Goal: Task Accomplishment & Management: Complete application form

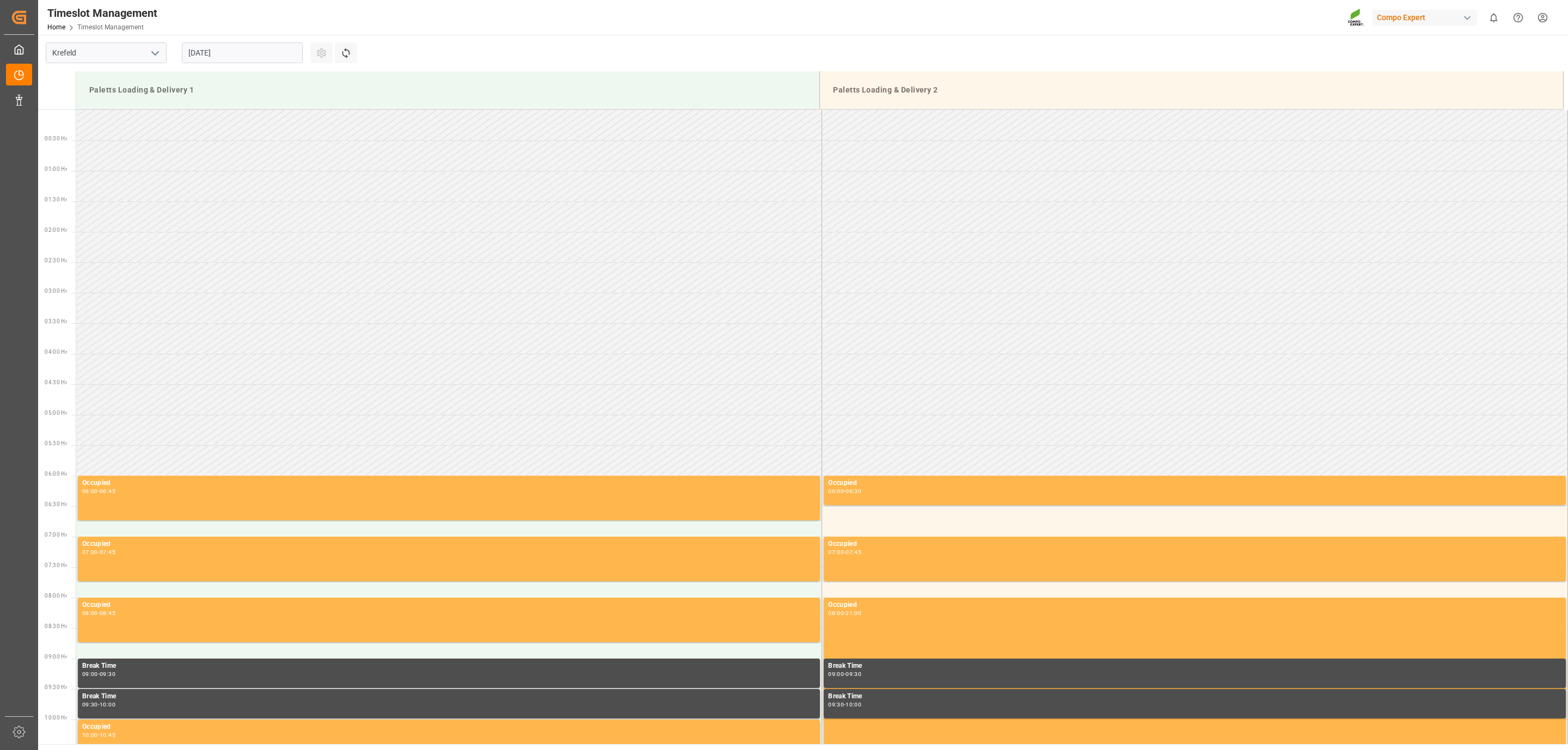
scroll to position [502, 0]
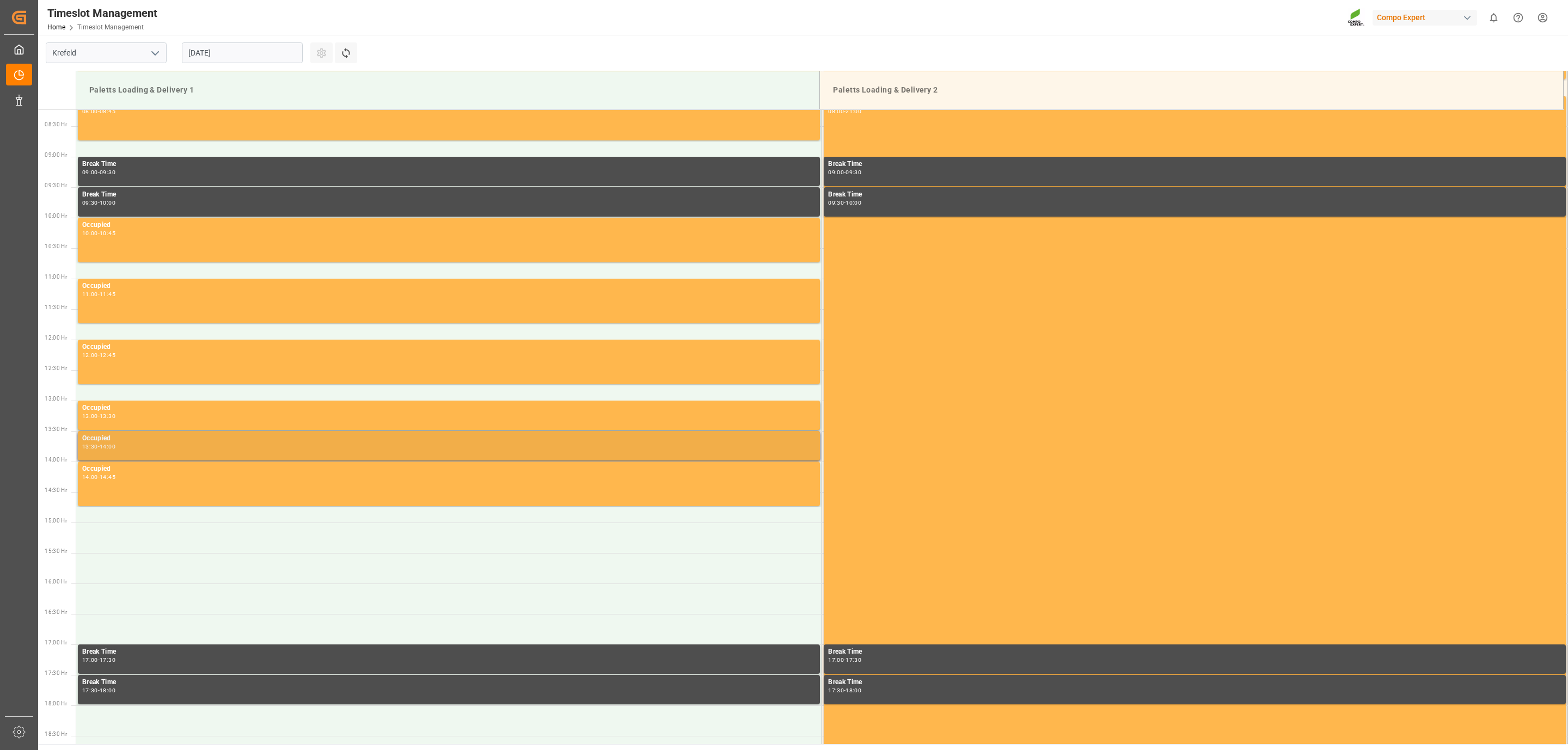
click at [146, 451] on div "Occupied 13:30 - 14:00" at bounding box center [449, 446] width 734 height 25
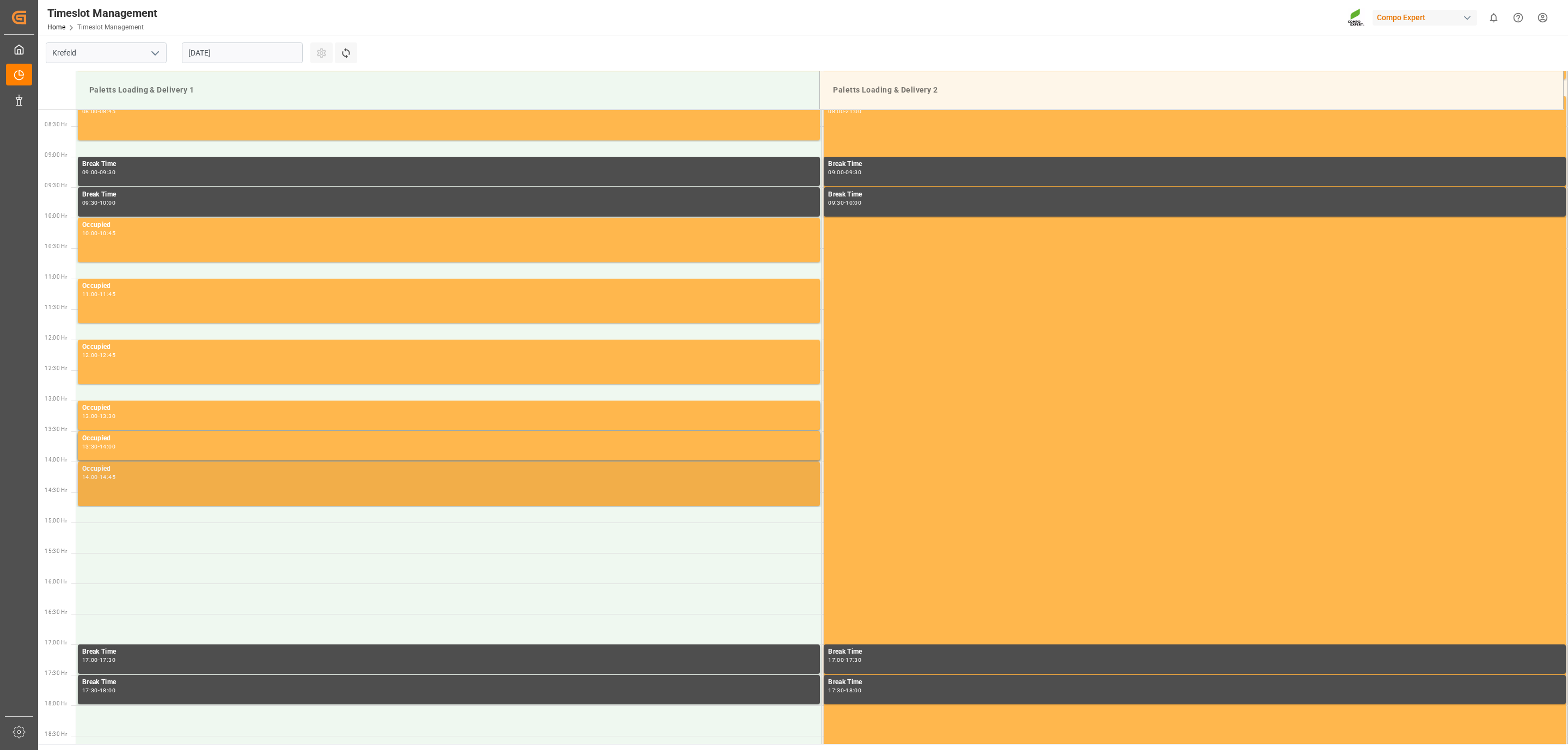
click at [237, 478] on div "14:00 - 14:45" at bounding box center [449, 478] width 734 height 6
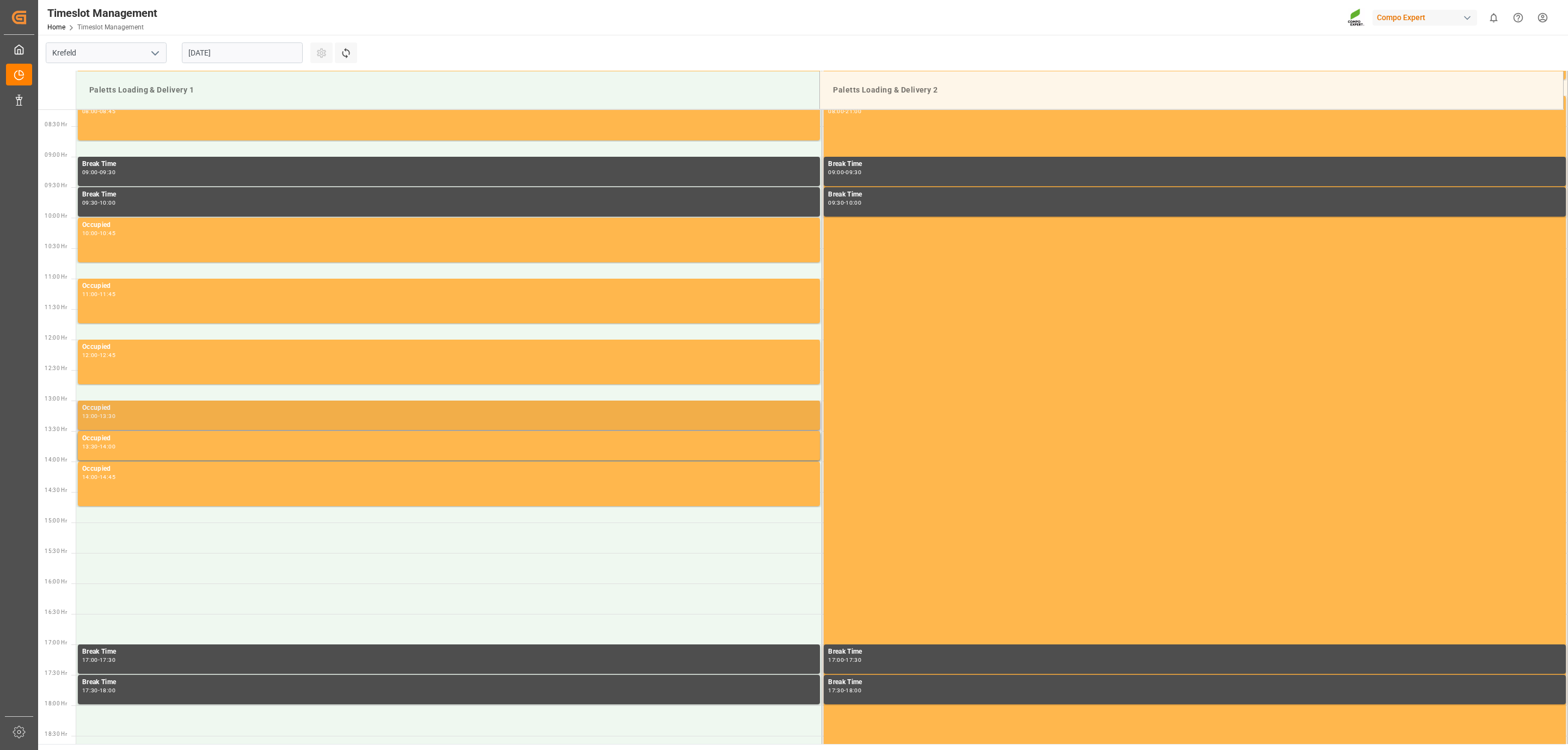
click at [179, 415] on div "13:00 - 13:30" at bounding box center [449, 417] width 734 height 6
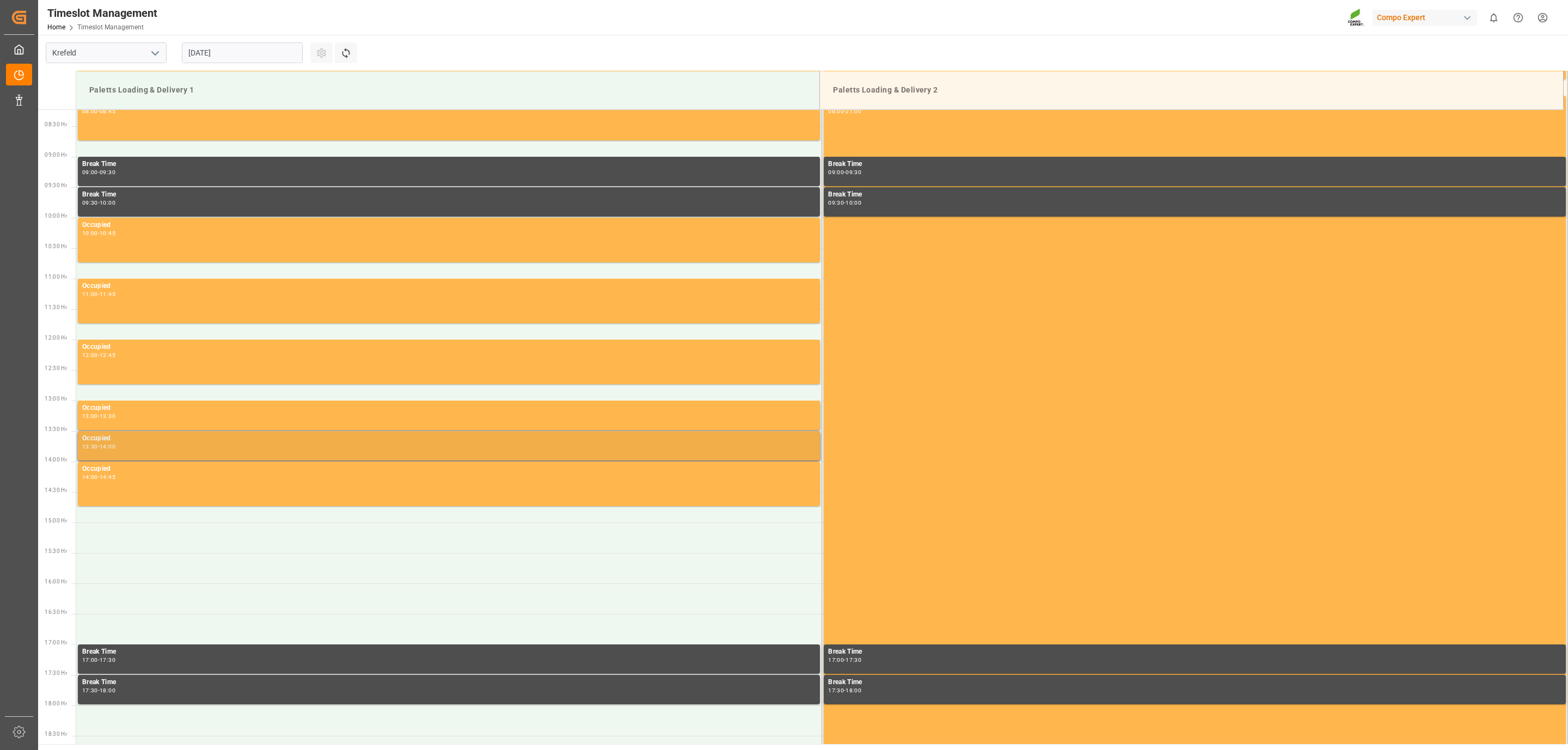
click at [155, 442] on div "Occupied" at bounding box center [449, 438] width 734 height 11
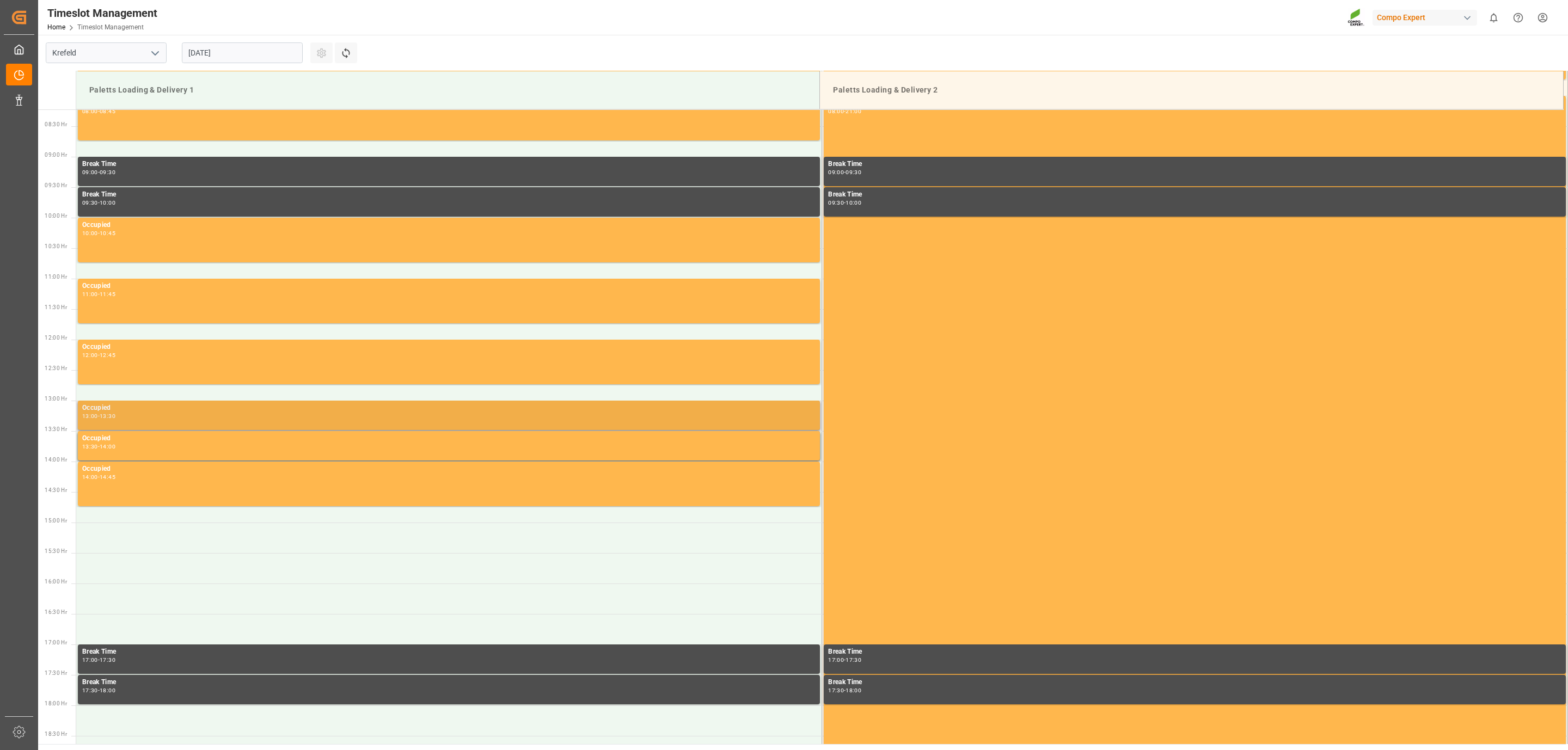
drag, startPoint x: 159, startPoint y: 442, endPoint x: 122, endPoint y: 420, distance: 43.0
click at [122, 420] on div "Occupied 13:00 - 13:30" at bounding box center [449, 415] width 734 height 25
click at [346, 52] on icon at bounding box center [345, 52] width 11 height 11
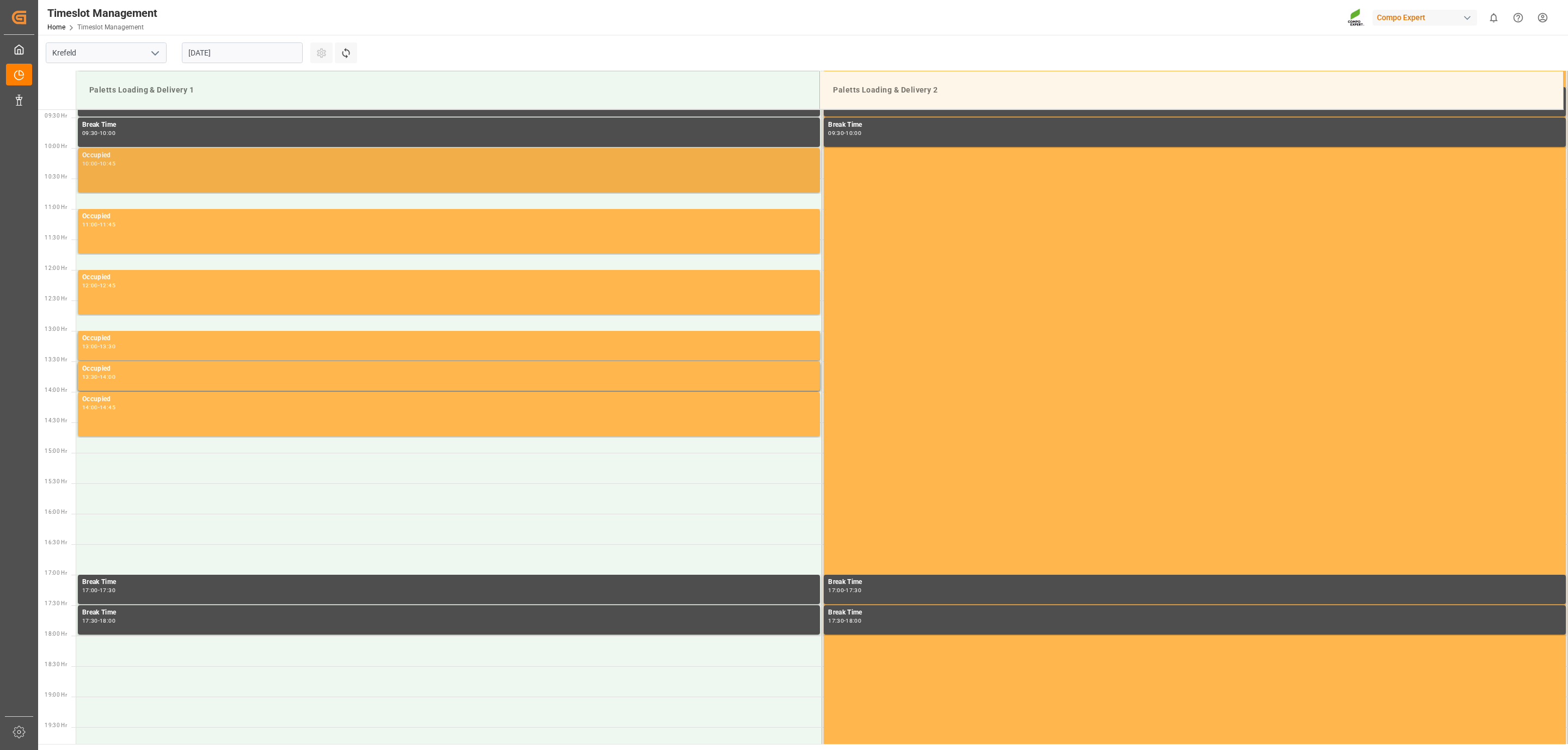
scroll to position [490, 0]
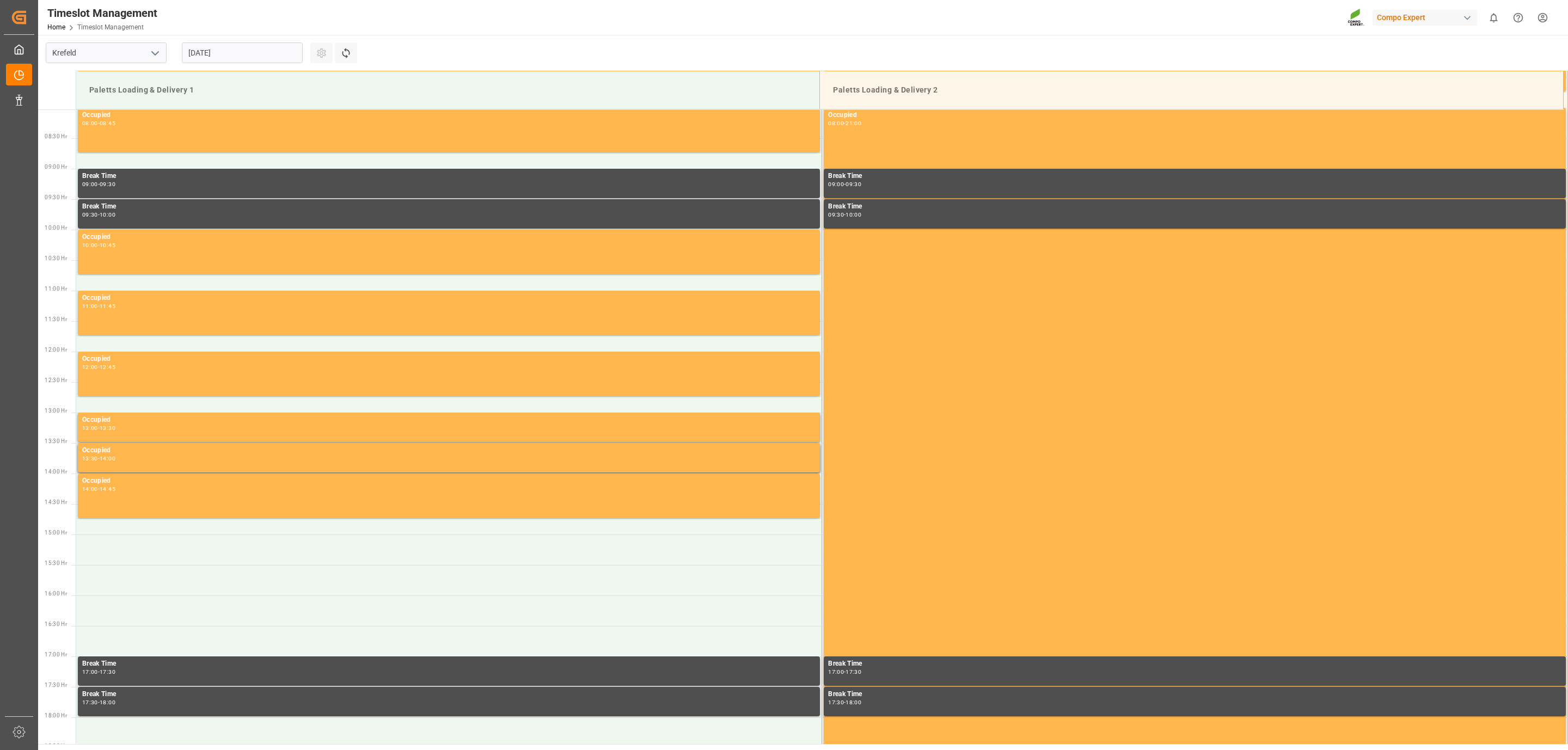
click at [245, 51] on input "[DATE]" at bounding box center [243, 52] width 121 height 21
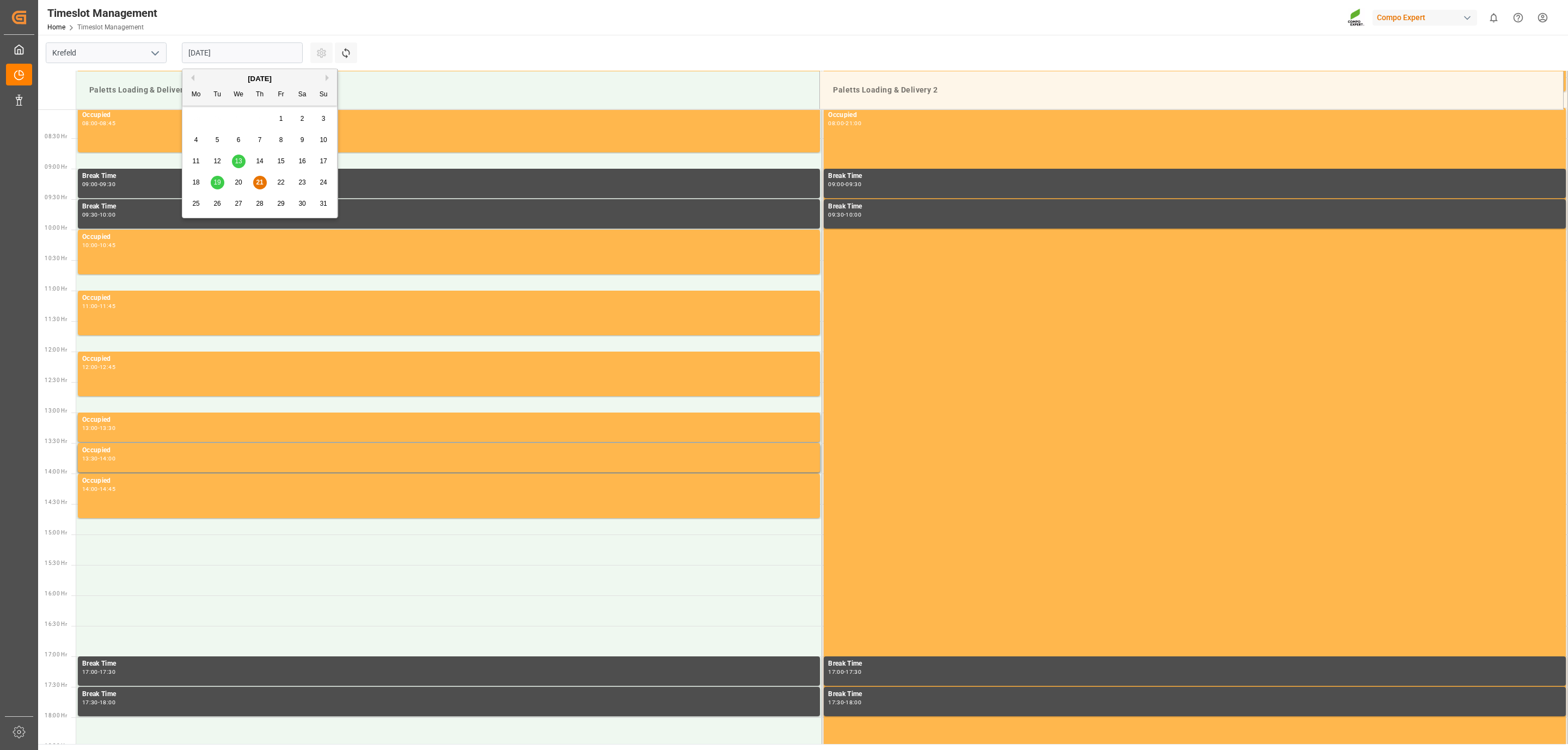
click at [216, 178] on div "19" at bounding box center [217, 183] width 13 height 13
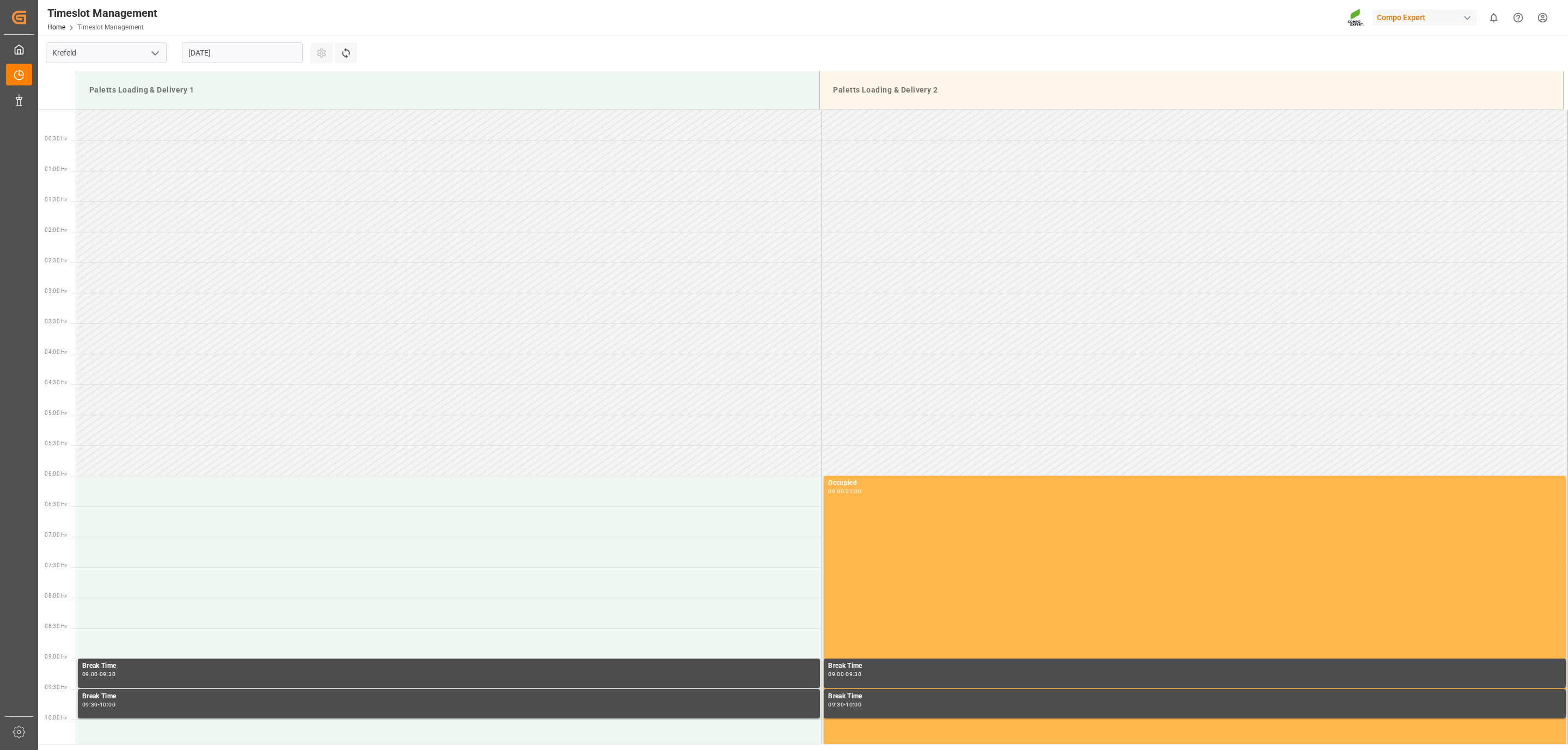
scroll to position [482, 0]
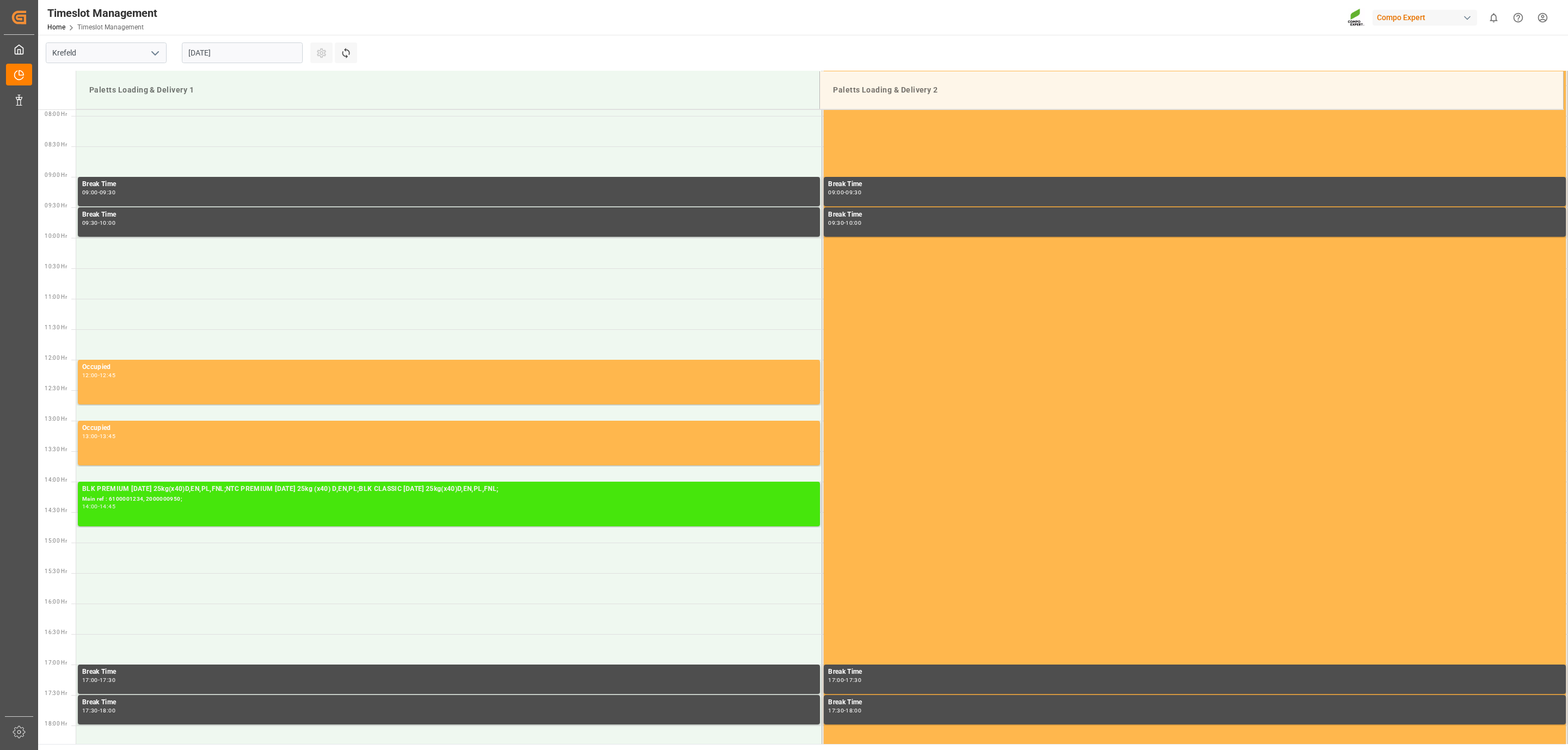
click at [165, 498] on div "Main ref : 6100001234, 2000000950;" at bounding box center [449, 500] width 734 height 9
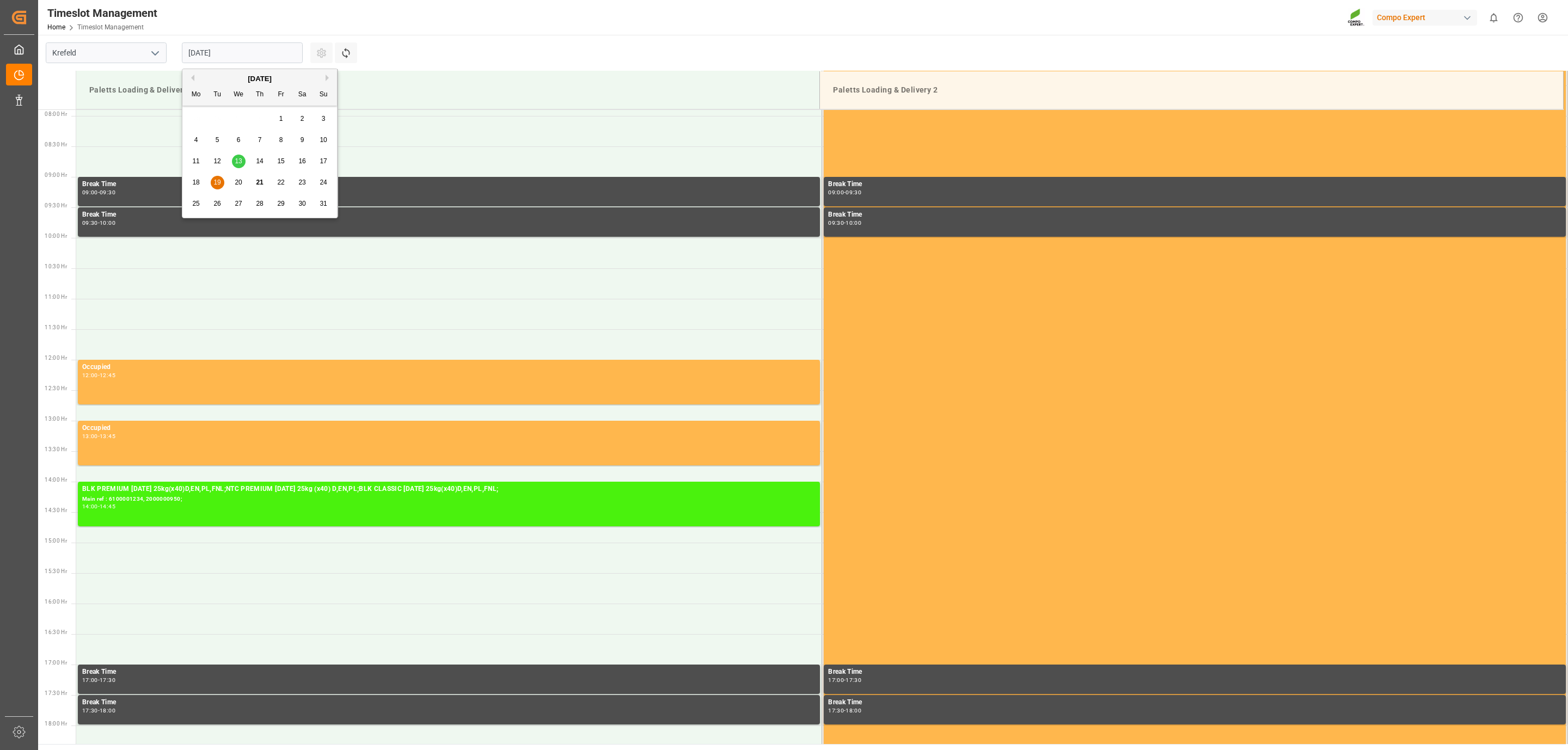
click at [262, 58] on input "[DATE]" at bounding box center [243, 52] width 121 height 21
click at [237, 160] on span "13" at bounding box center [238, 161] width 7 height 7
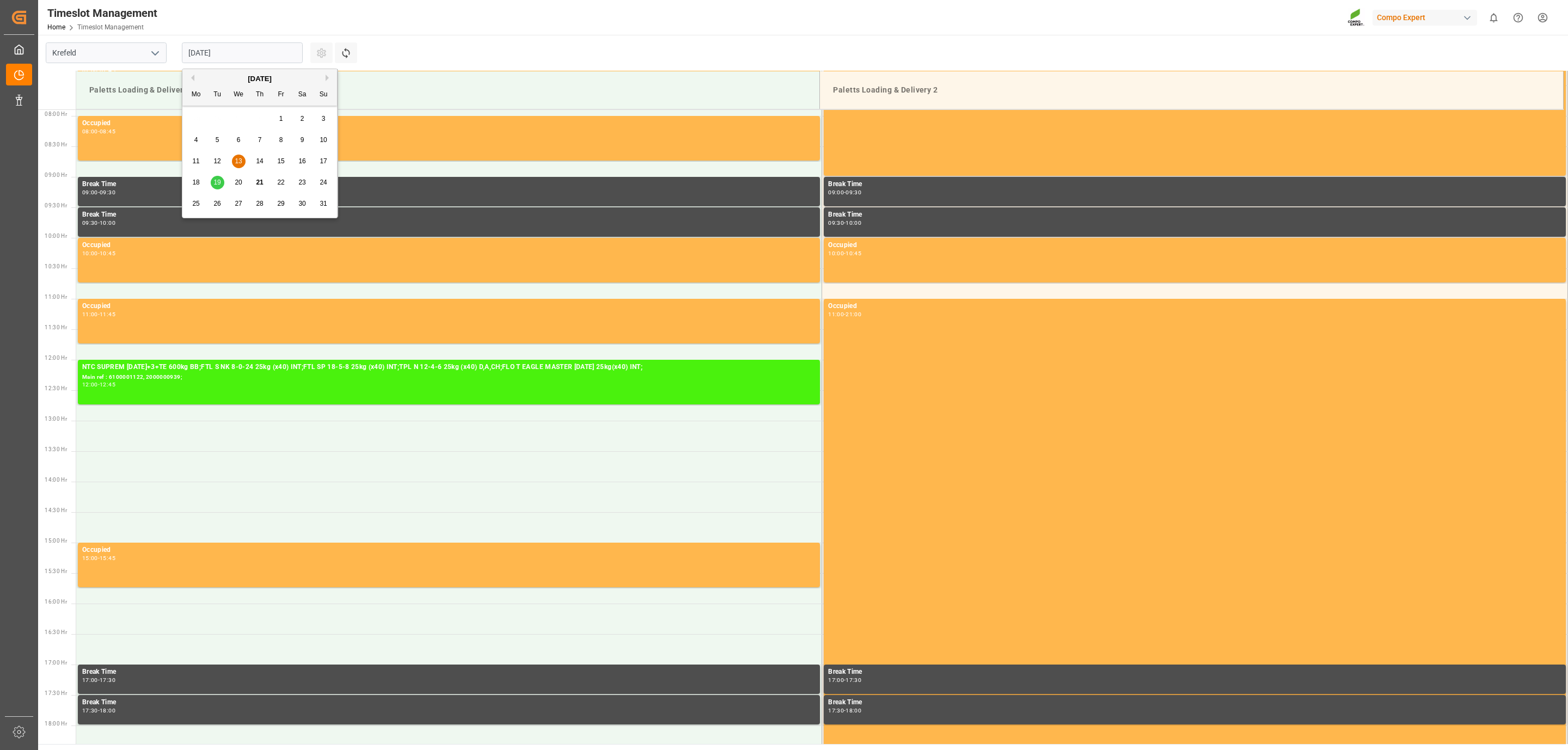
click at [222, 56] on input "[DATE]" at bounding box center [243, 52] width 121 height 21
click at [260, 185] on span "21" at bounding box center [259, 182] width 7 height 7
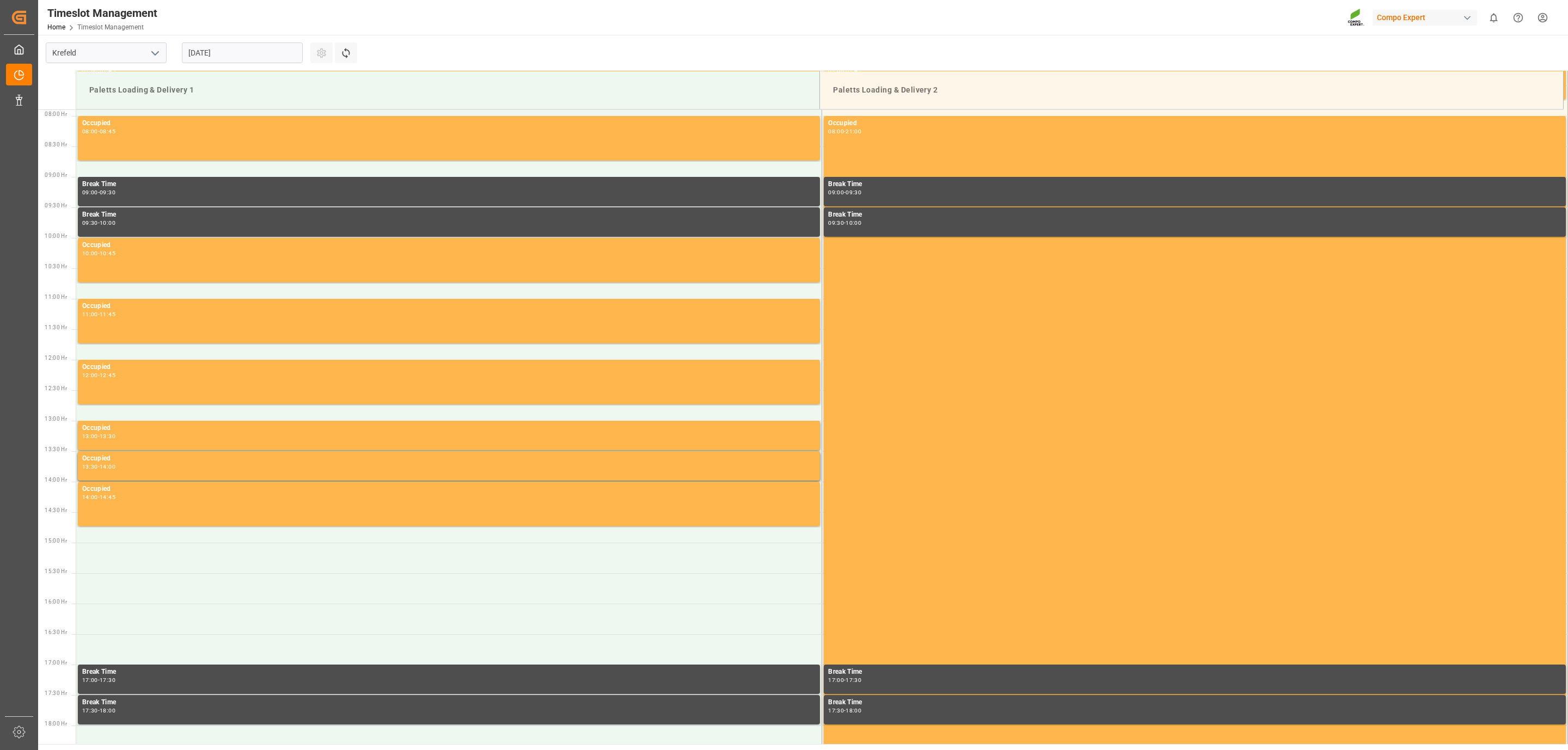
drag, startPoint x: 235, startPoint y: 59, endPoint x: 236, endPoint y: 67, distance: 8.1
click at [236, 59] on input "[DATE]" at bounding box center [243, 52] width 121 height 21
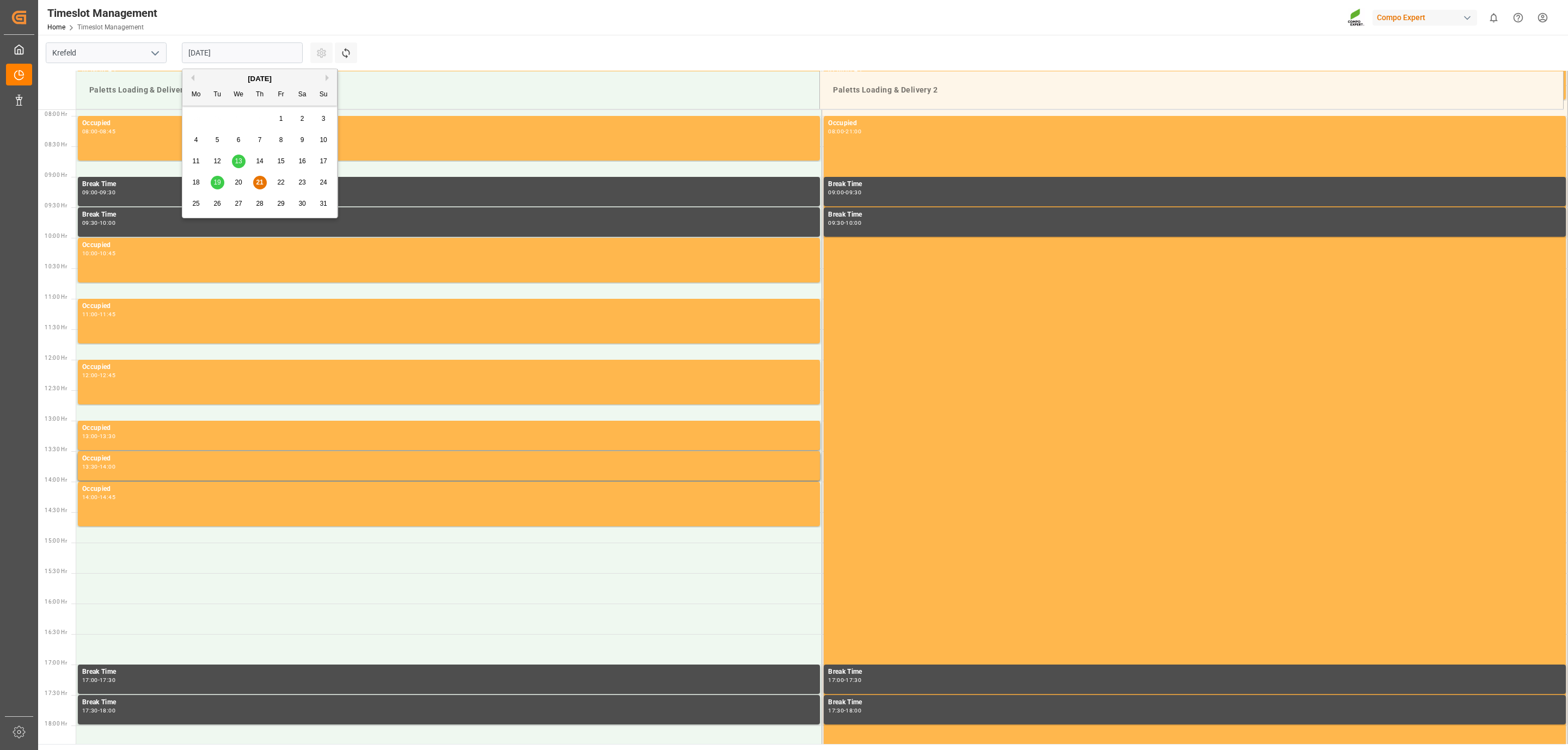
click at [234, 185] on div "20" at bounding box center [239, 183] width 13 height 13
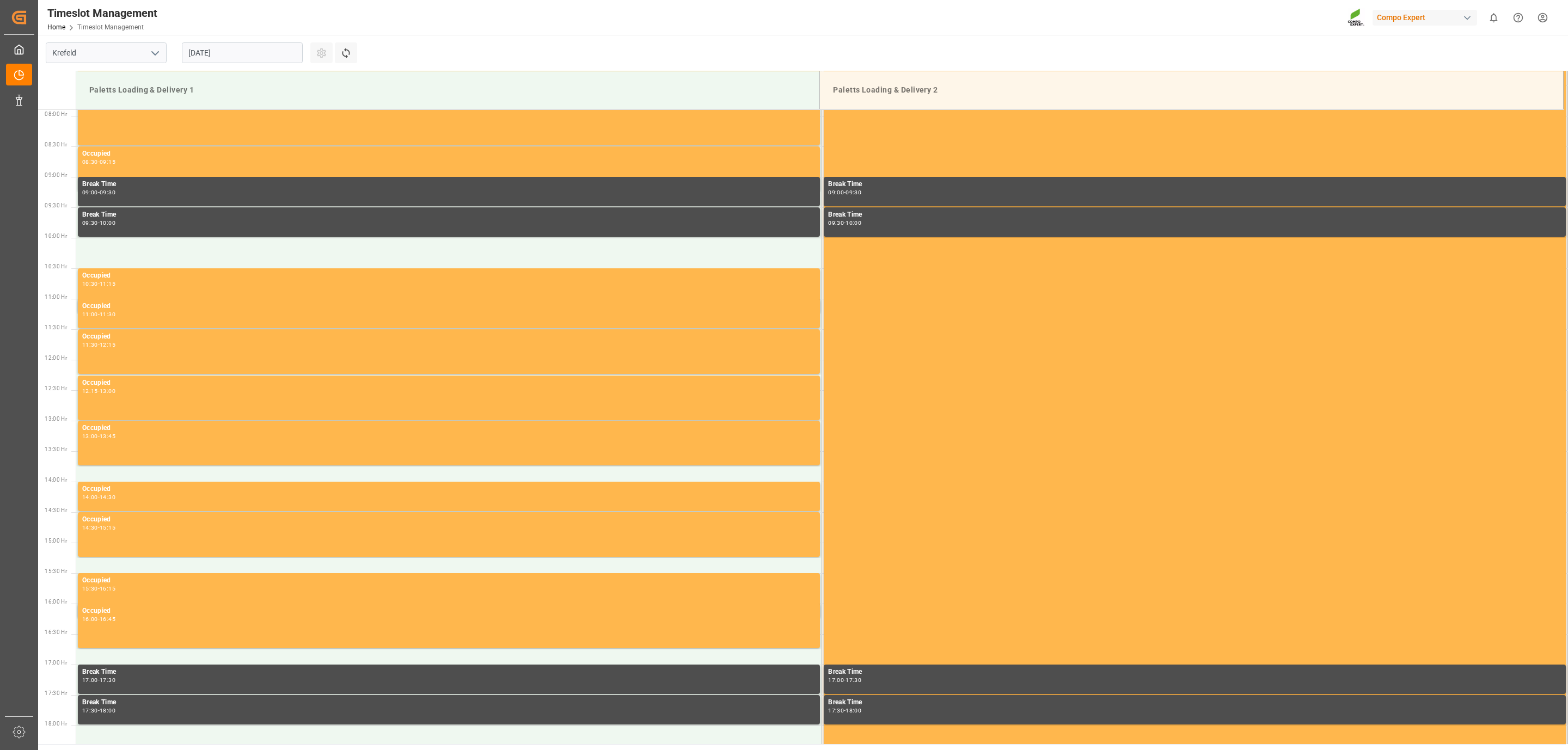
click at [255, 58] on input "[DATE]" at bounding box center [243, 52] width 121 height 21
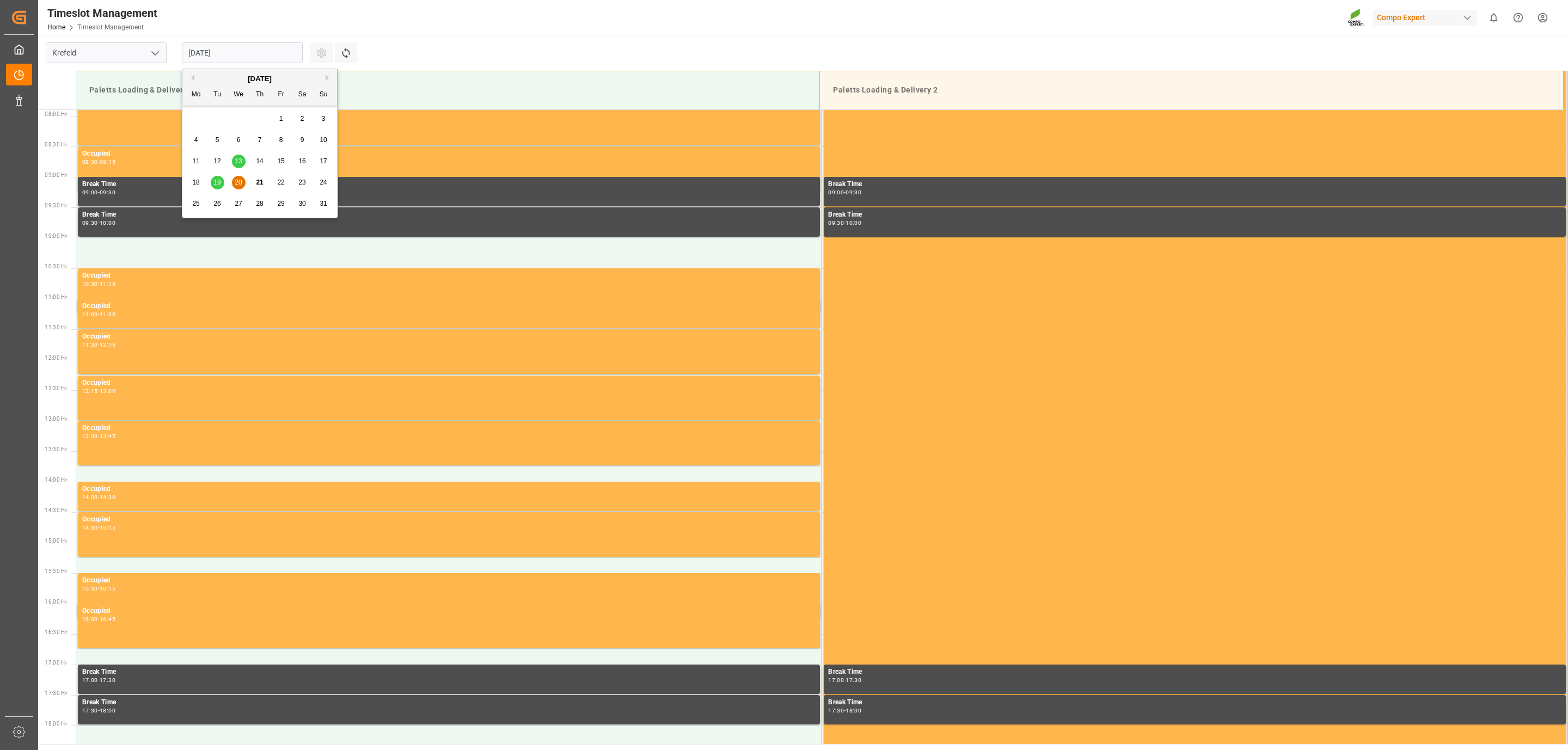
click at [218, 186] on span "19" at bounding box center [217, 182] width 7 height 7
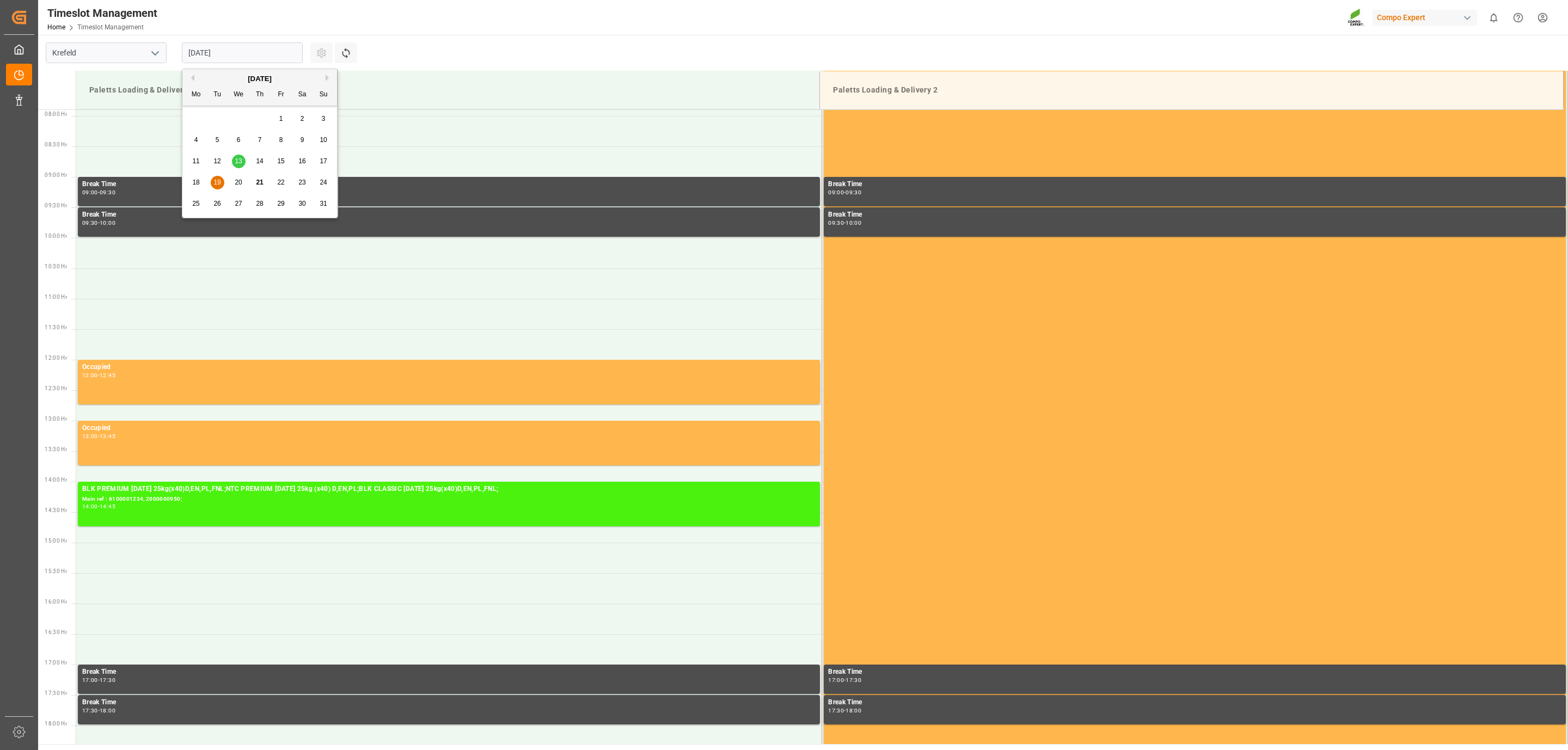
click at [224, 47] on input "[DATE]" at bounding box center [243, 52] width 121 height 21
click at [197, 179] on span "18" at bounding box center [195, 182] width 7 height 7
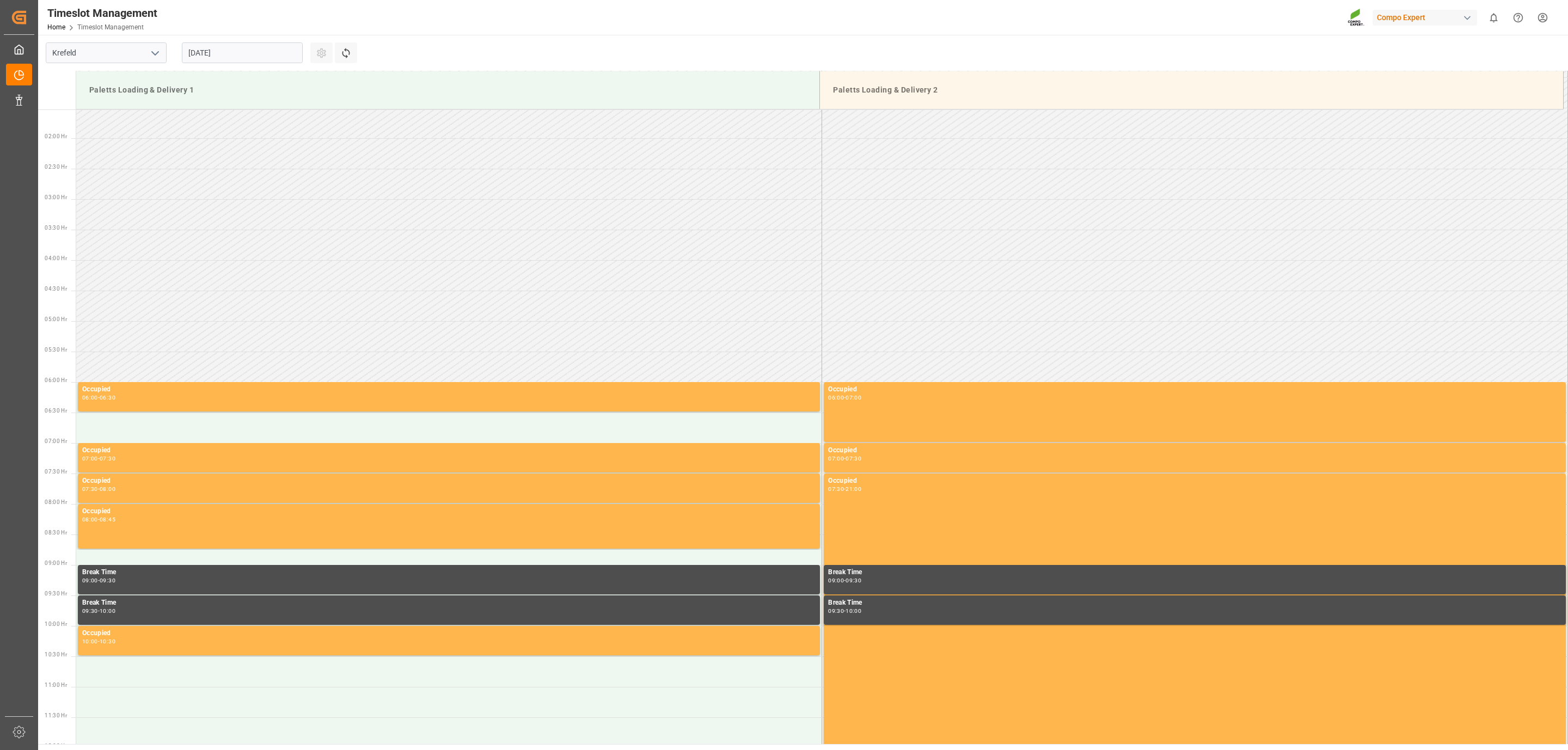
scroll to position [339, 0]
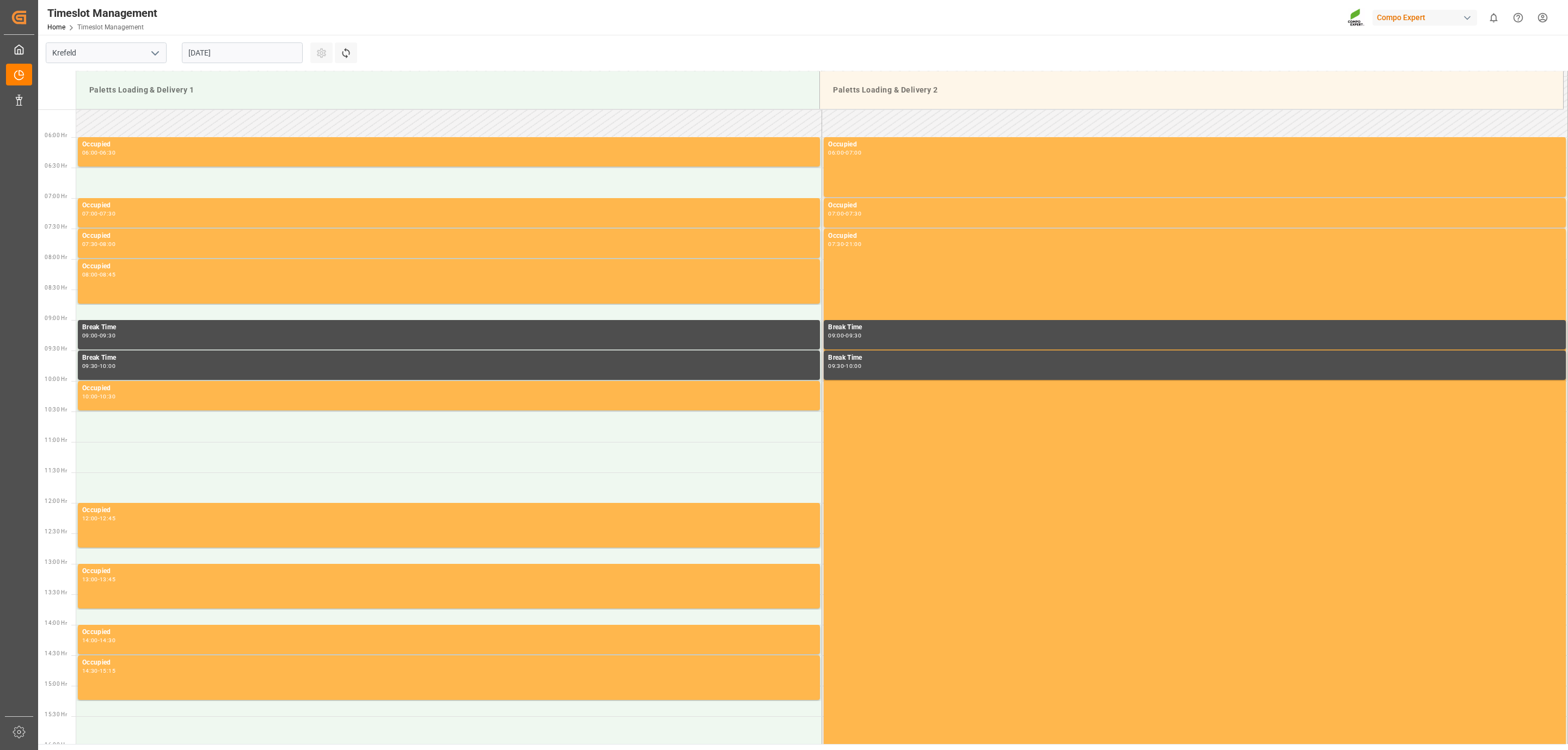
click at [221, 59] on input "[DATE]" at bounding box center [243, 52] width 121 height 21
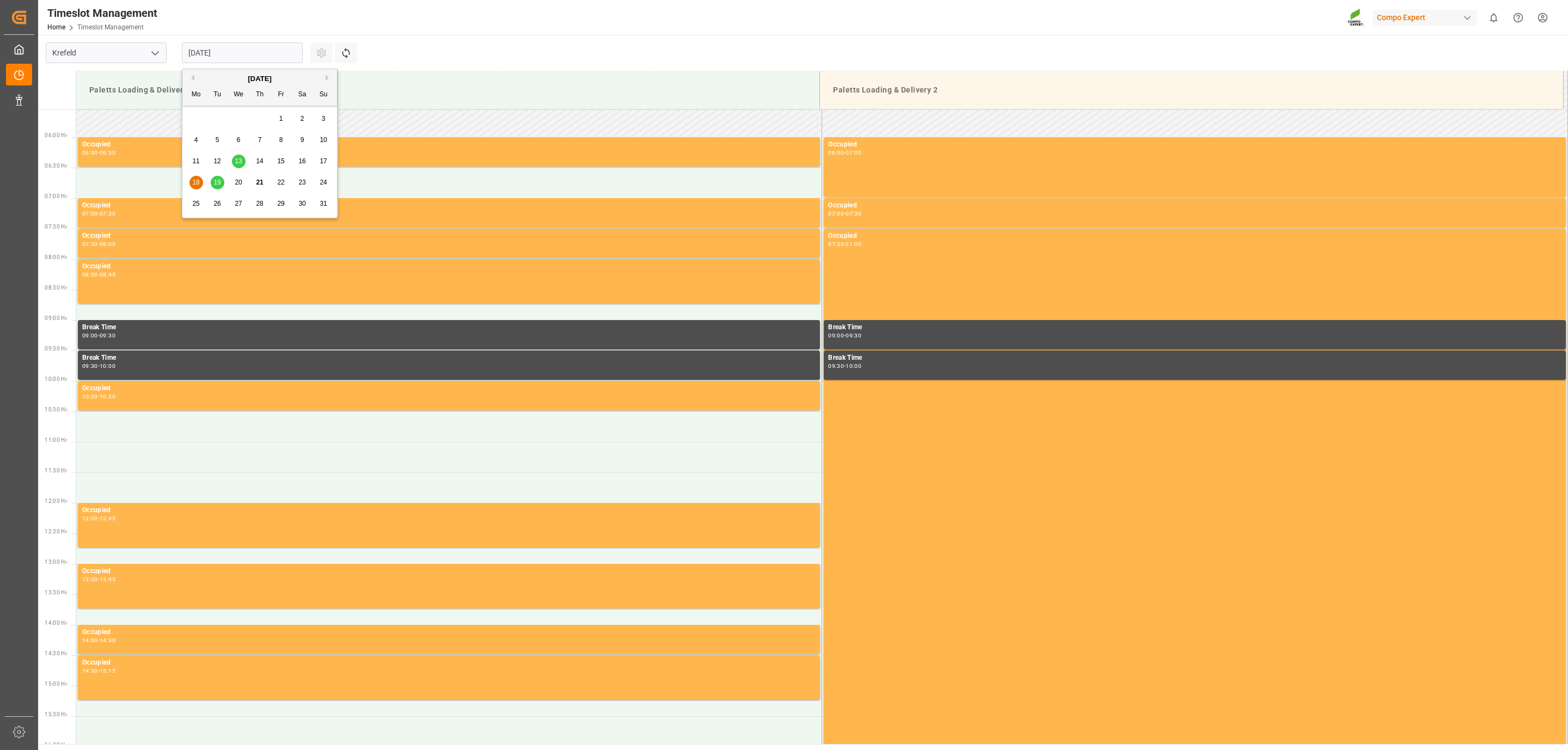
click at [216, 185] on span "19" at bounding box center [217, 182] width 7 height 7
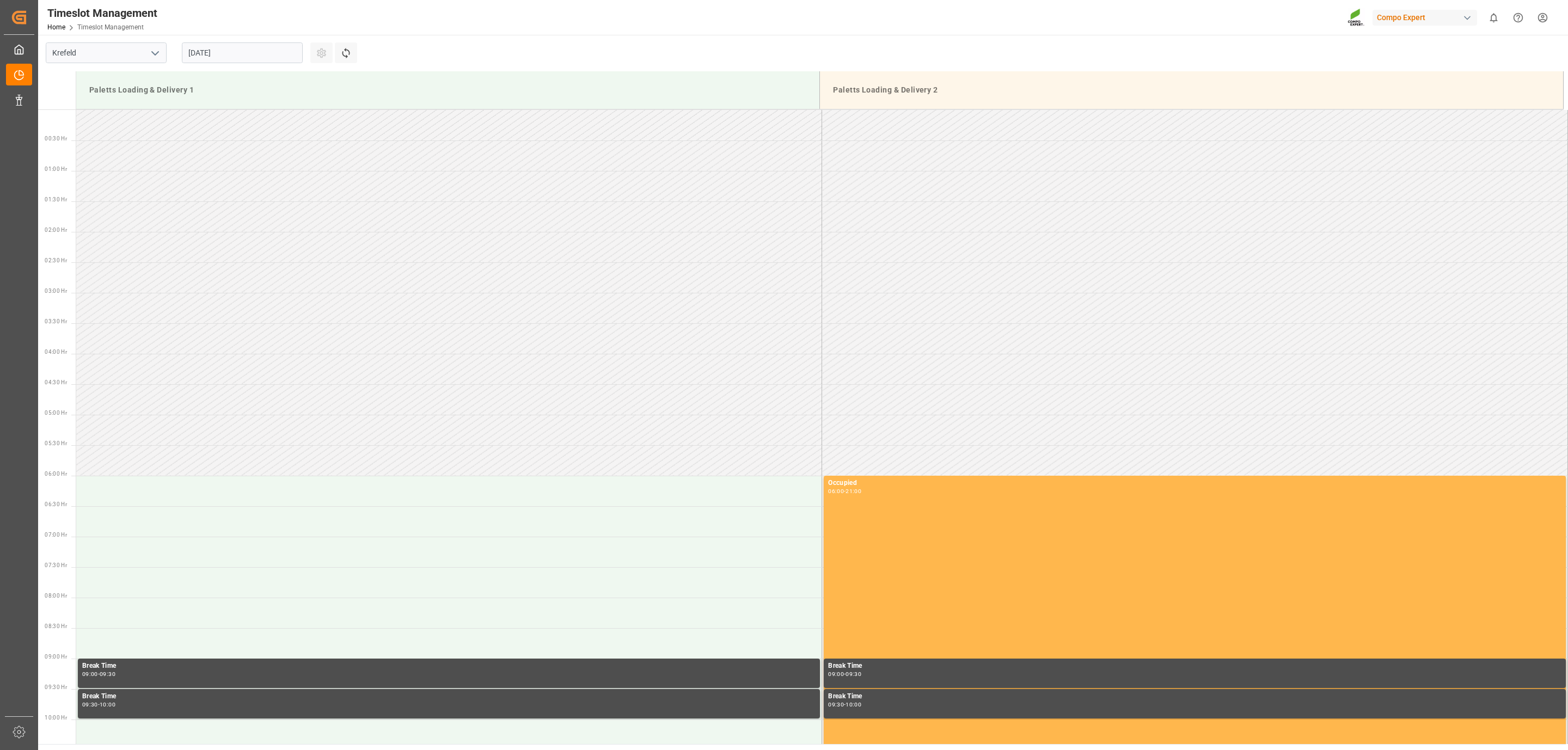
scroll to position [482, 0]
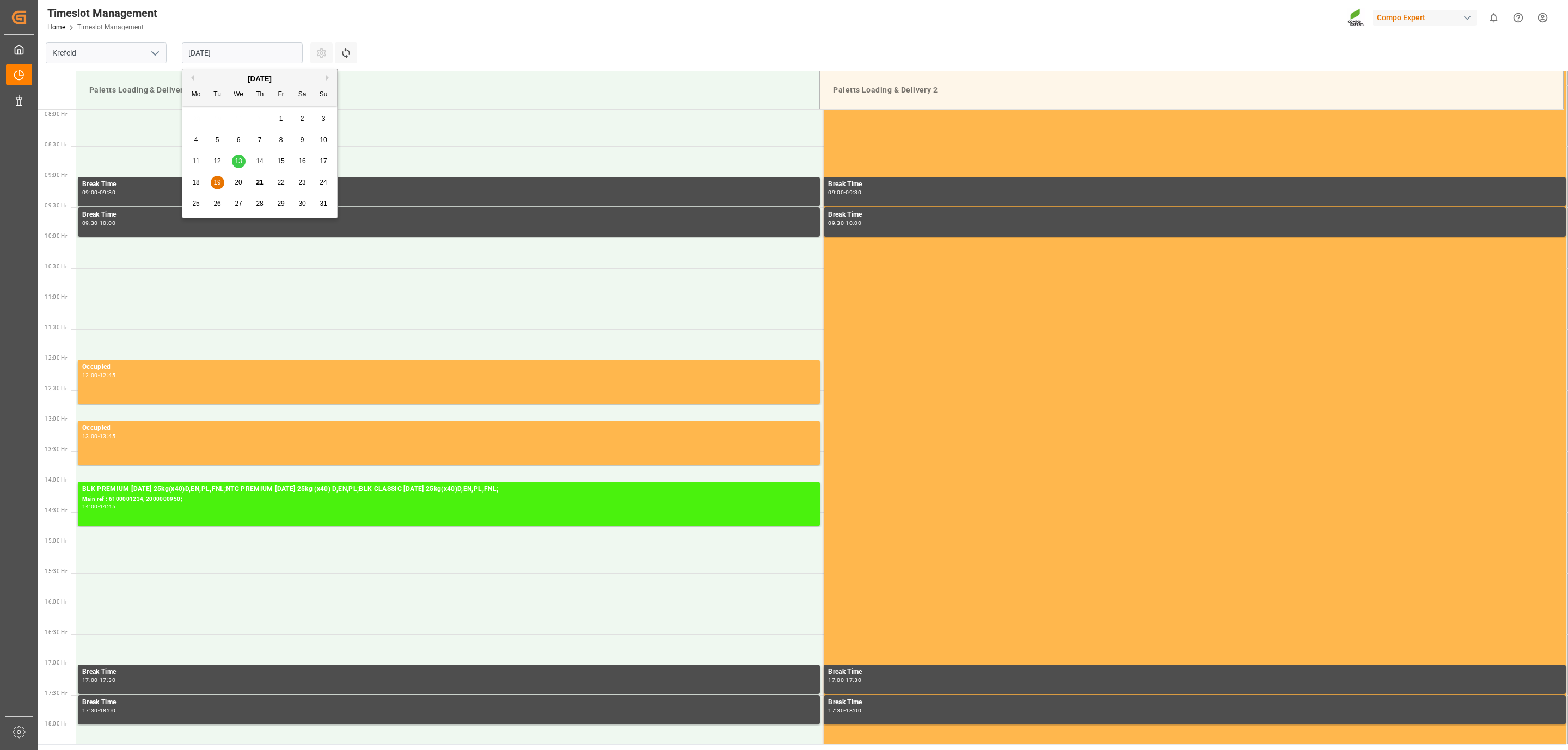
click at [244, 47] on input "[DATE]" at bounding box center [243, 52] width 121 height 21
click at [236, 181] on span "20" at bounding box center [238, 182] width 7 height 7
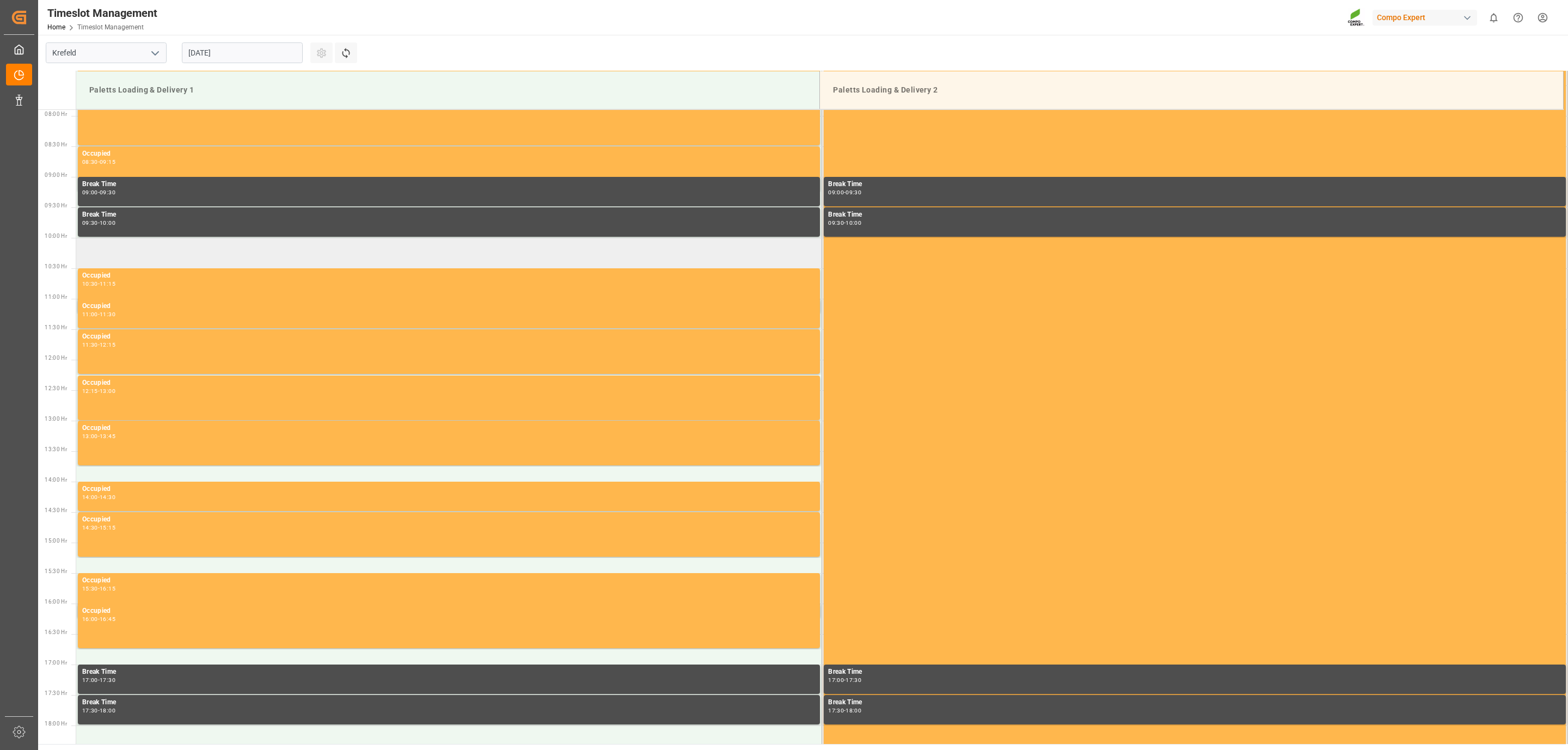
scroll to position [645, 0]
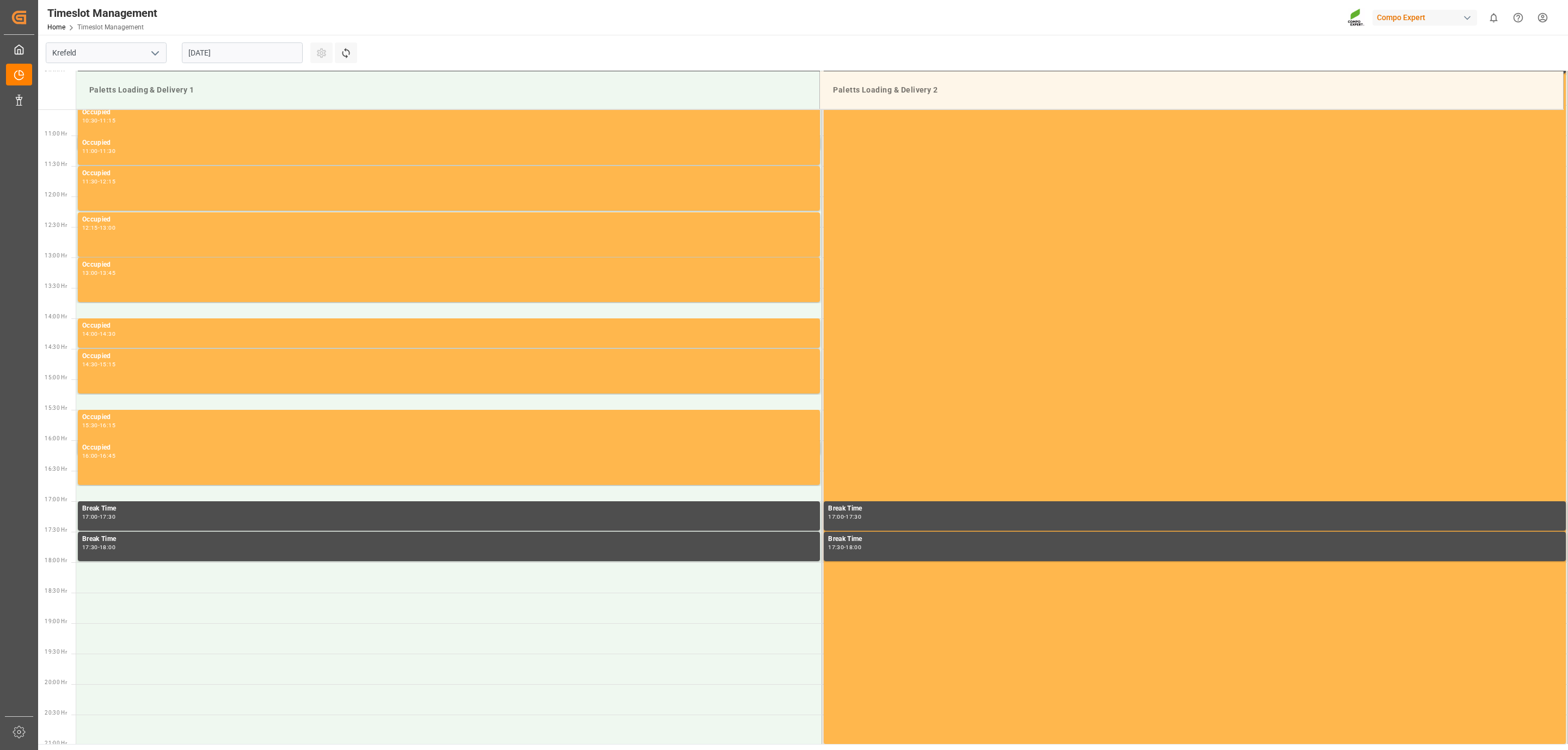
click at [155, 90] on div "Paletts Loading & Delivery 1" at bounding box center [448, 90] width 726 height 20
click at [884, 86] on div "Paletts Loading & Delivery 2" at bounding box center [1191, 90] width 726 height 20
click at [1409, 21] on div "Compo Expert" at bounding box center [1424, 18] width 104 height 16
click at [1401, 43] on input at bounding box center [1427, 45] width 178 height 19
type input "6100001285"
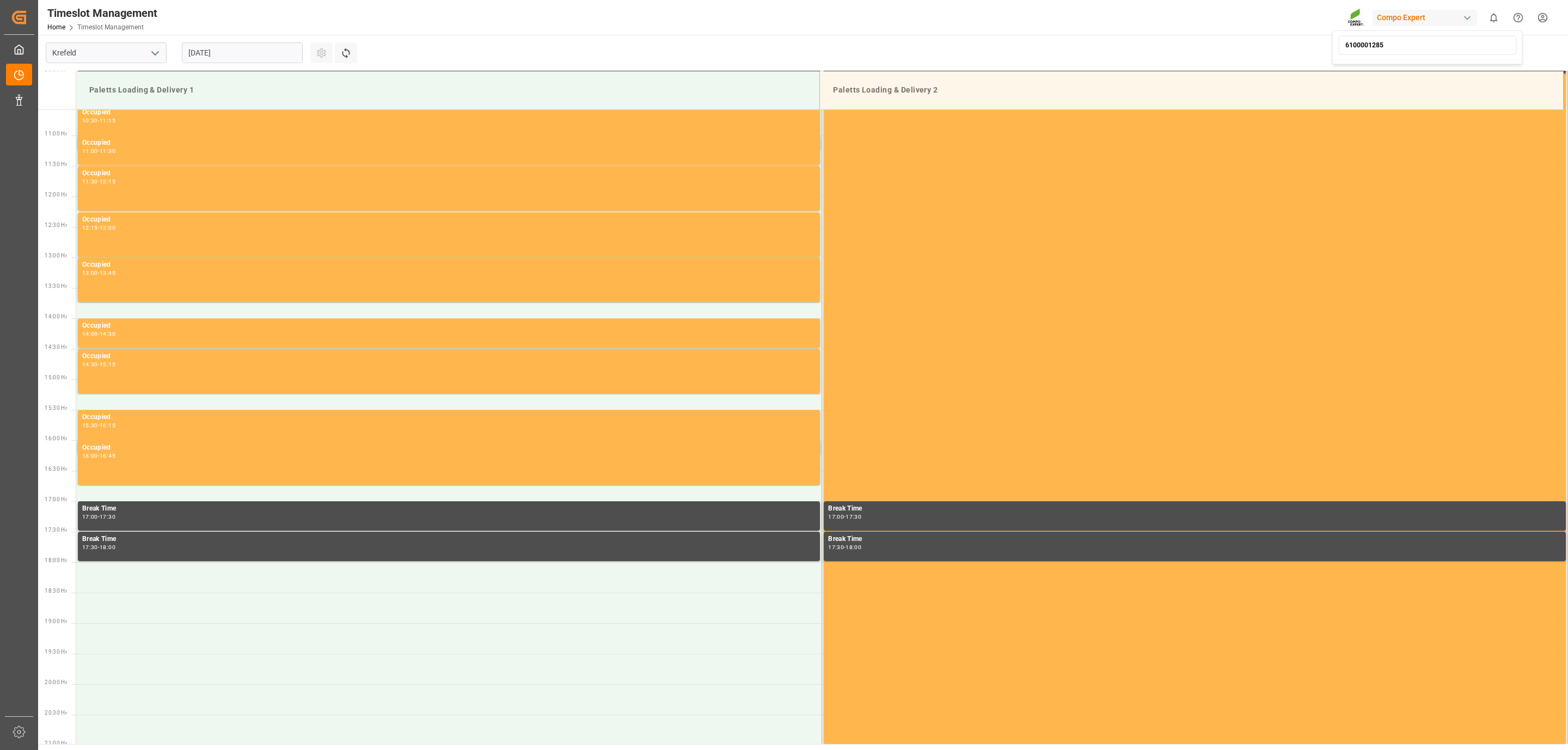
click at [1394, 43] on input "6100001285" at bounding box center [1427, 45] width 178 height 19
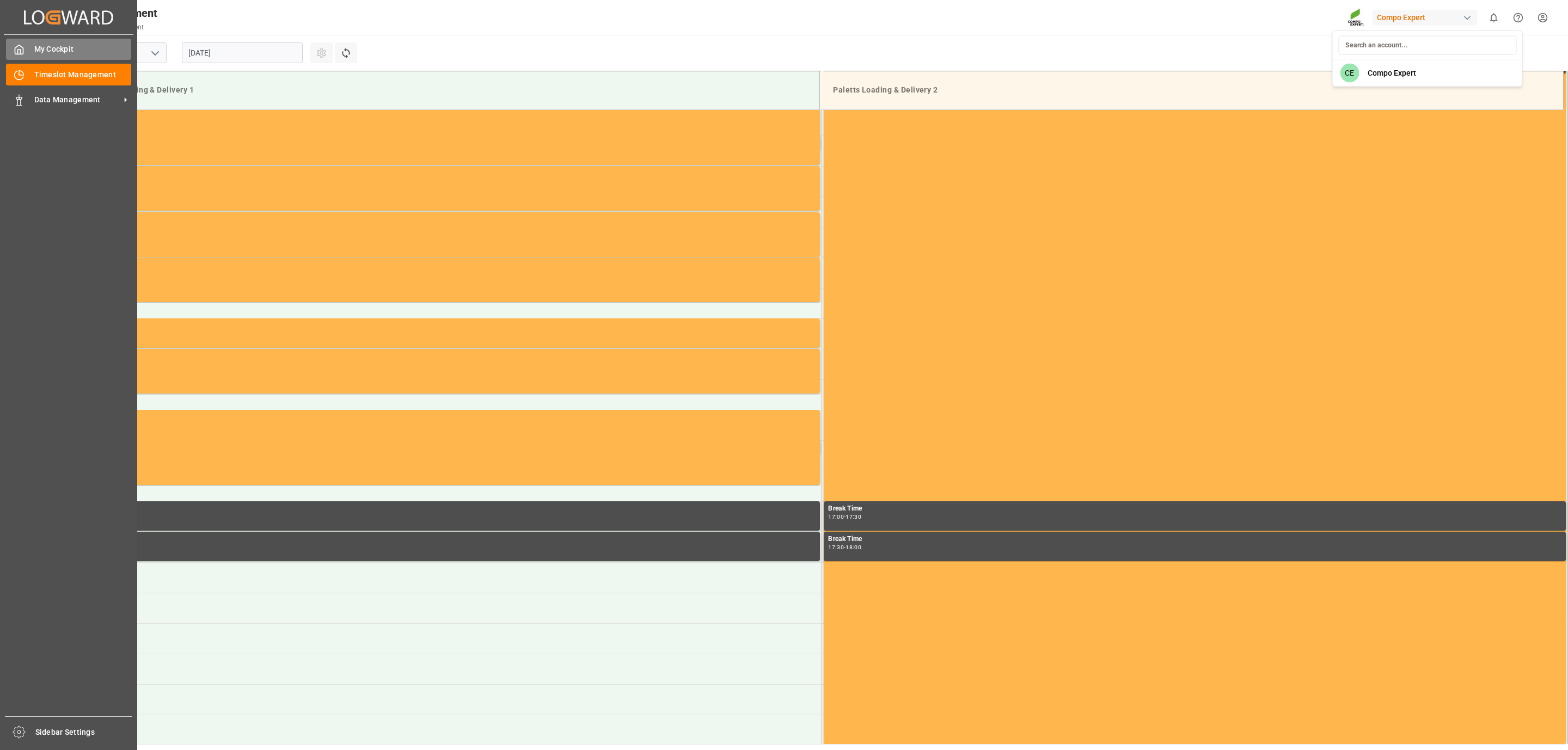
click at [11, 41] on html "Created by potrace 1.15, written by [PERSON_NAME] [DATE]-[DATE] Created by potr…" at bounding box center [784, 375] width 1568 height 750
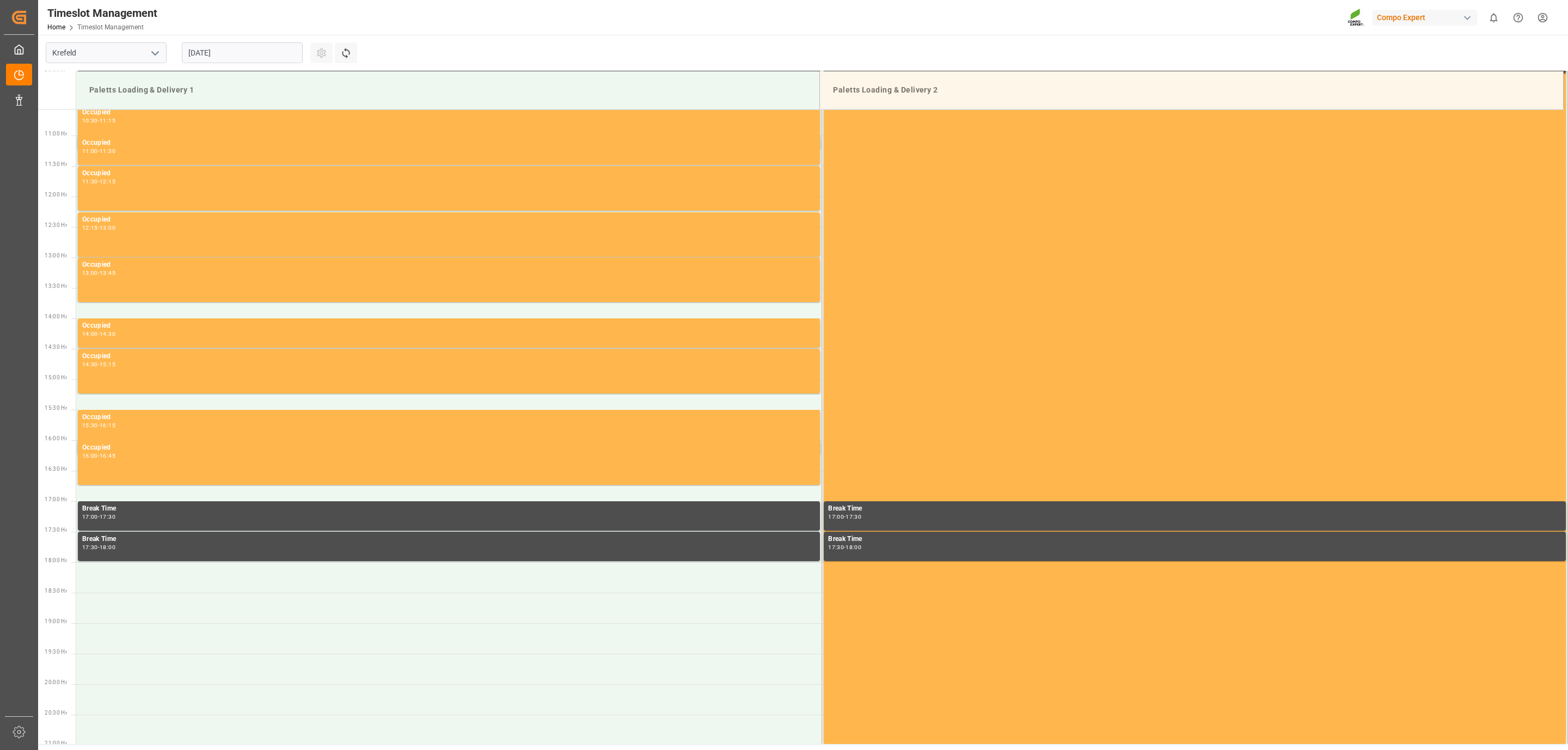
click at [1395, 23] on div "Compo Expert" at bounding box center [1424, 18] width 104 height 16
click at [149, 319] on html "Created by potrace 1.15, written by [PERSON_NAME] [DATE]-[DATE] Created by potr…" at bounding box center [784, 375] width 1568 height 750
click at [149, 319] on div "Occupied 14:00 - 14:30" at bounding box center [448, 333] width 742 height 29
click at [144, 333] on div "14:00 - 14:30" at bounding box center [449, 334] width 734 height 6
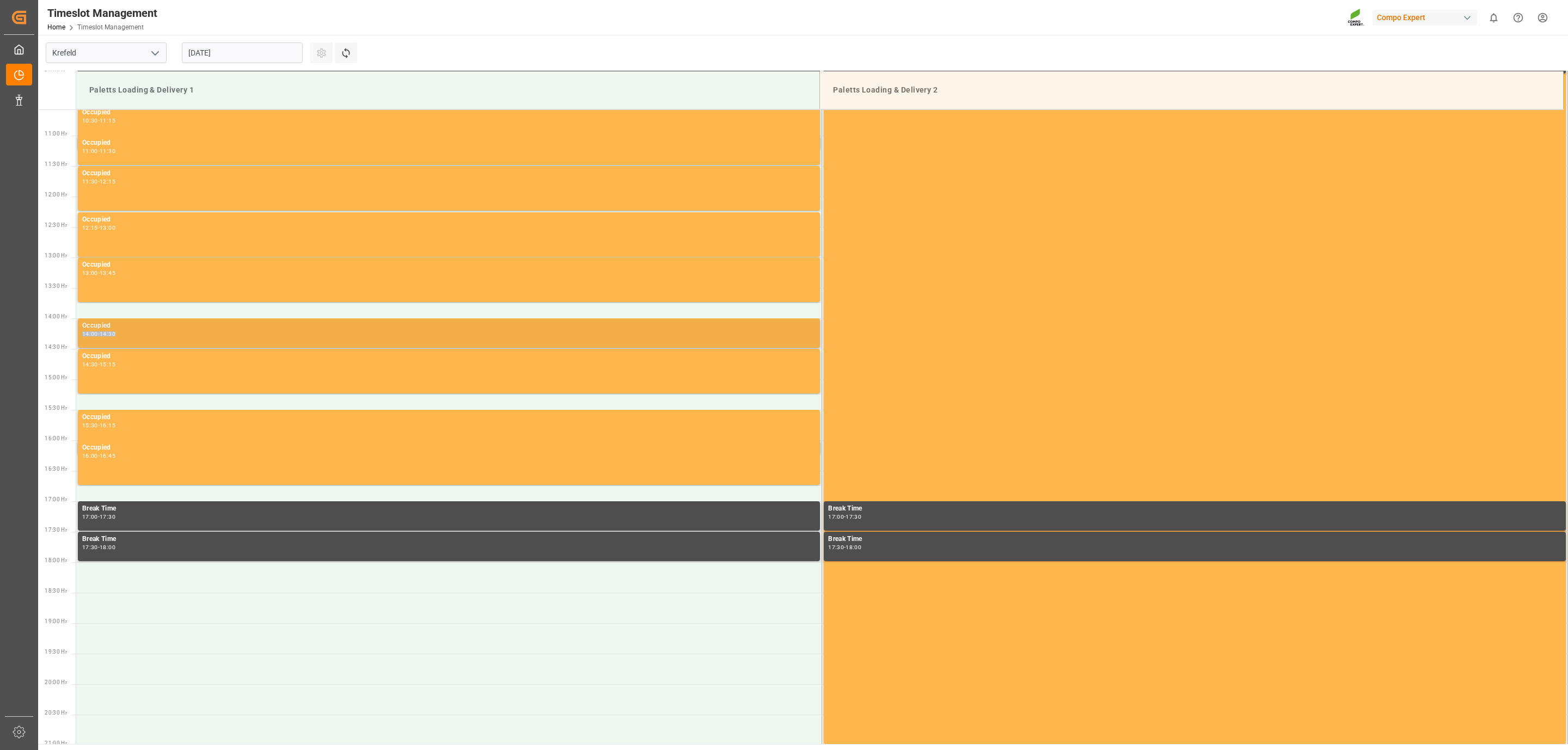
click at [144, 333] on div "14:00 - 14:30" at bounding box center [449, 334] width 734 height 6
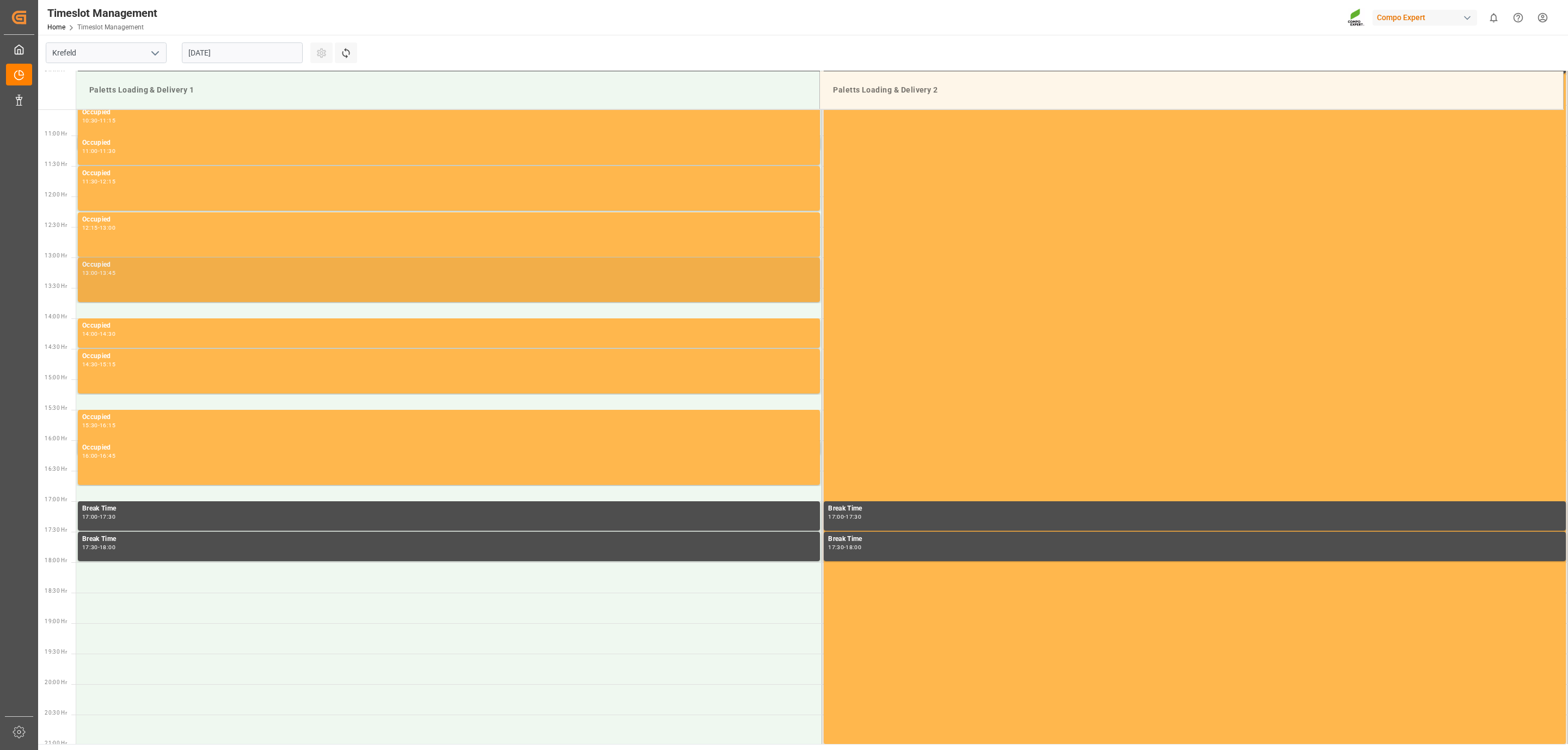
click at [170, 286] on div "Occupied 13:00 - 13:45" at bounding box center [449, 280] width 734 height 41
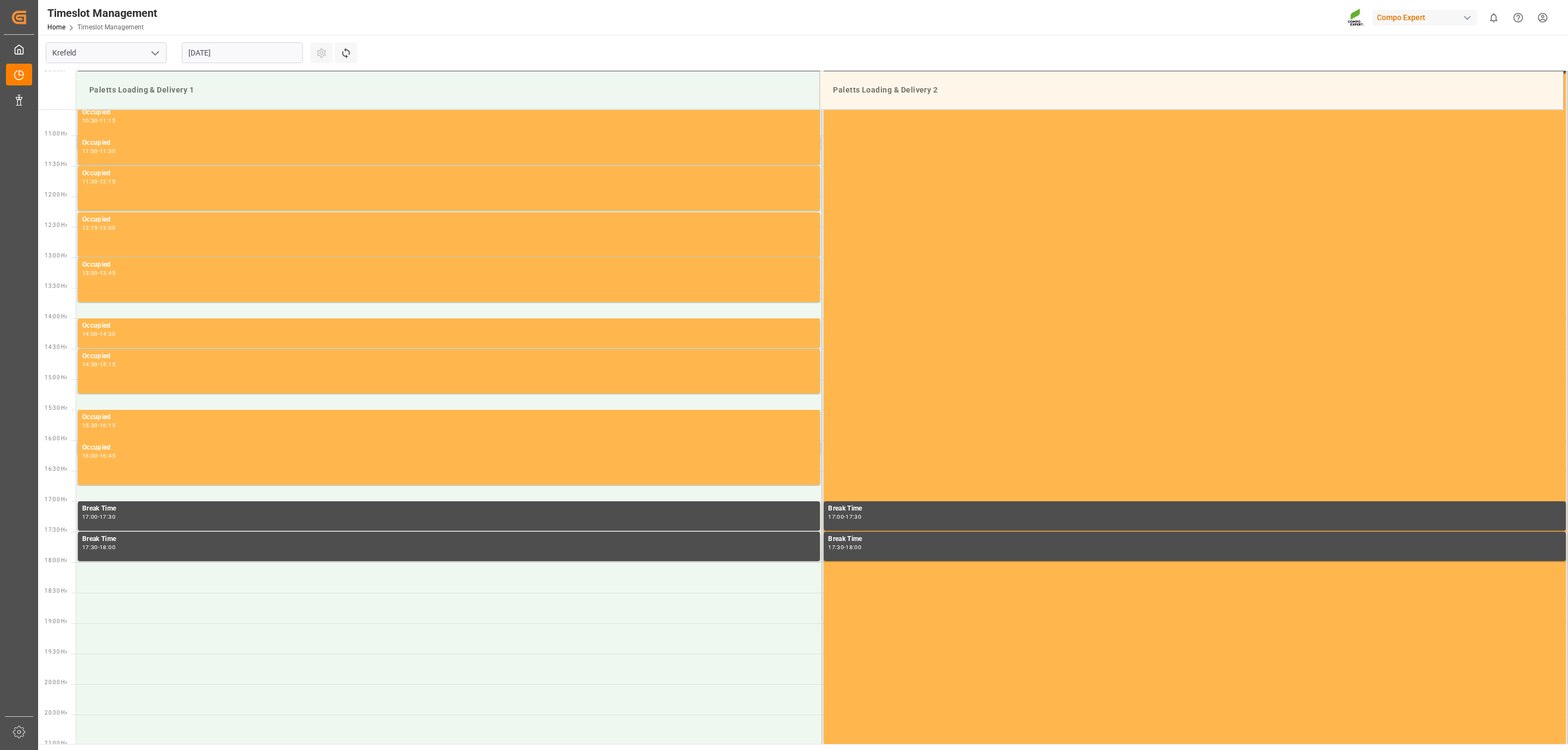
click at [263, 49] on input "[DATE]" at bounding box center [243, 52] width 121 height 21
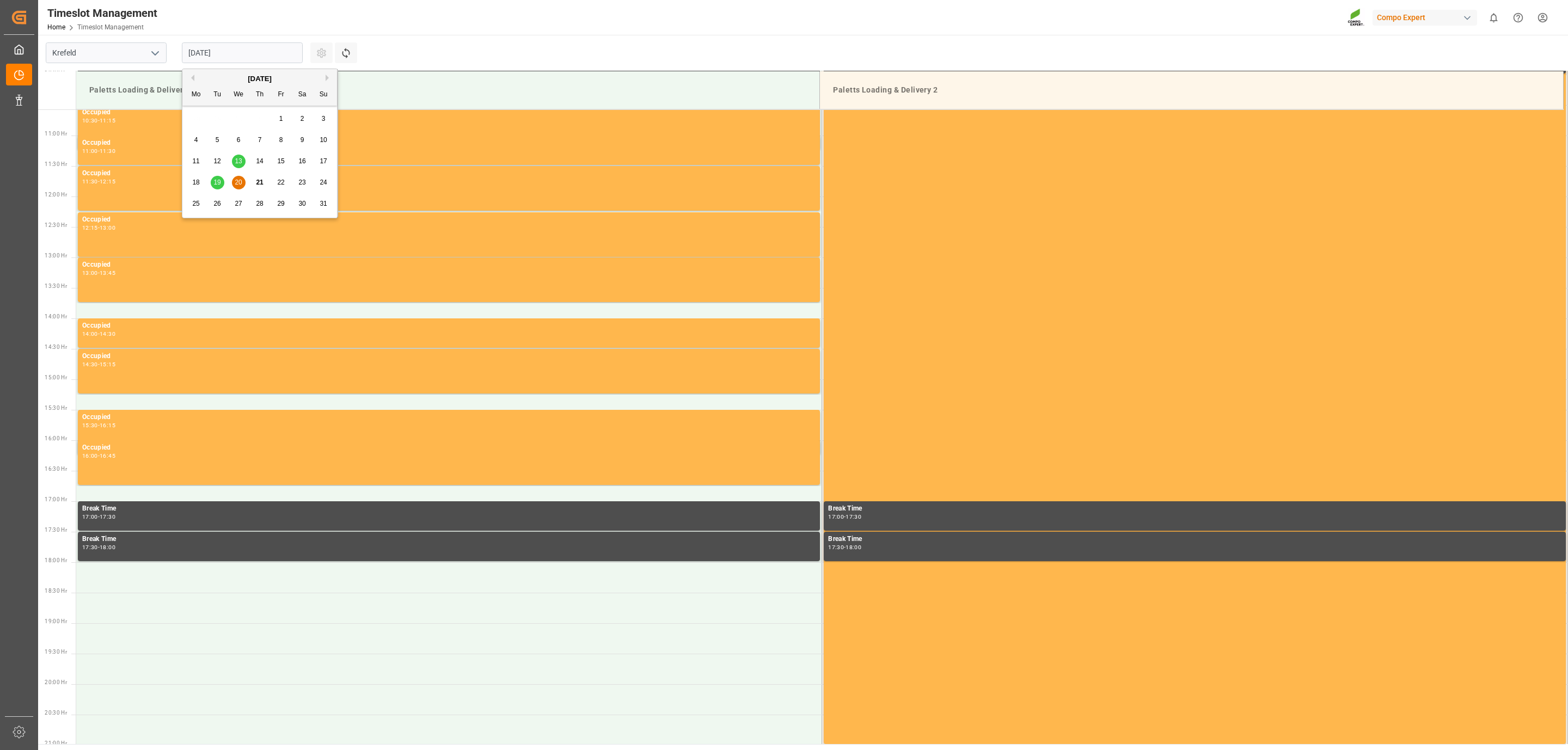
click at [250, 183] on div "18 19 20 21 22 23 24" at bounding box center [260, 183] width 149 height 21
click at [260, 180] on span "21" at bounding box center [259, 182] width 7 height 7
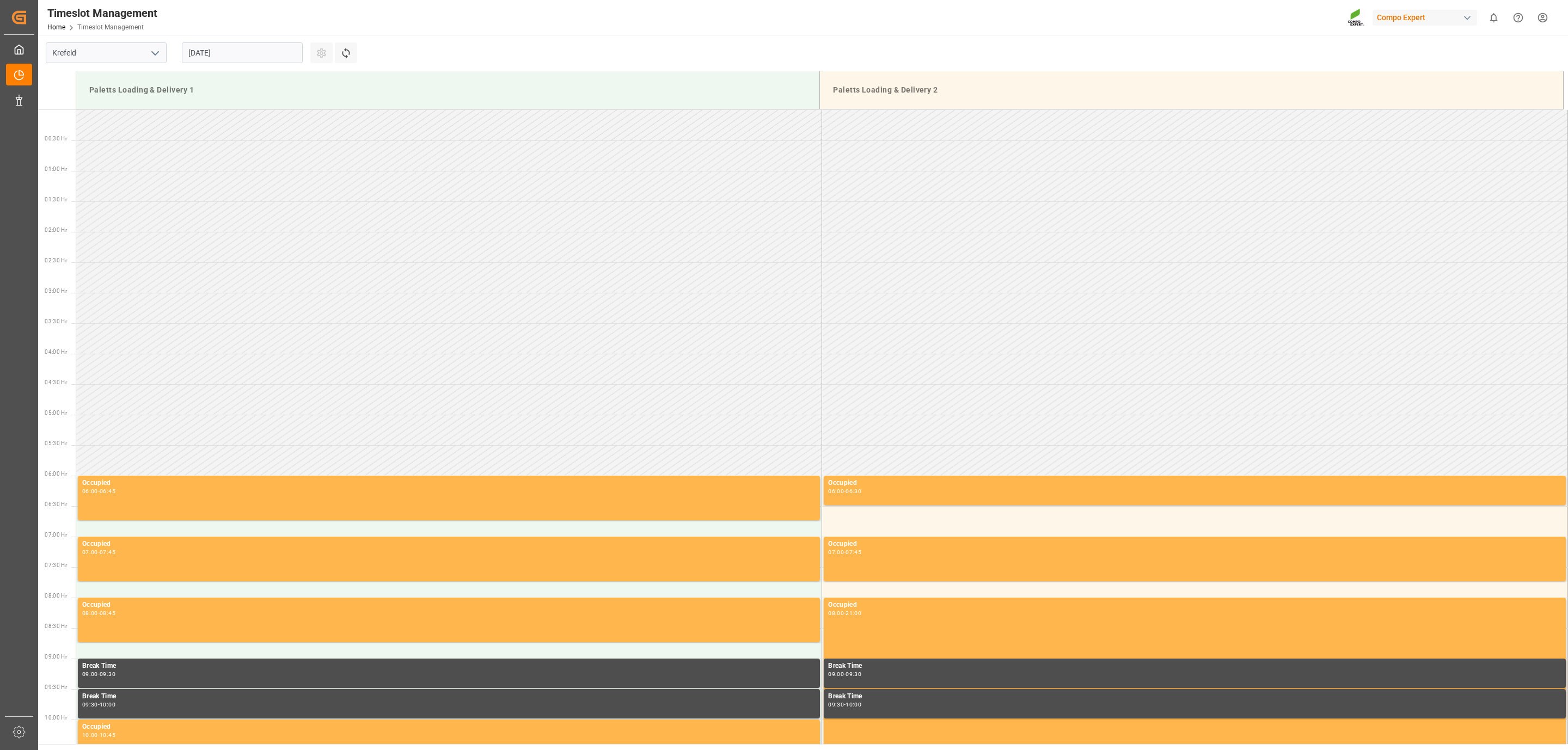
scroll to position [482, 0]
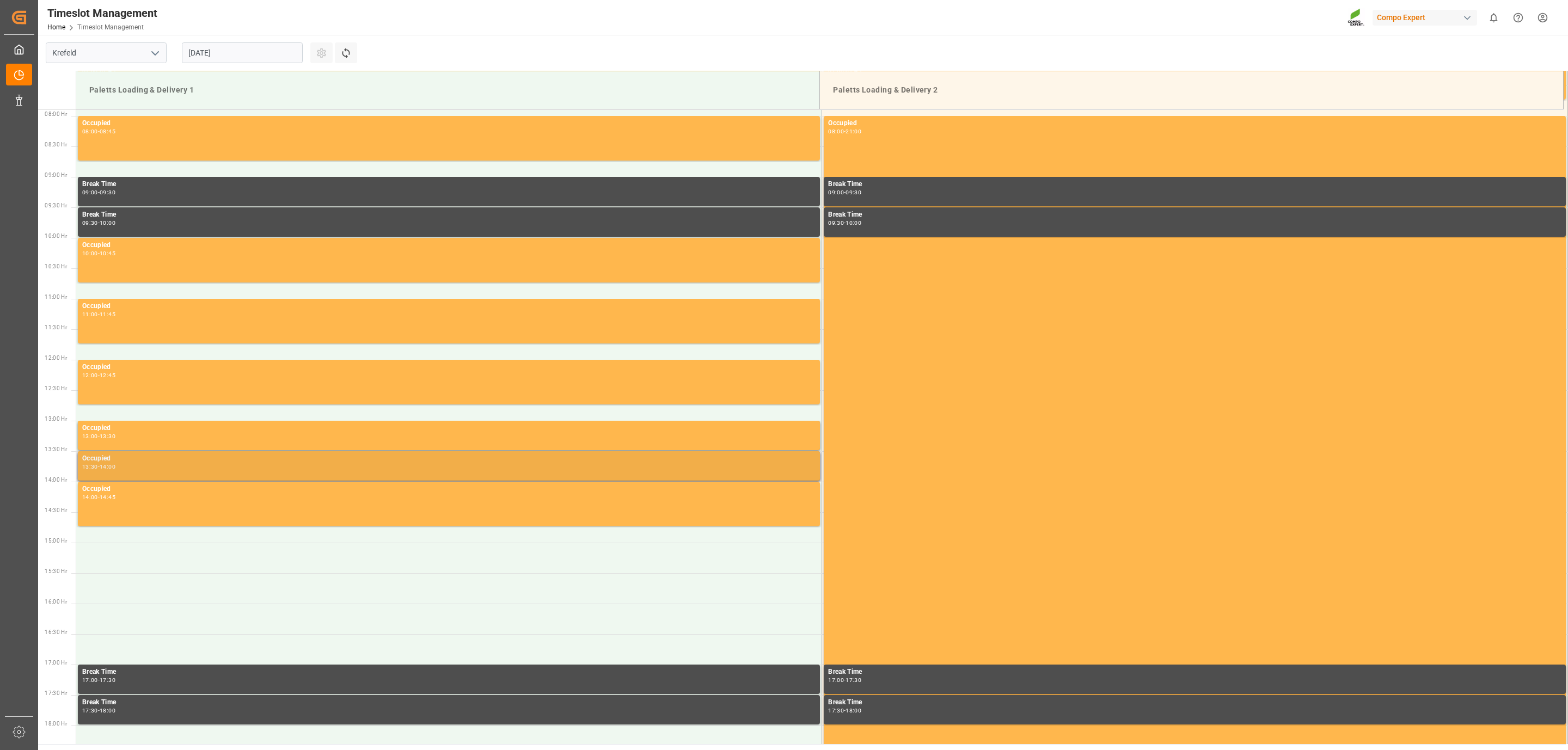
click at [195, 467] on div "13:30 - 14:00" at bounding box center [449, 467] width 734 height 6
drag, startPoint x: 396, startPoint y: 460, endPoint x: 324, endPoint y: 571, distance: 132.3
click at [324, 571] on td at bounding box center [449, 558] width 746 height 31
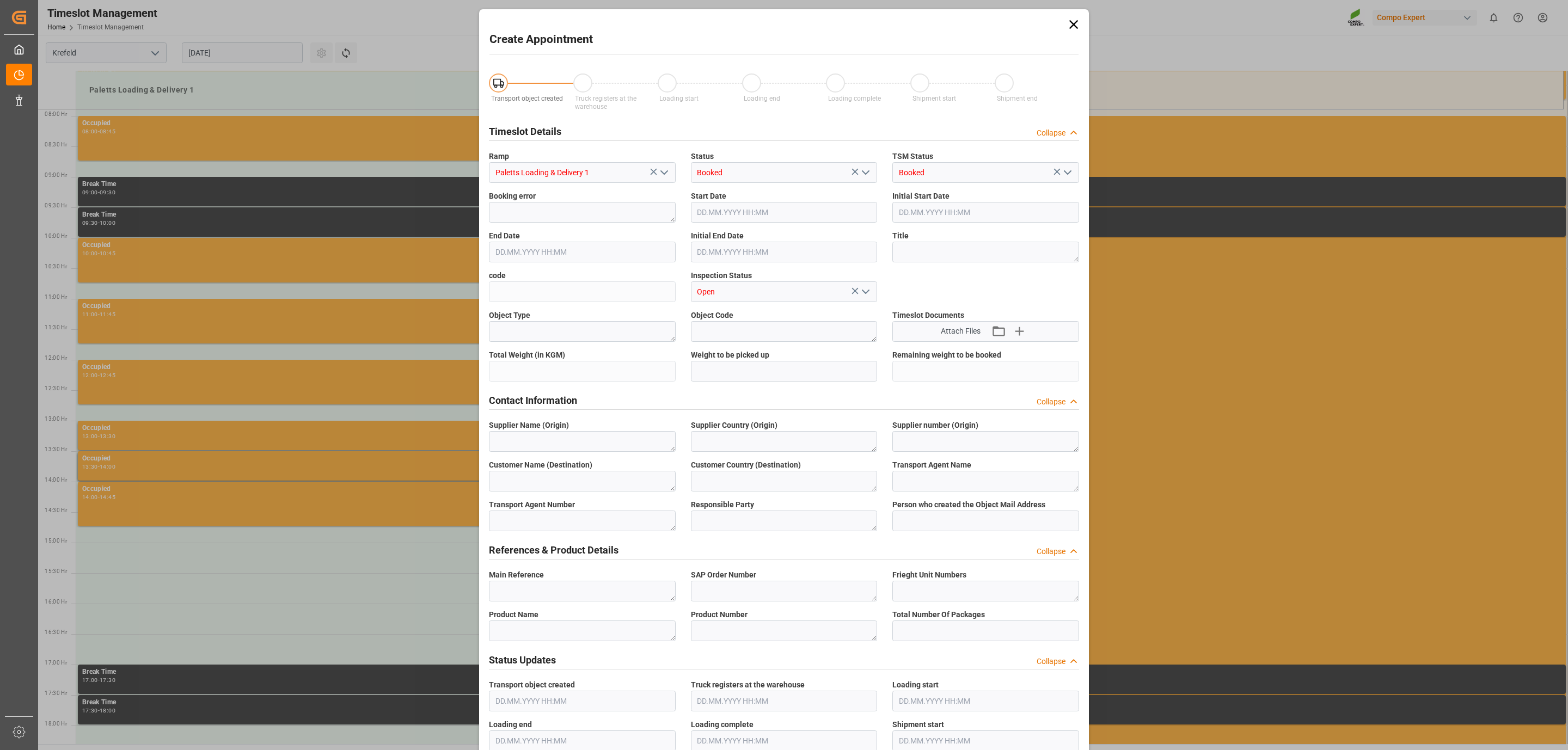
type input "[DATE] 15:00"
type input "[DATE] 15:30"
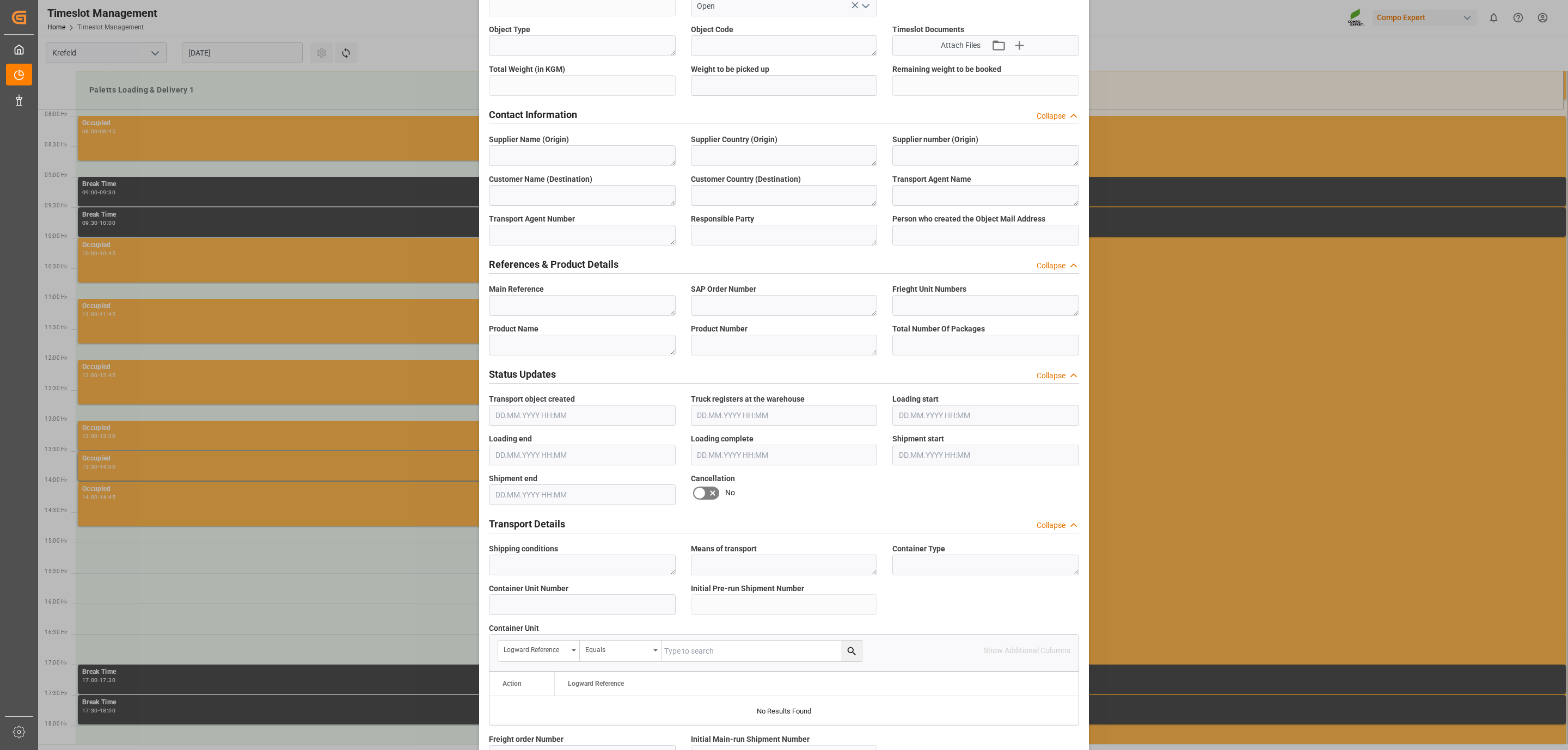
scroll to position [0, 0]
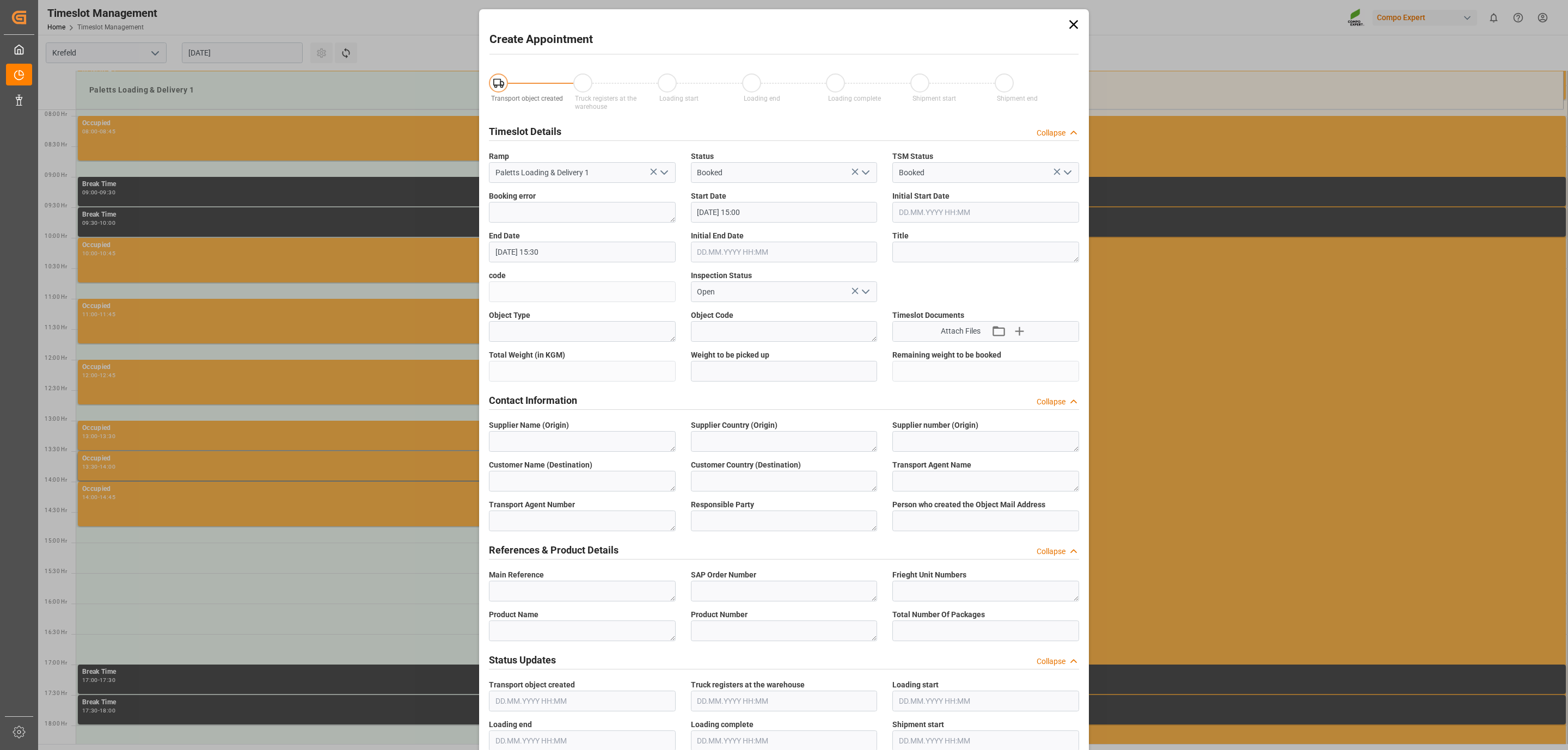
click at [1068, 25] on icon at bounding box center [1074, 24] width 15 height 15
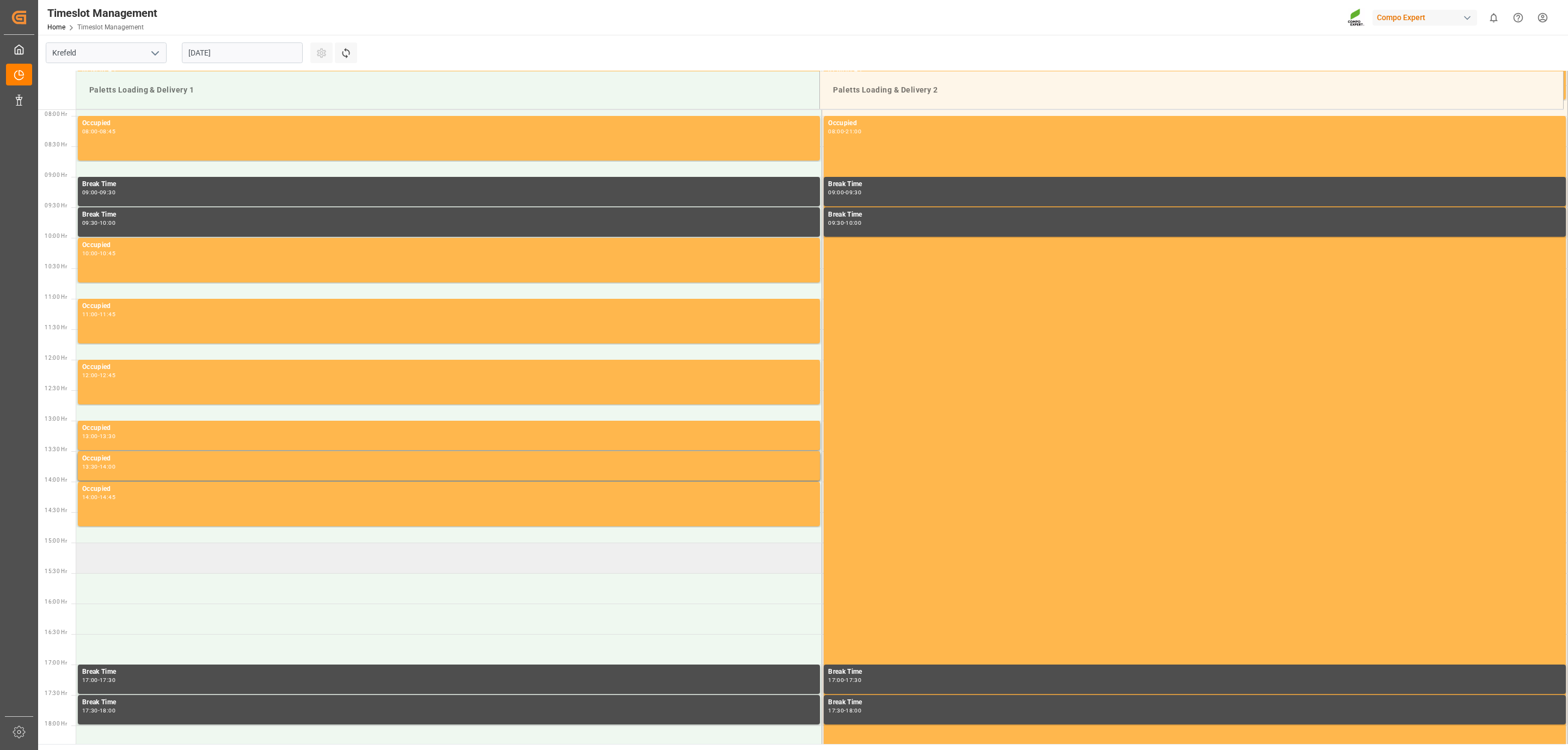
click at [141, 553] on td at bounding box center [449, 558] width 746 height 31
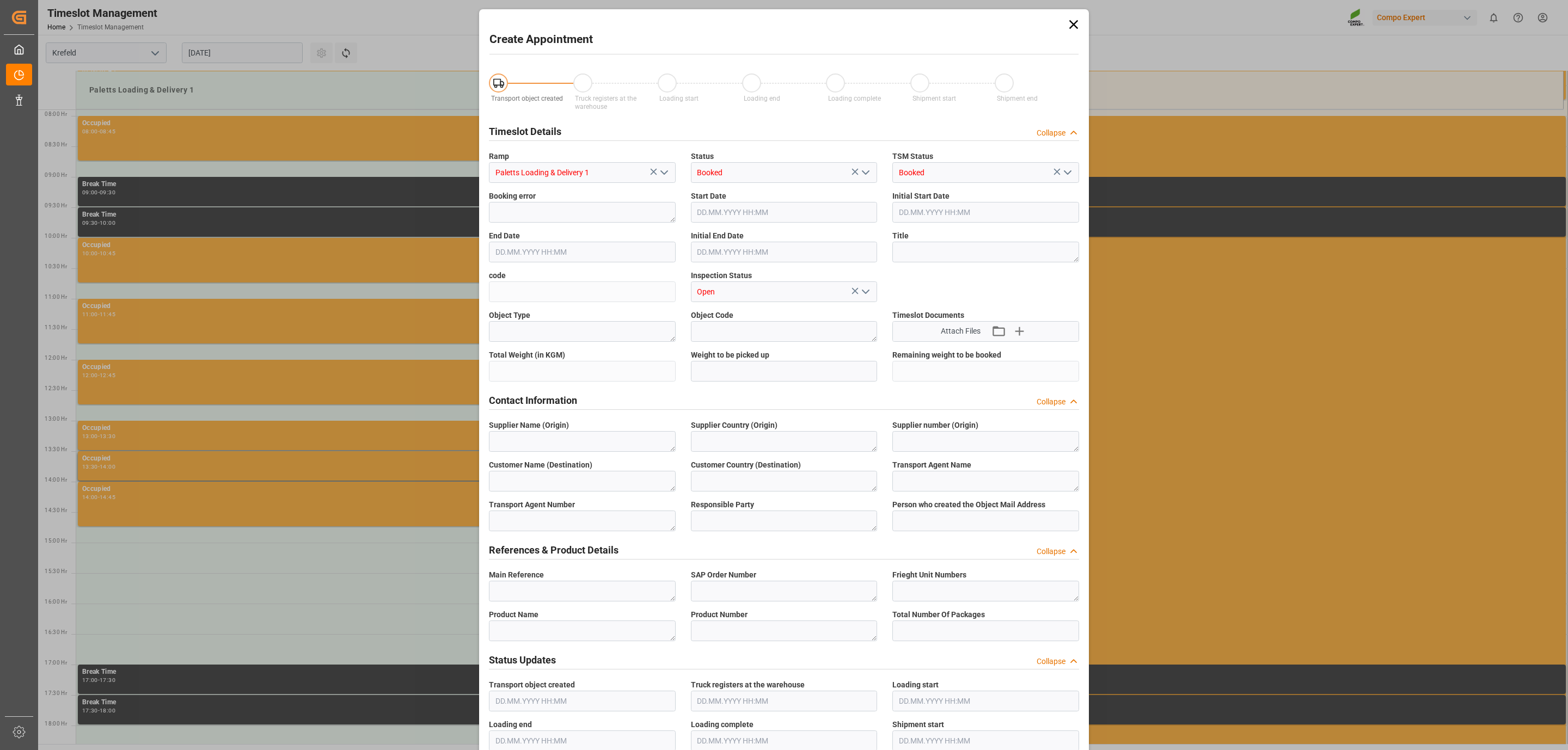
type input "[DATE] 15:00"
type input "[DATE] 15:30"
click at [1082, 18] on div "Create Appointment Transport object created Truck registers at the warehouse Lo…" at bounding box center [784, 719] width 605 height 1416
click at [1069, 20] on icon at bounding box center [1074, 24] width 15 height 15
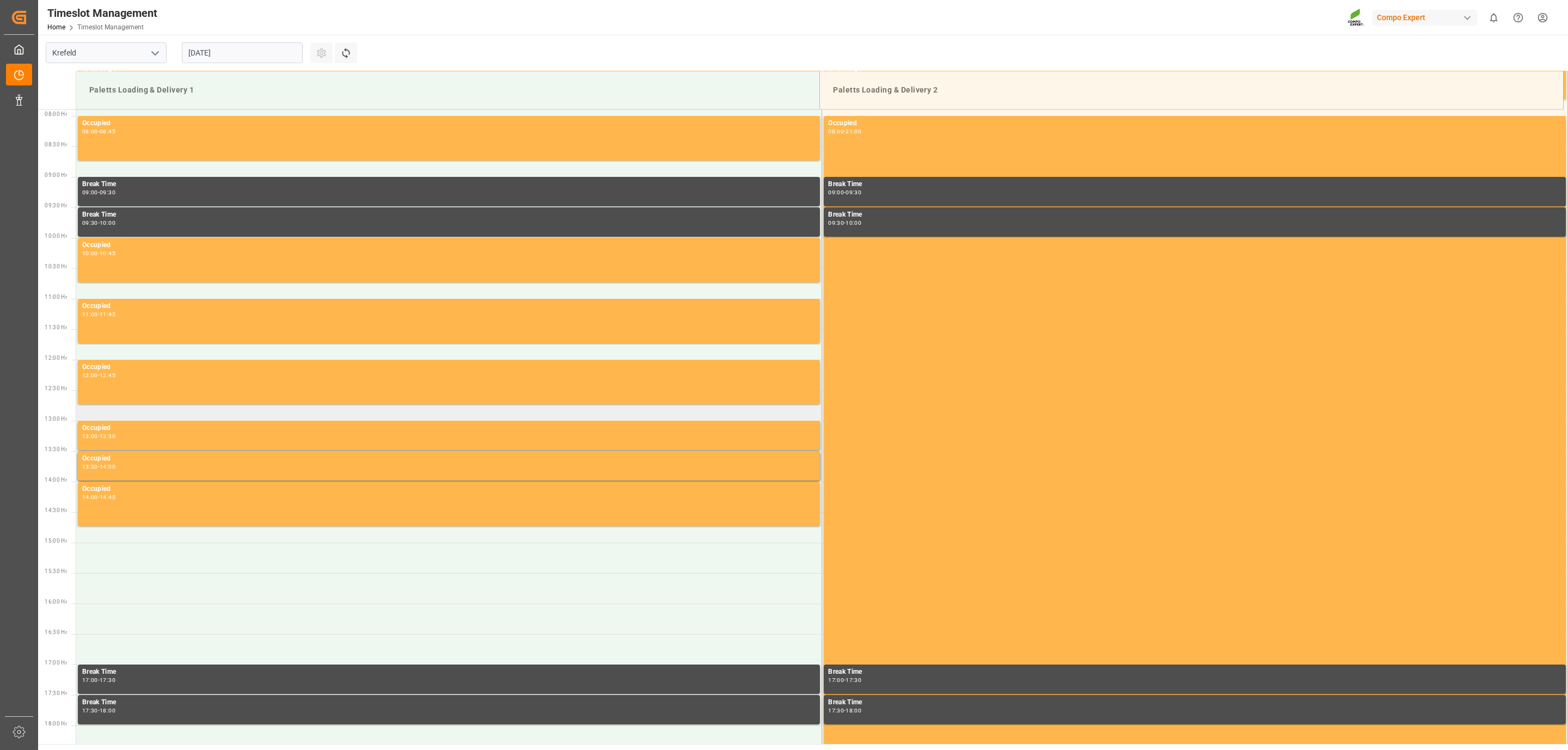
click at [191, 411] on td at bounding box center [449, 406] width 746 height 31
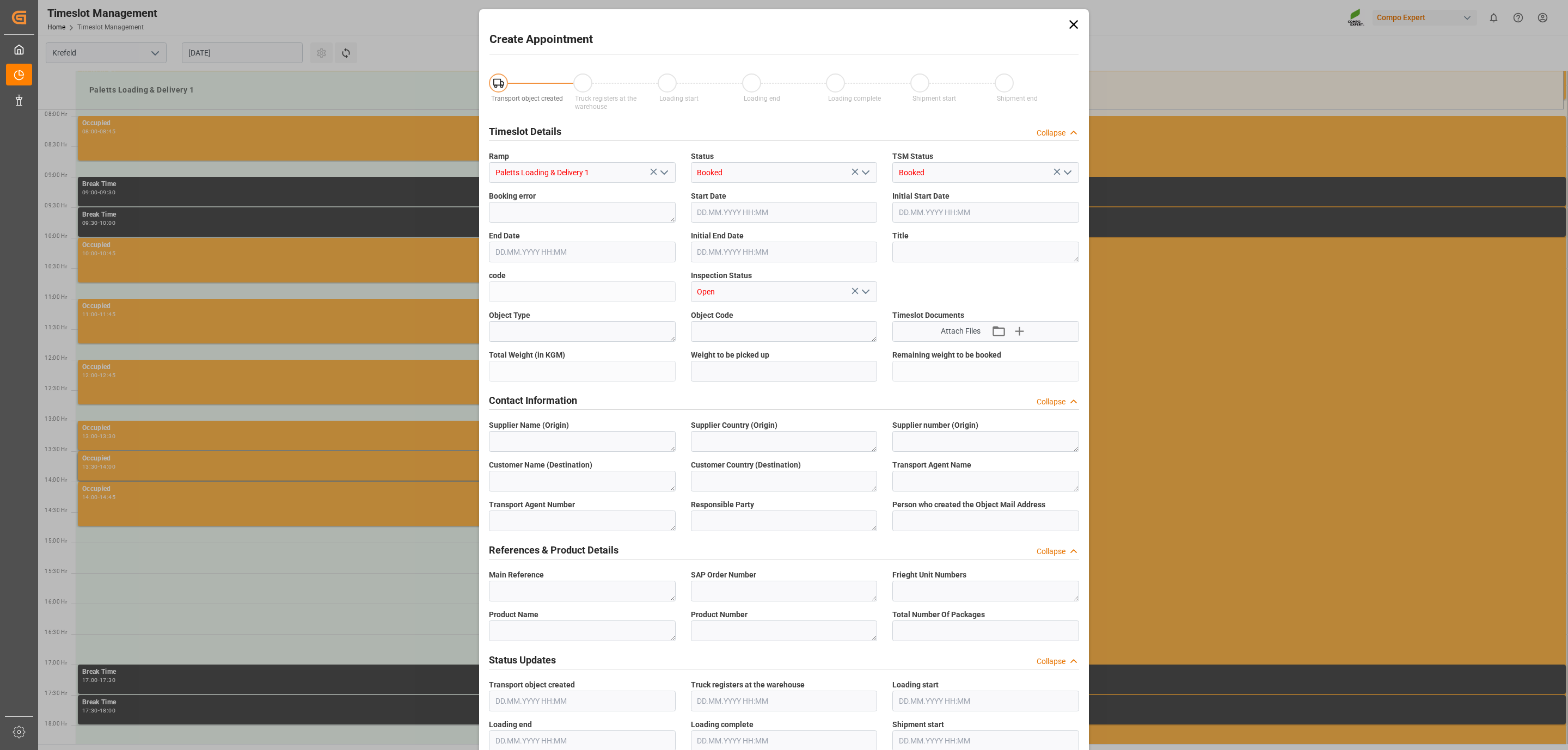
type input "[DATE] 12:30"
type input "[DATE] 13:00"
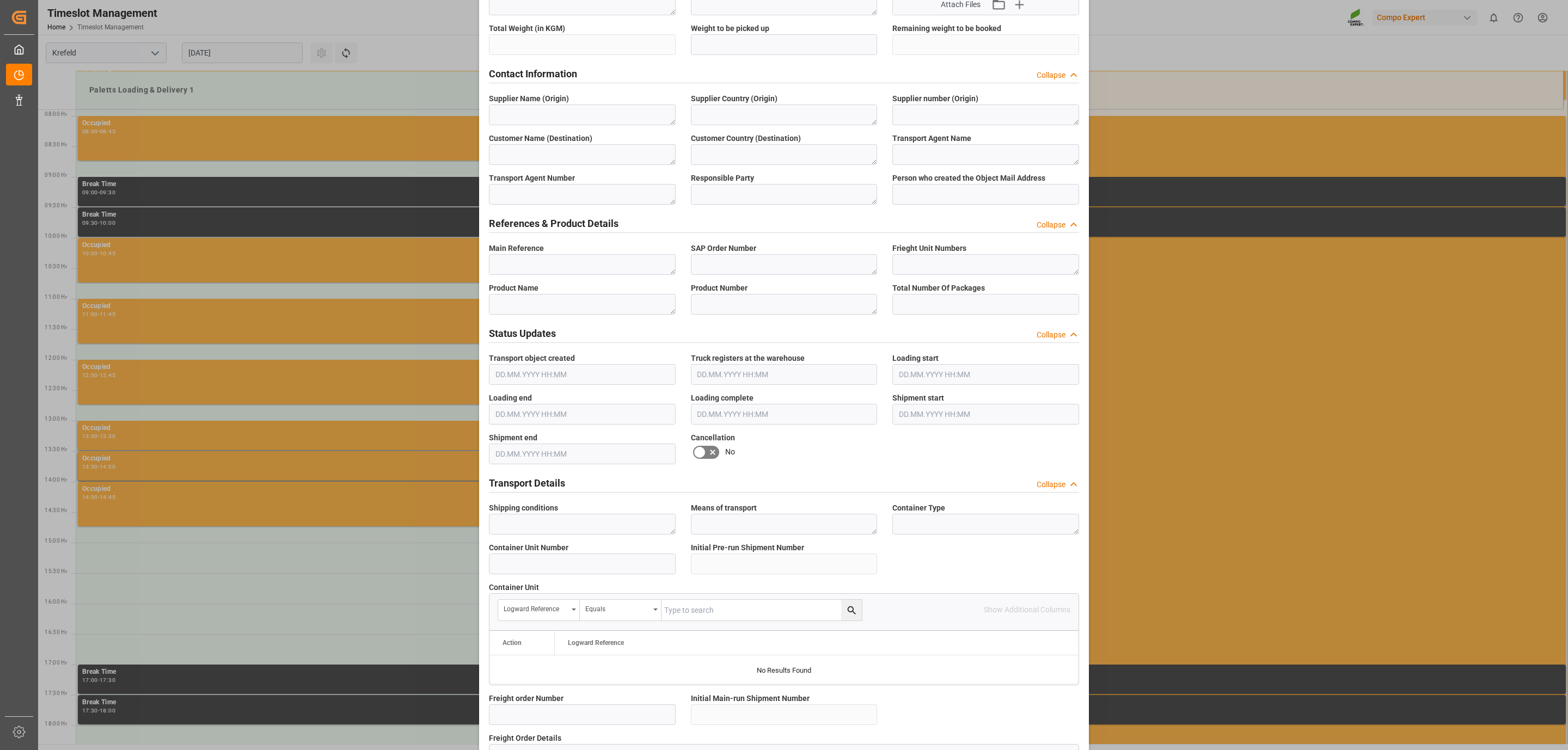
scroll to position [245, 0]
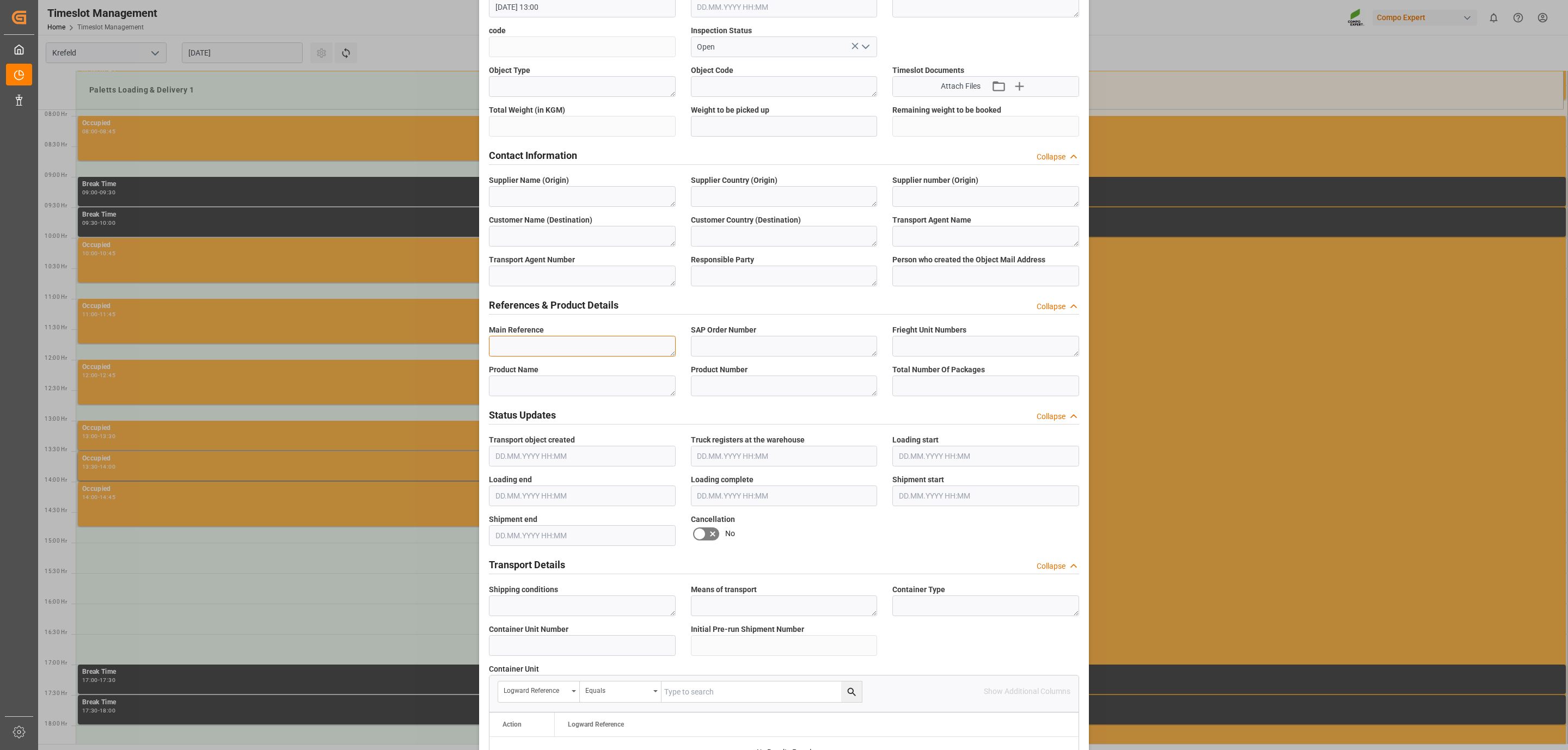
click at [536, 345] on textarea at bounding box center [582, 346] width 187 height 21
paste textarea "6100001257"
type textarea "6100001257"
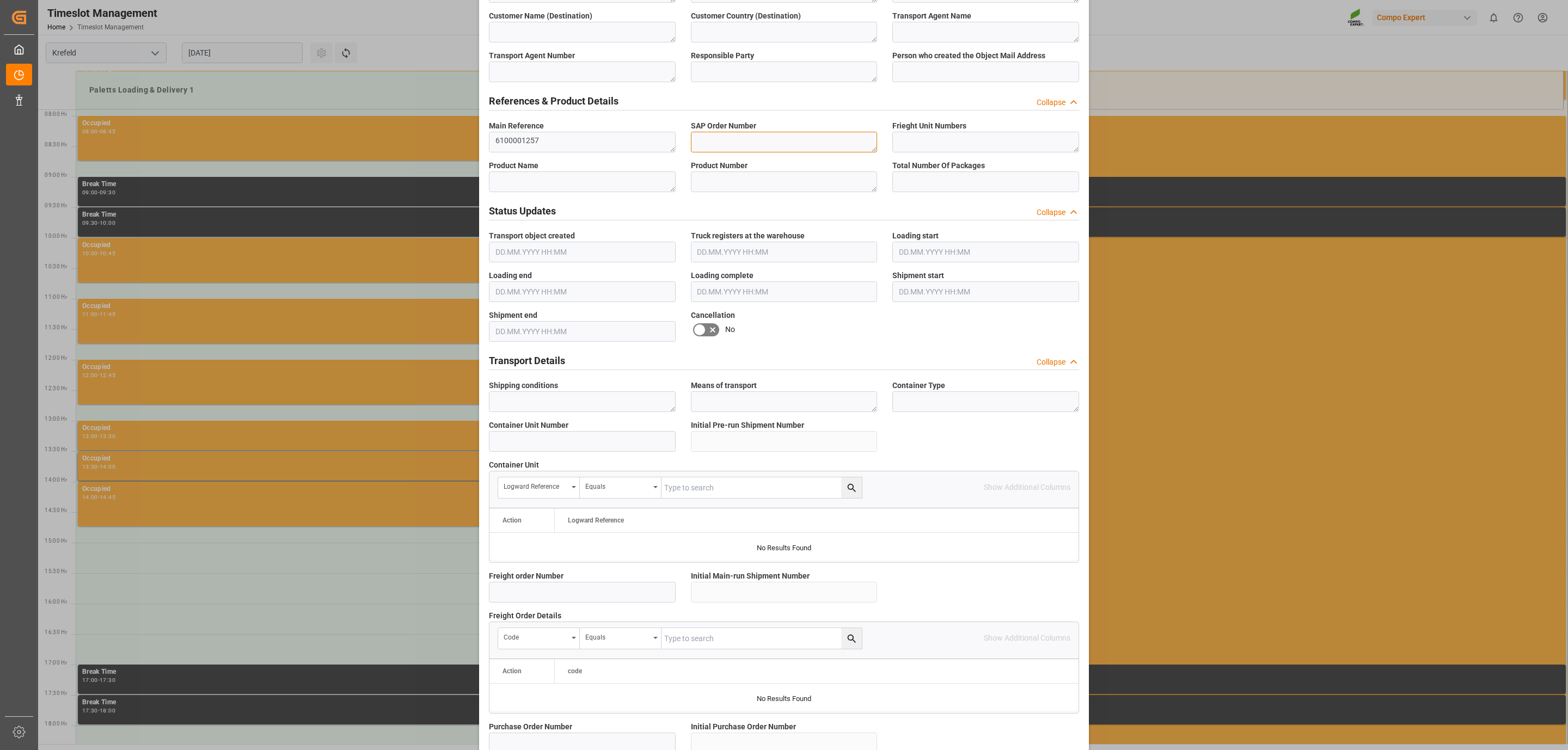
scroll to position [694, 0]
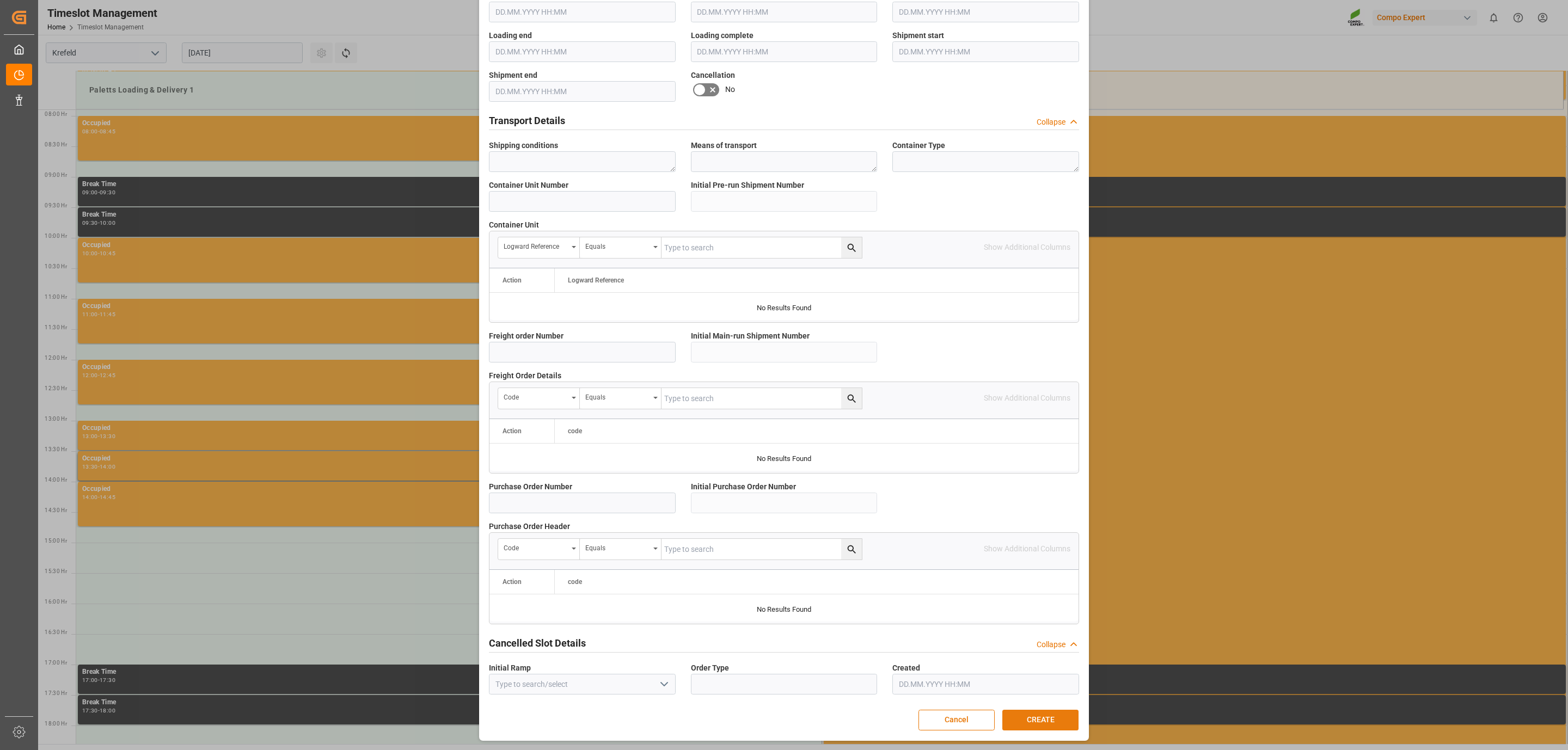
click at [1048, 710] on button "CREATE" at bounding box center [1040, 720] width 76 height 21
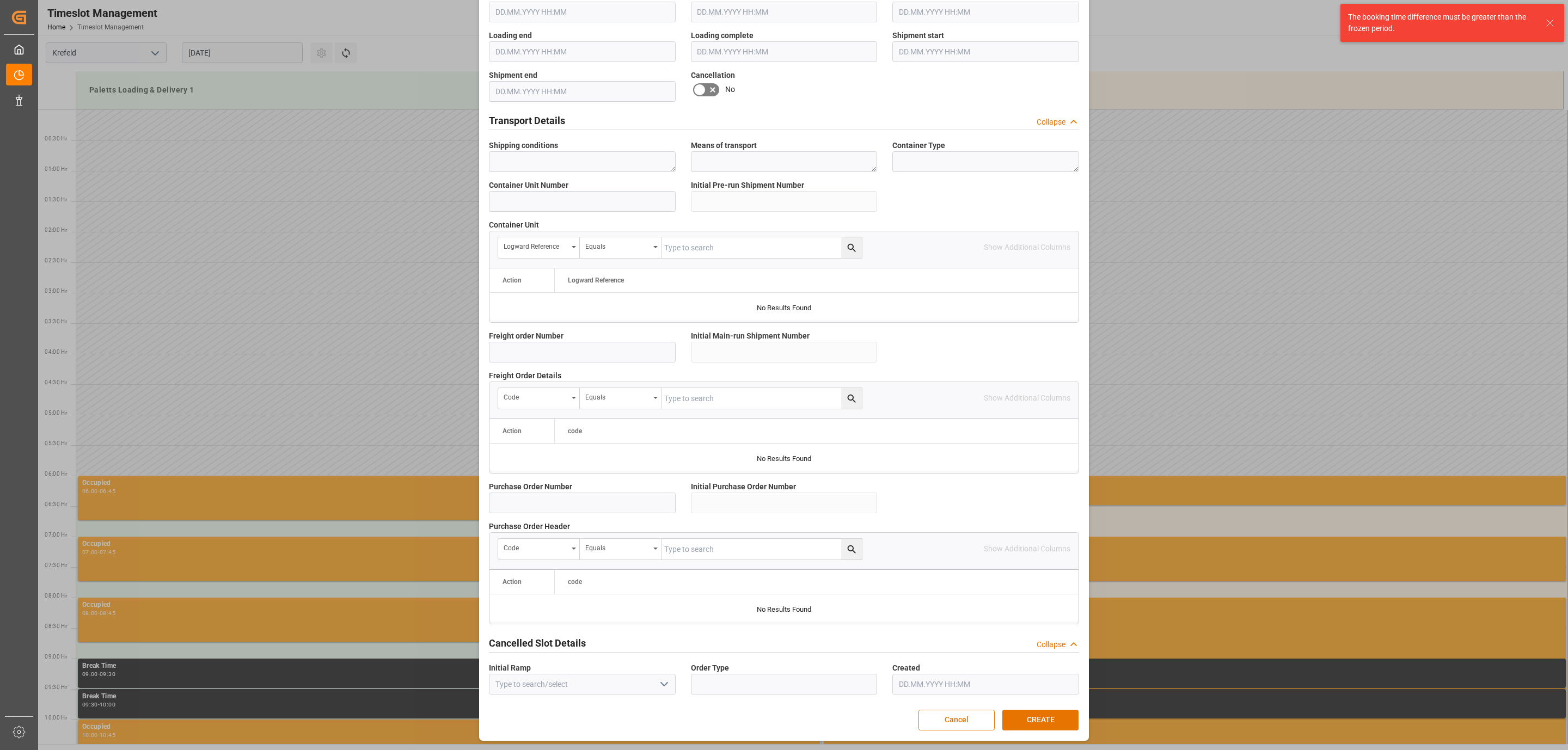
click at [1362, 79] on div "Create Appointment Transport object created Truck registers at the warehouse Lo…" at bounding box center [784, 375] width 1568 height 750
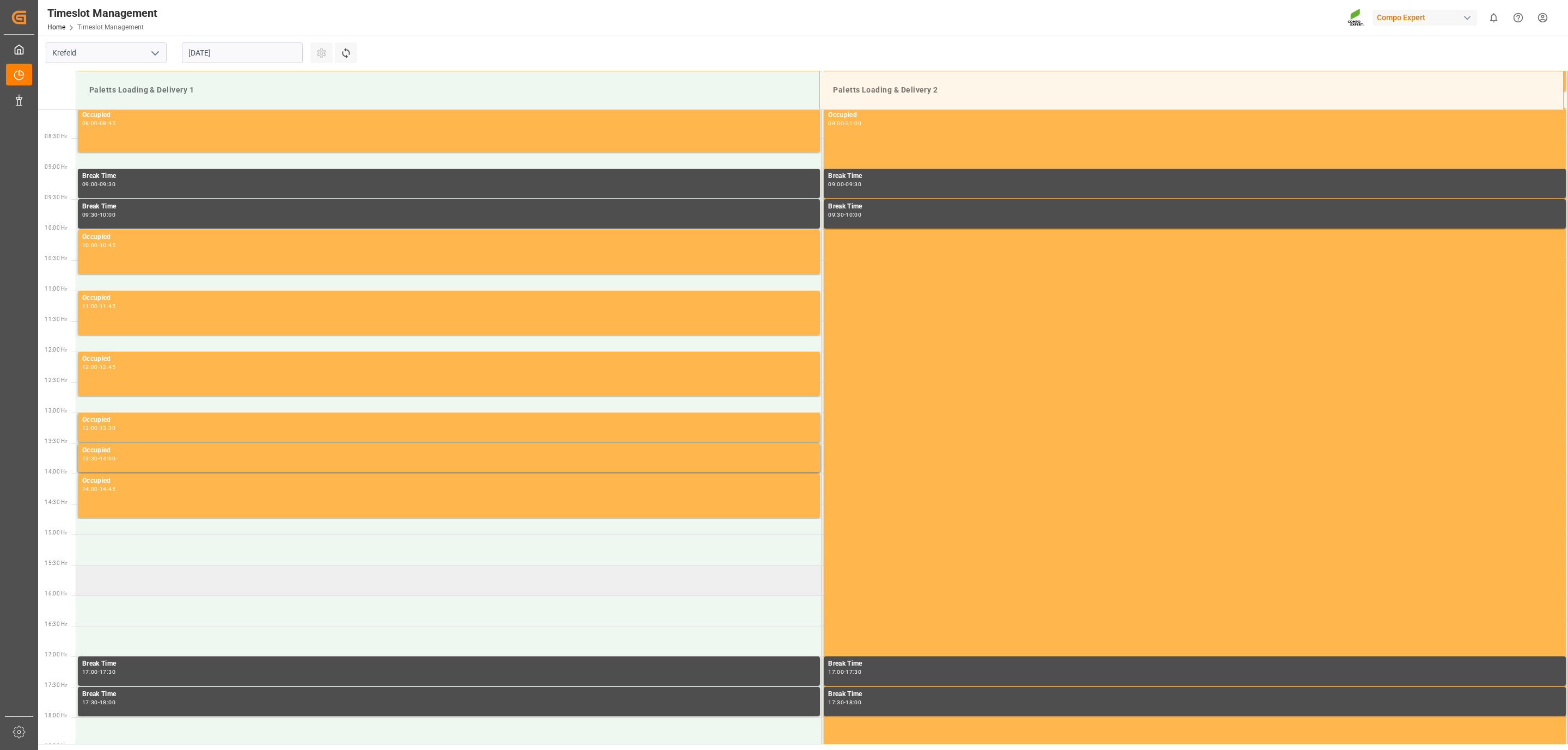
scroll to position [571, 0]
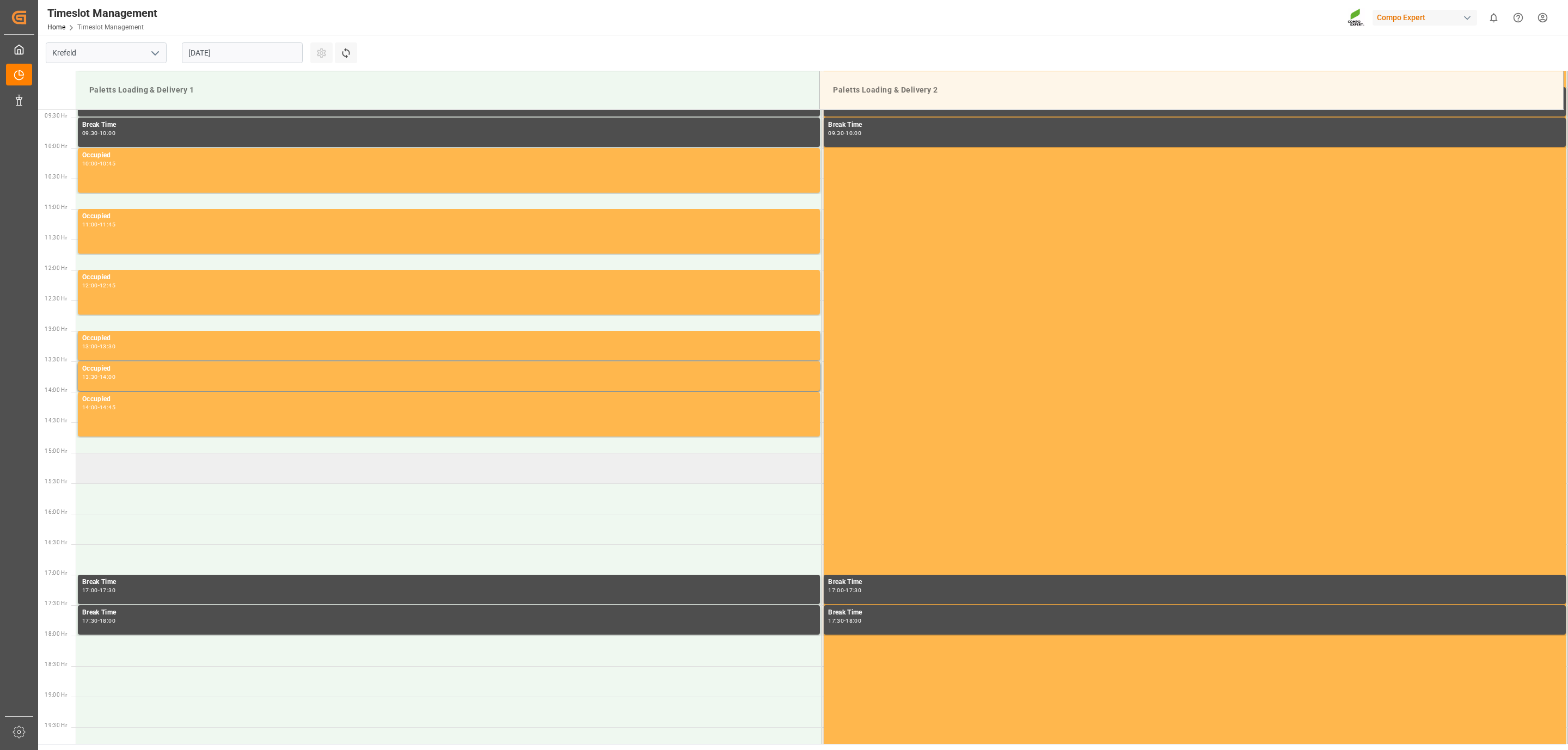
click at [207, 468] on td at bounding box center [449, 468] width 746 height 31
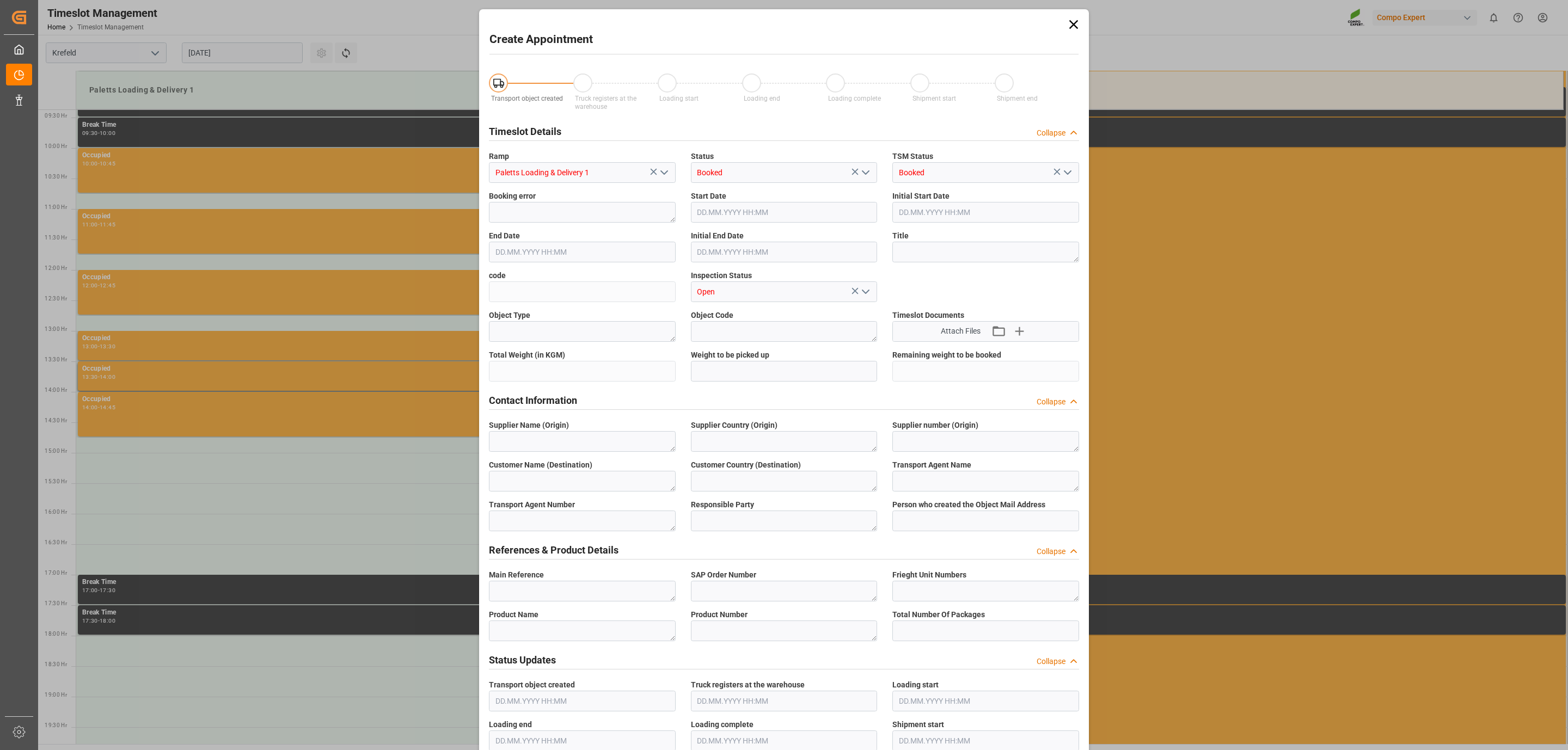
type input "[DATE] 15:00"
type input "[DATE] 15:30"
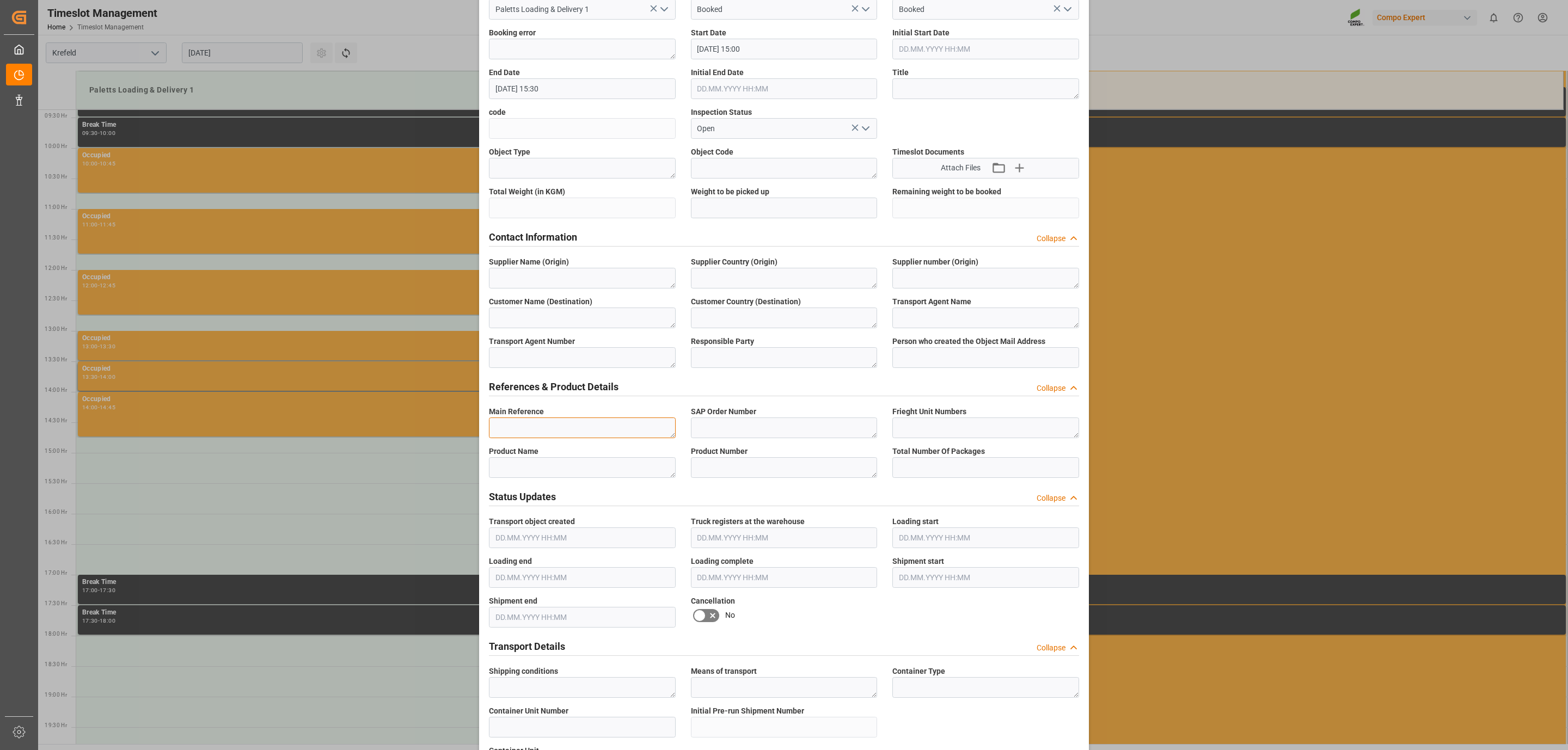
click at [518, 421] on textarea at bounding box center [582, 428] width 187 height 21
paste textarea "6100001257"
type textarea "6100001257"
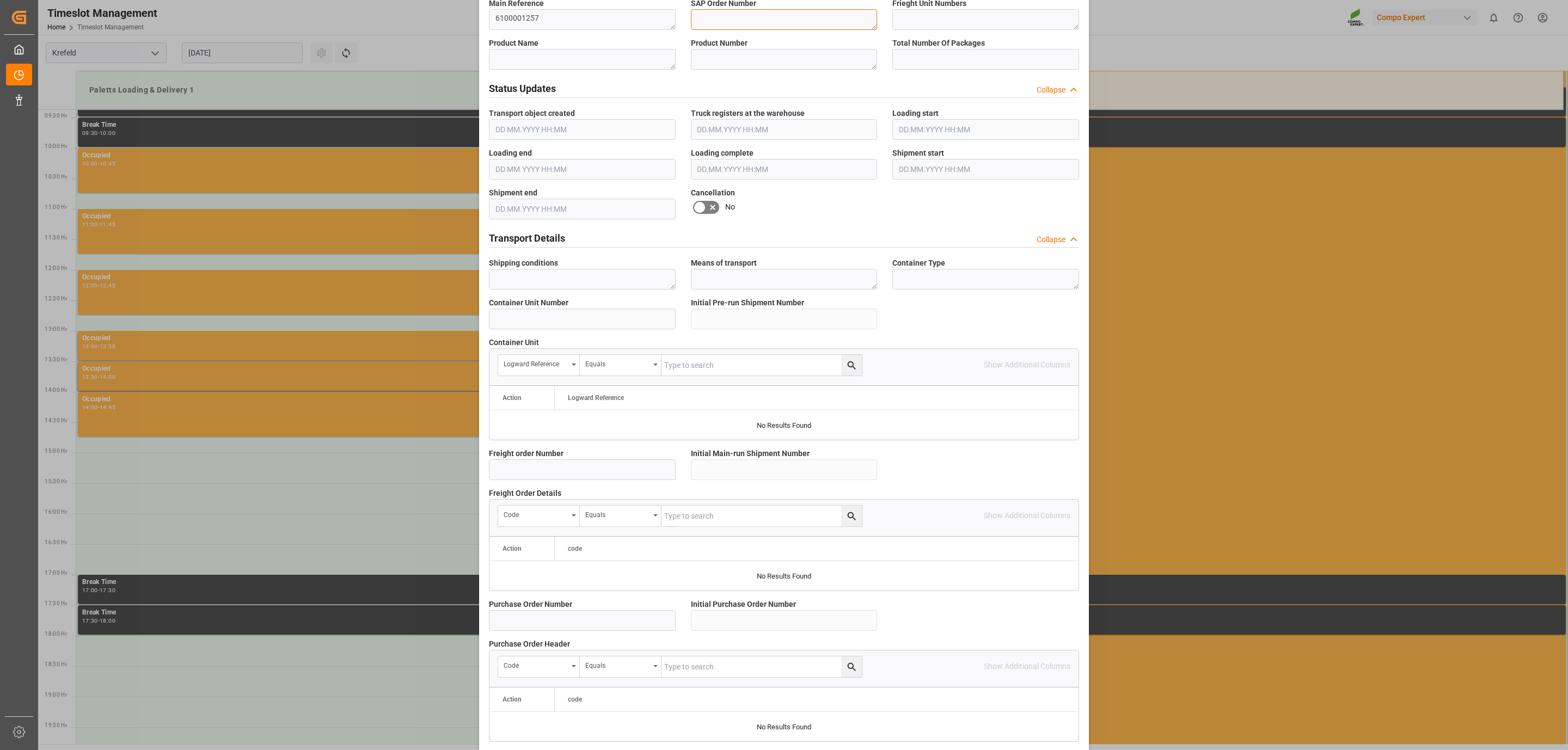
scroll to position [694, 0]
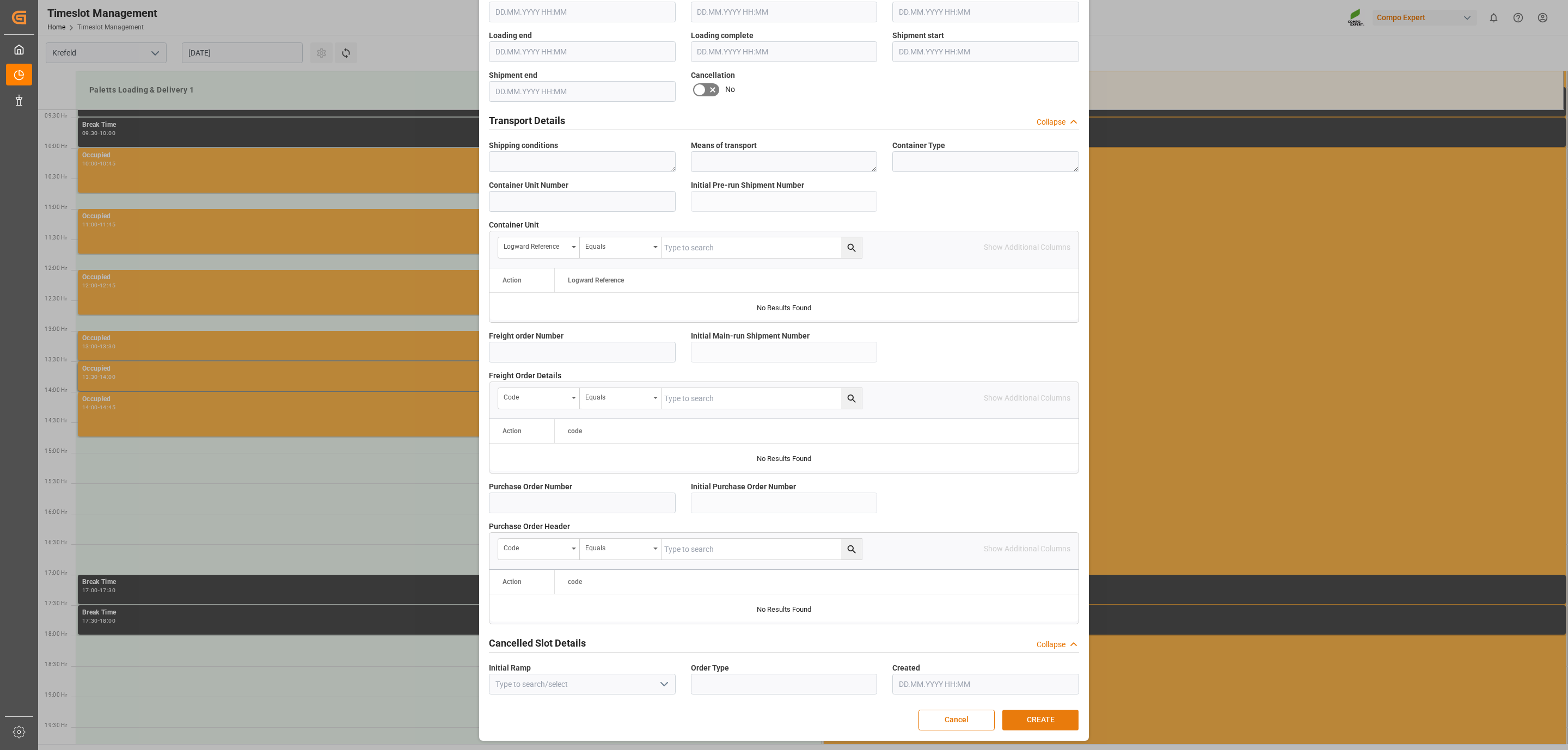
click at [1058, 723] on button "CREATE" at bounding box center [1040, 720] width 76 height 21
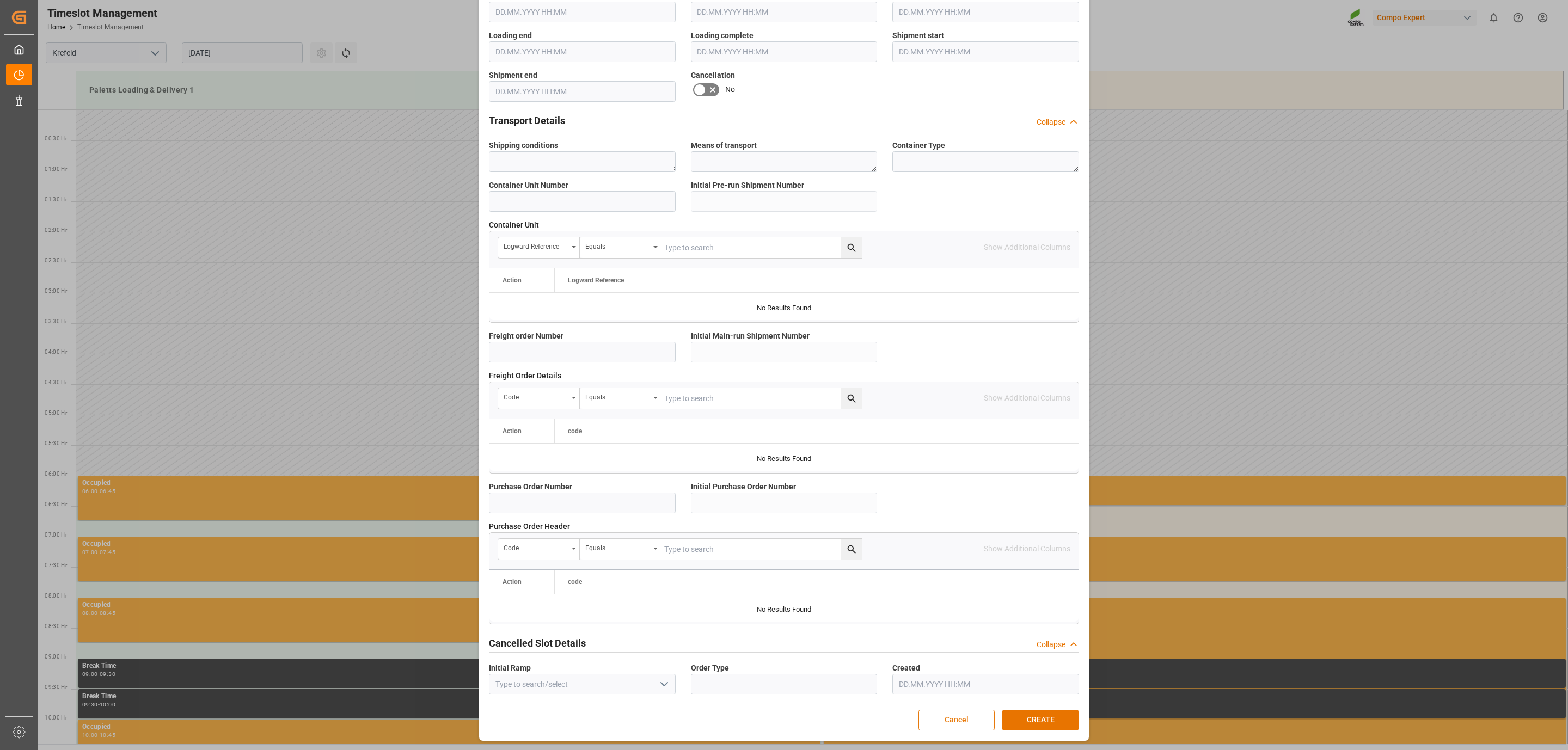
click at [987, 722] on button "Cancel" at bounding box center [956, 720] width 76 height 21
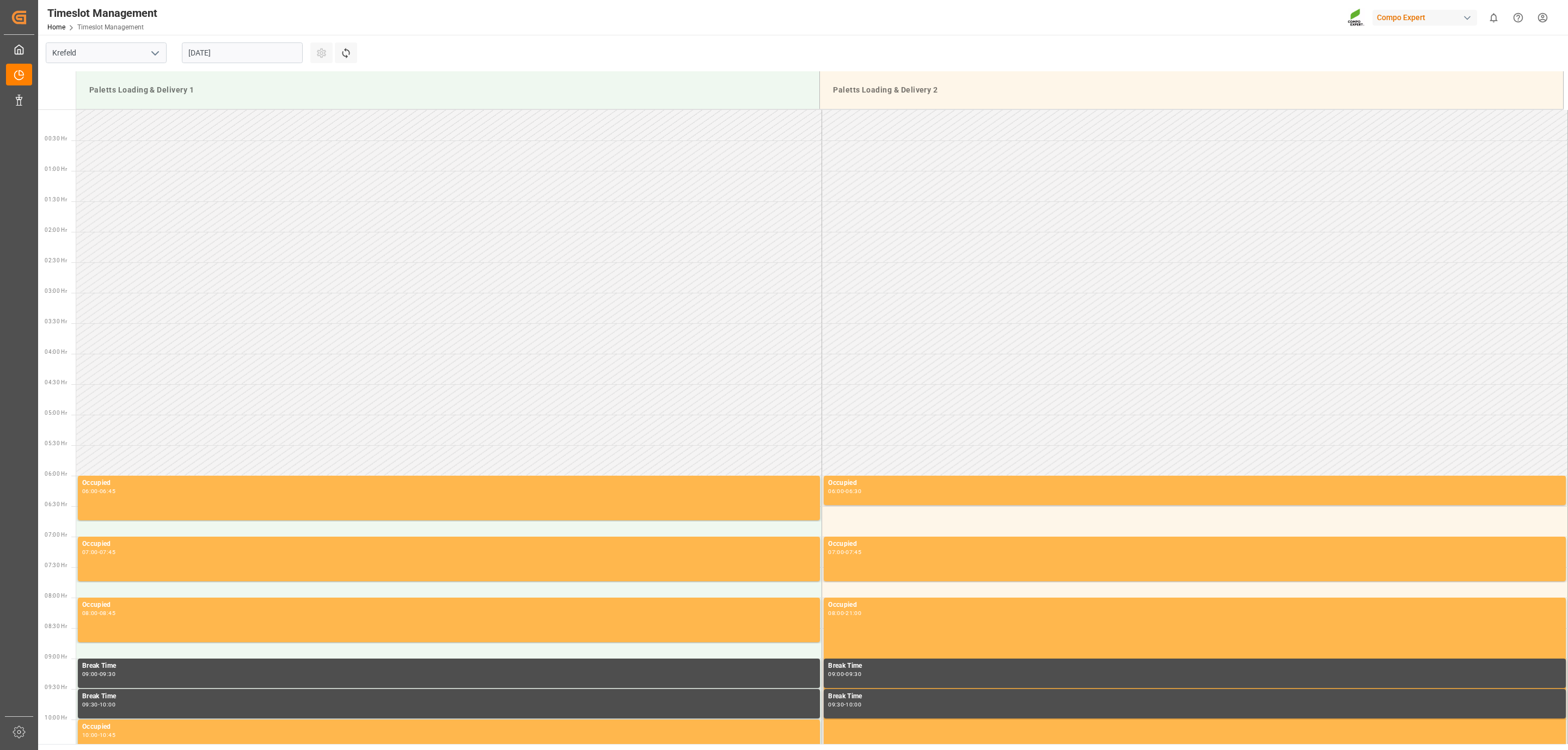
scroll to position [653, 0]
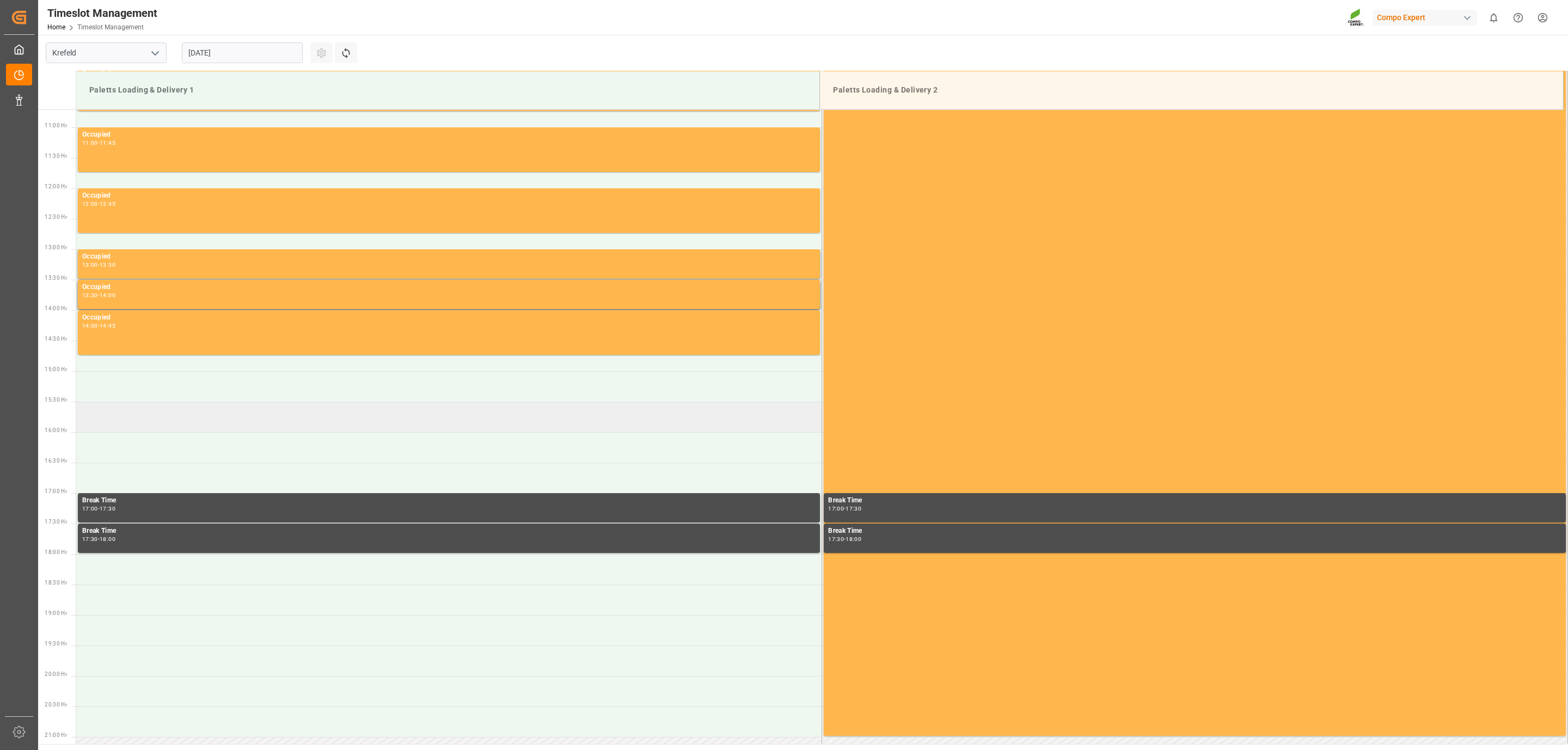
click at [186, 412] on td at bounding box center [449, 417] width 746 height 31
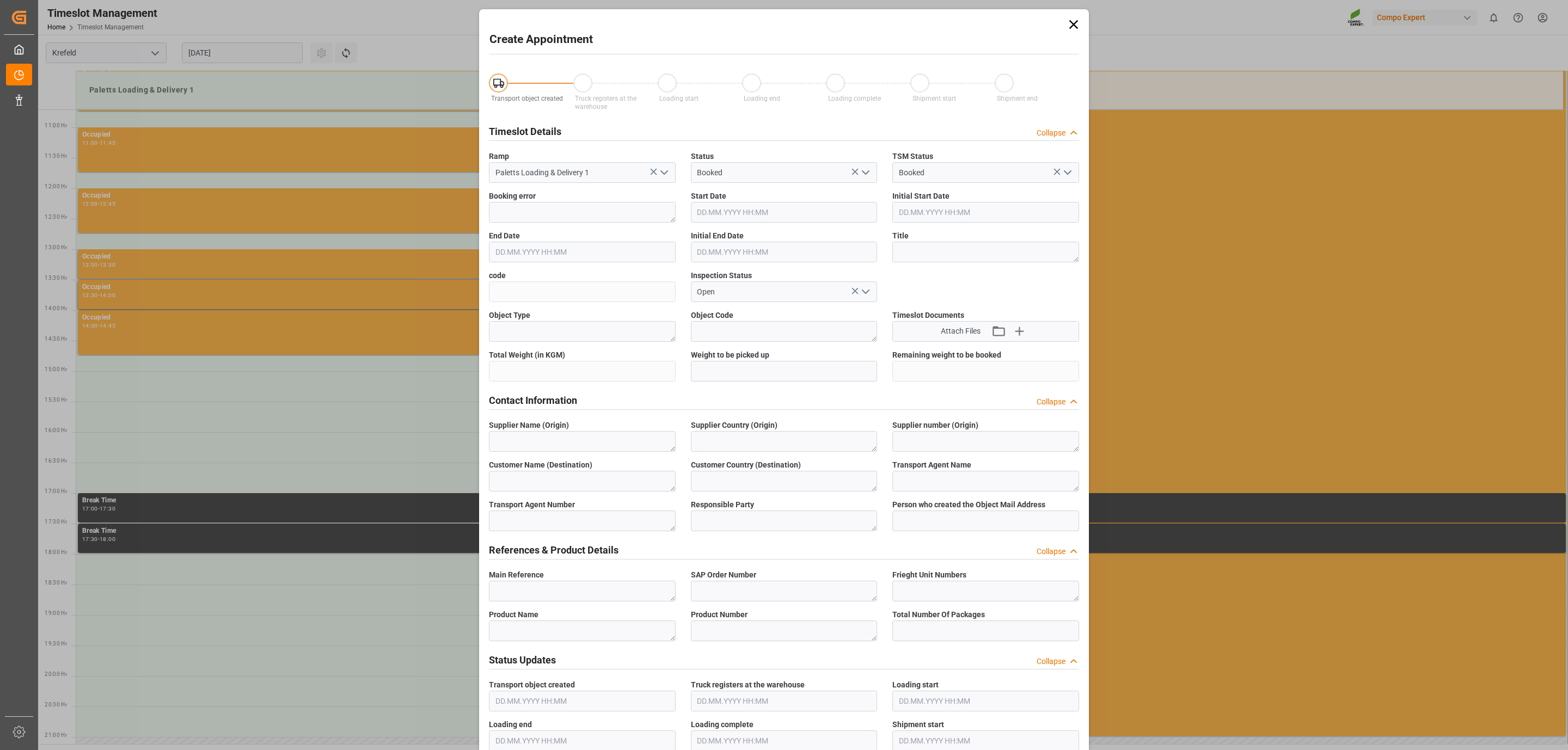
type input "[DATE] 15:30"
type input "[DATE] 16:00"
click at [539, 583] on textarea at bounding box center [582, 591] width 187 height 21
paste textarea "6100001257"
type textarea "6100001257"
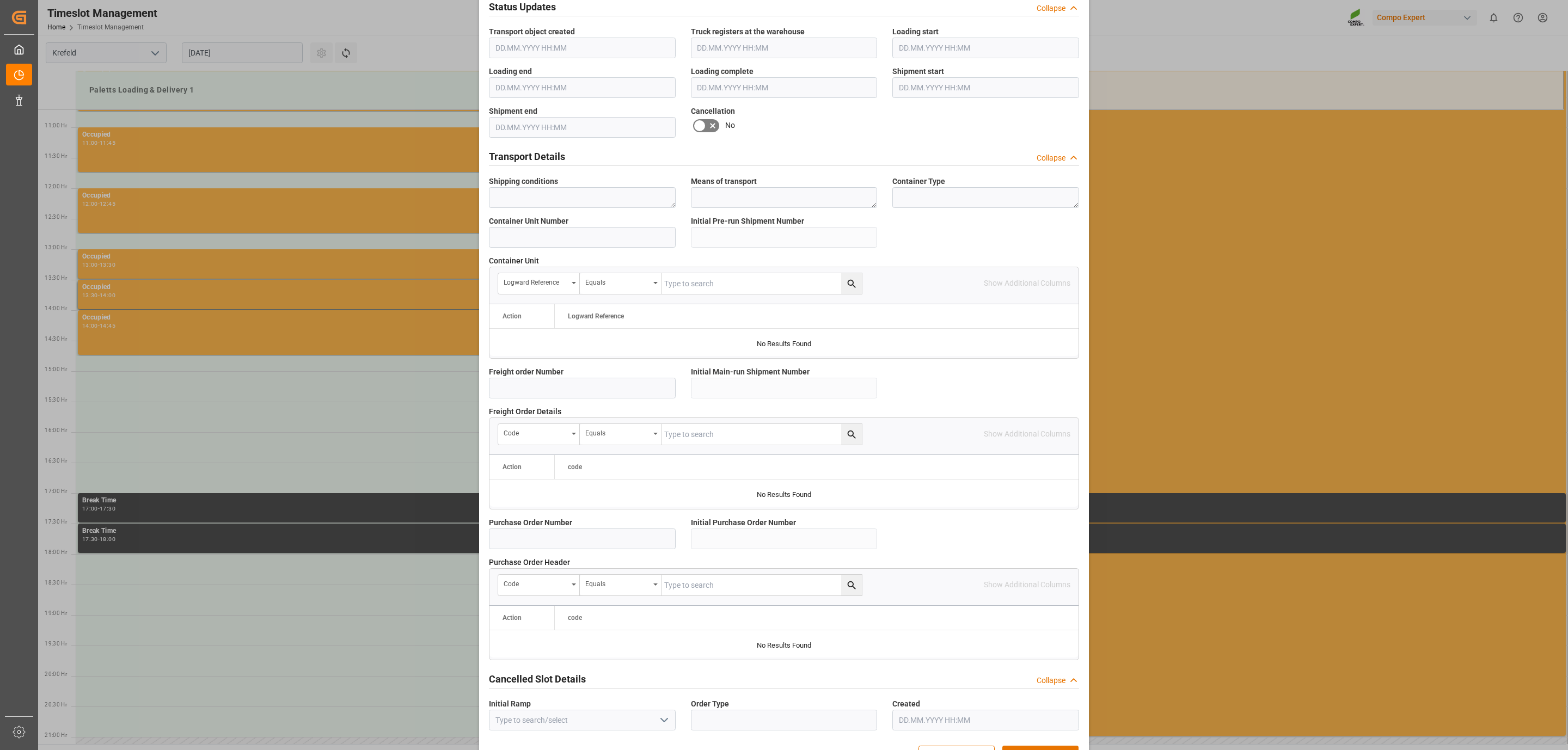
scroll to position [694, 0]
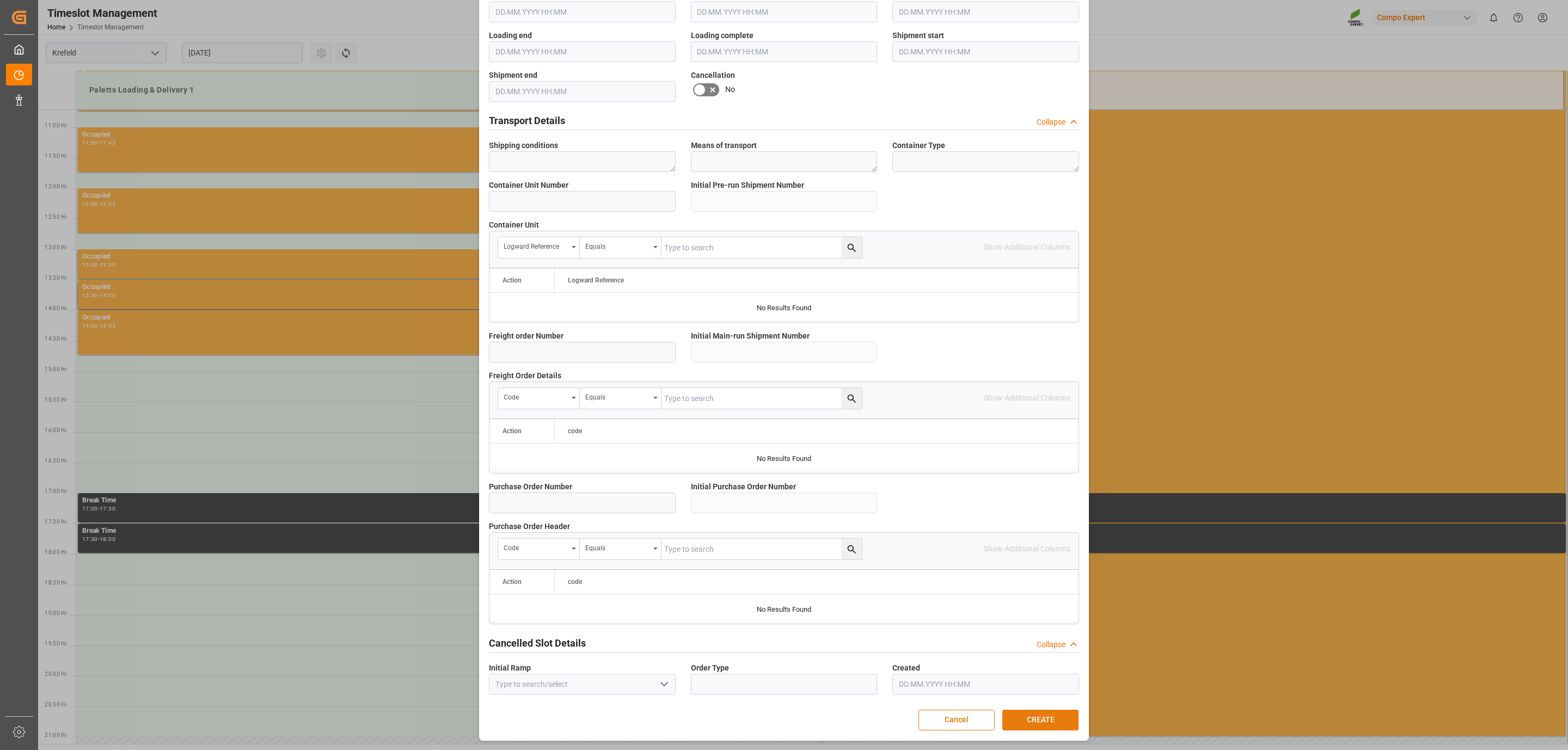
click at [1030, 716] on button "CREATE" at bounding box center [1040, 720] width 76 height 21
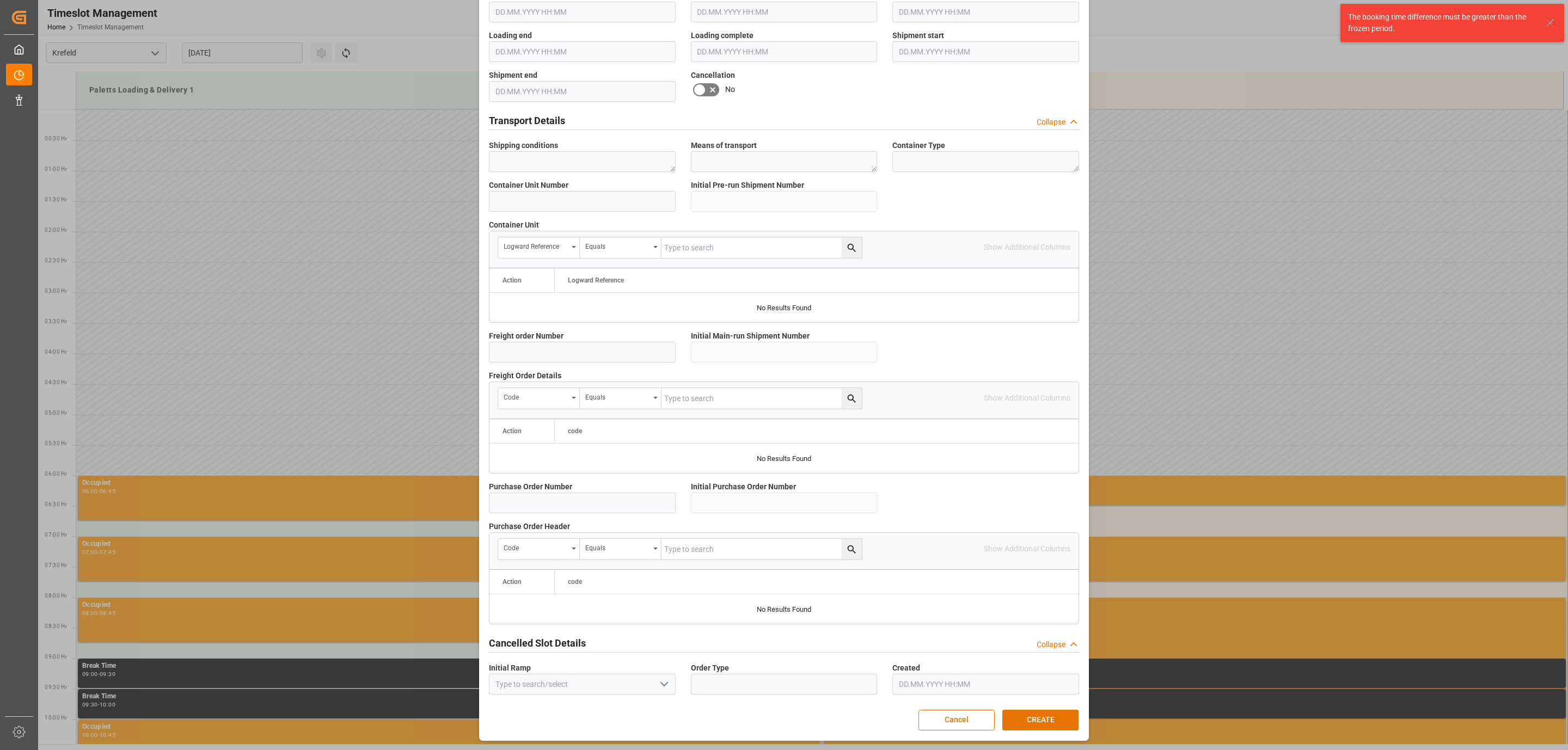
click at [1307, 346] on div "Create Appointment Transport object created Truck registers at the warehouse Lo…" at bounding box center [784, 375] width 1568 height 750
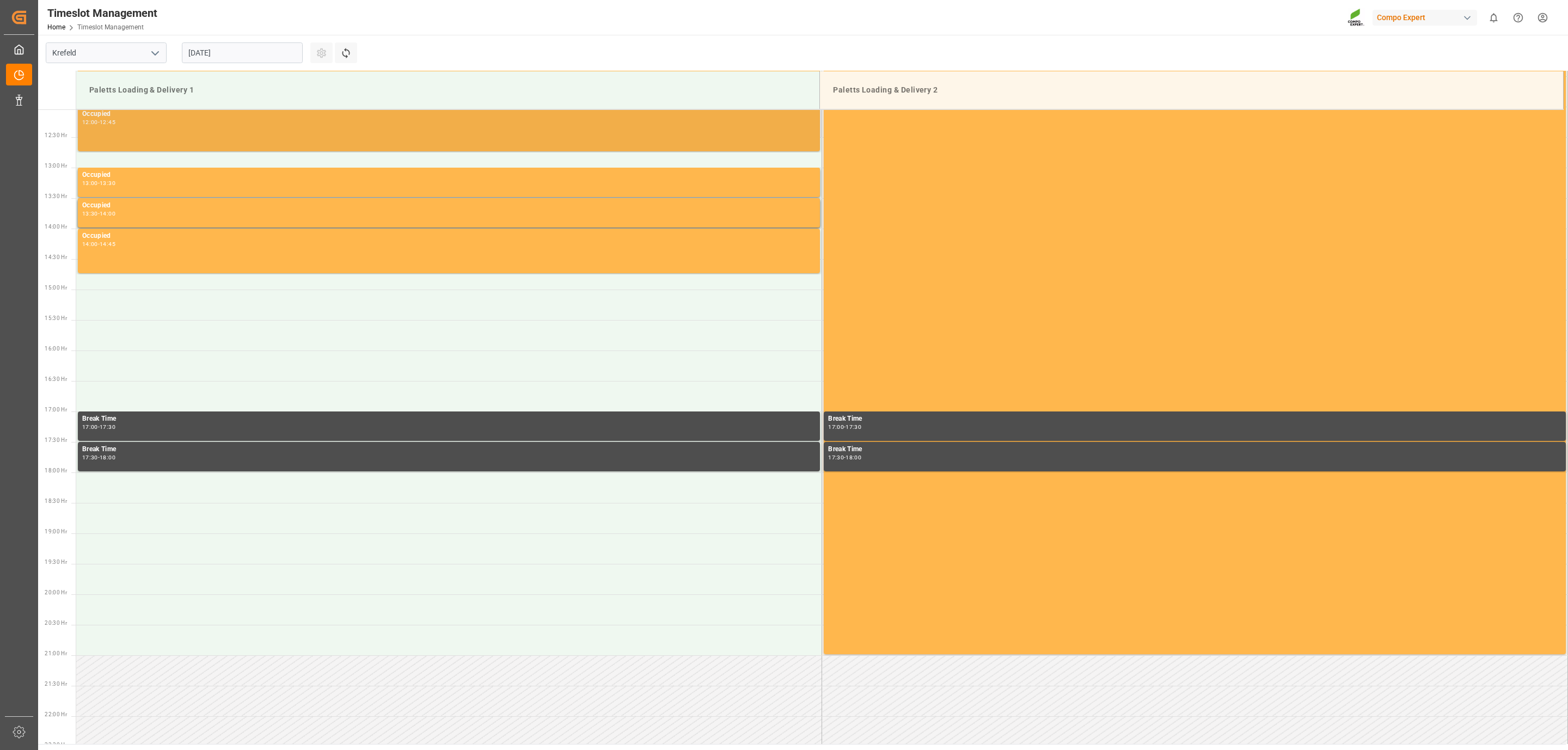
scroll to position [571, 0]
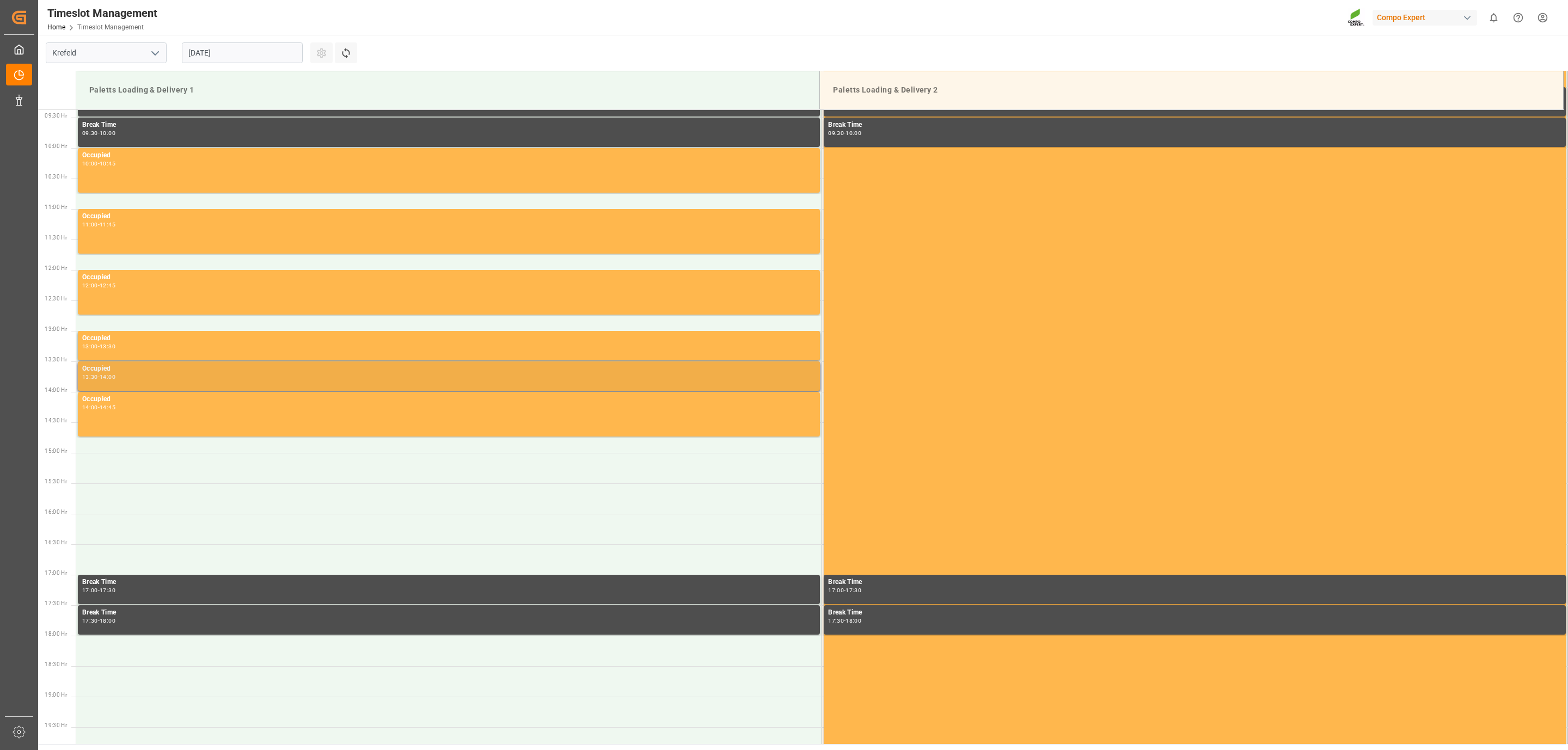
click at [152, 385] on div "Occupied 13:30 - 14:00" at bounding box center [449, 376] width 734 height 25
click at [152, 382] on div "Occupied 13:30 - 14:00" at bounding box center [449, 376] width 734 height 25
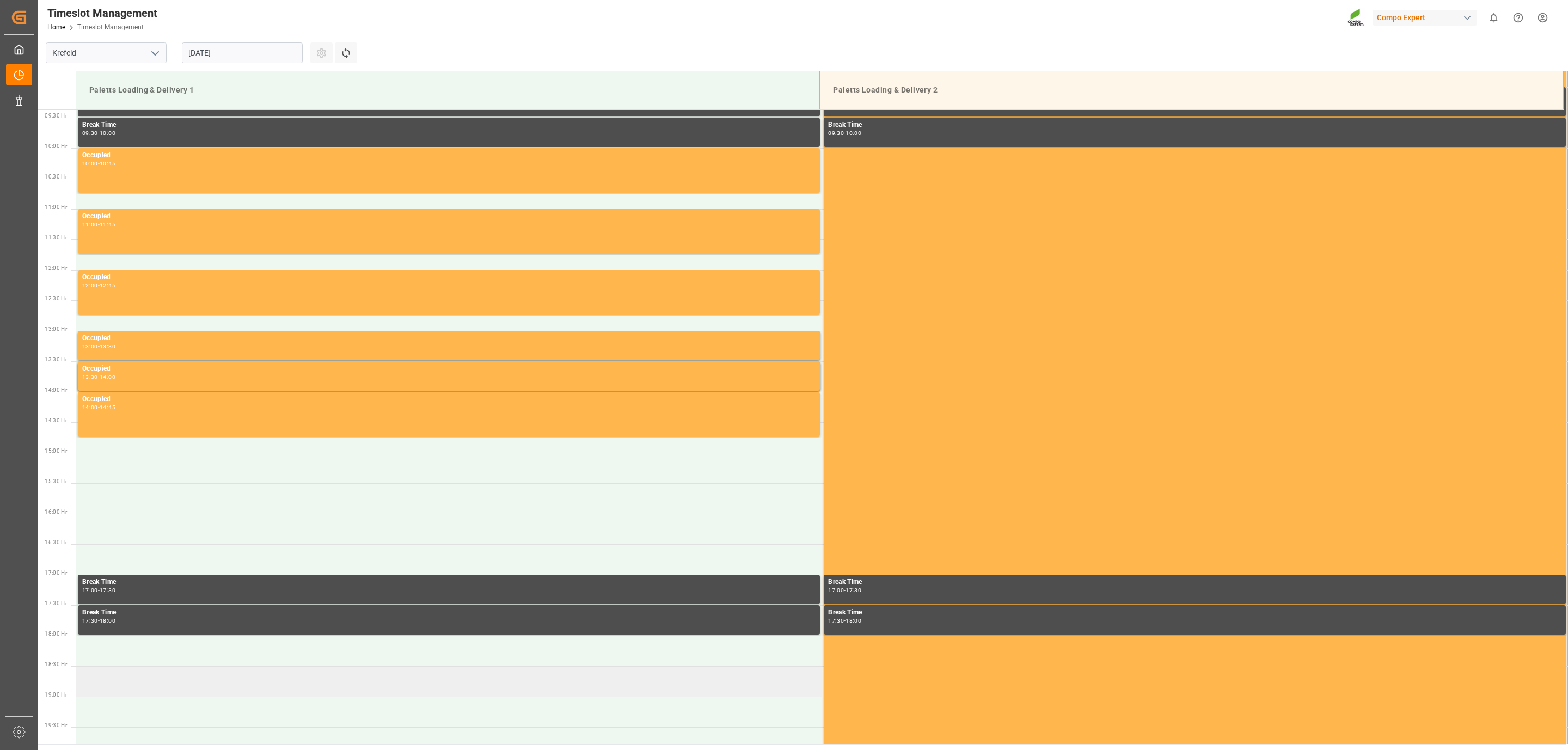
scroll to position [828, 0]
